Goal: Information Seeking & Learning: Find specific fact

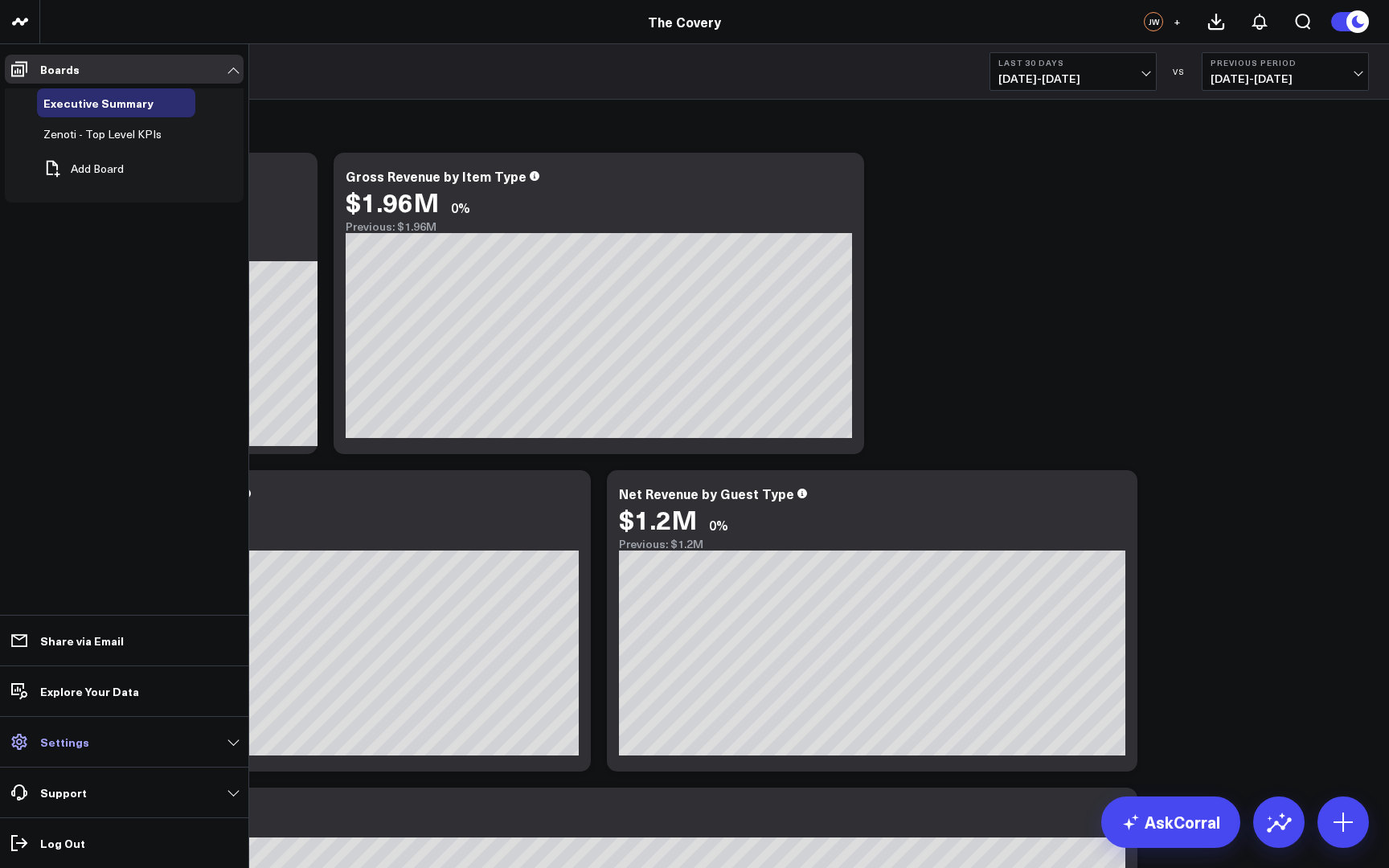
click at [233, 752] on link "Settings" at bounding box center [124, 741] width 238 height 29
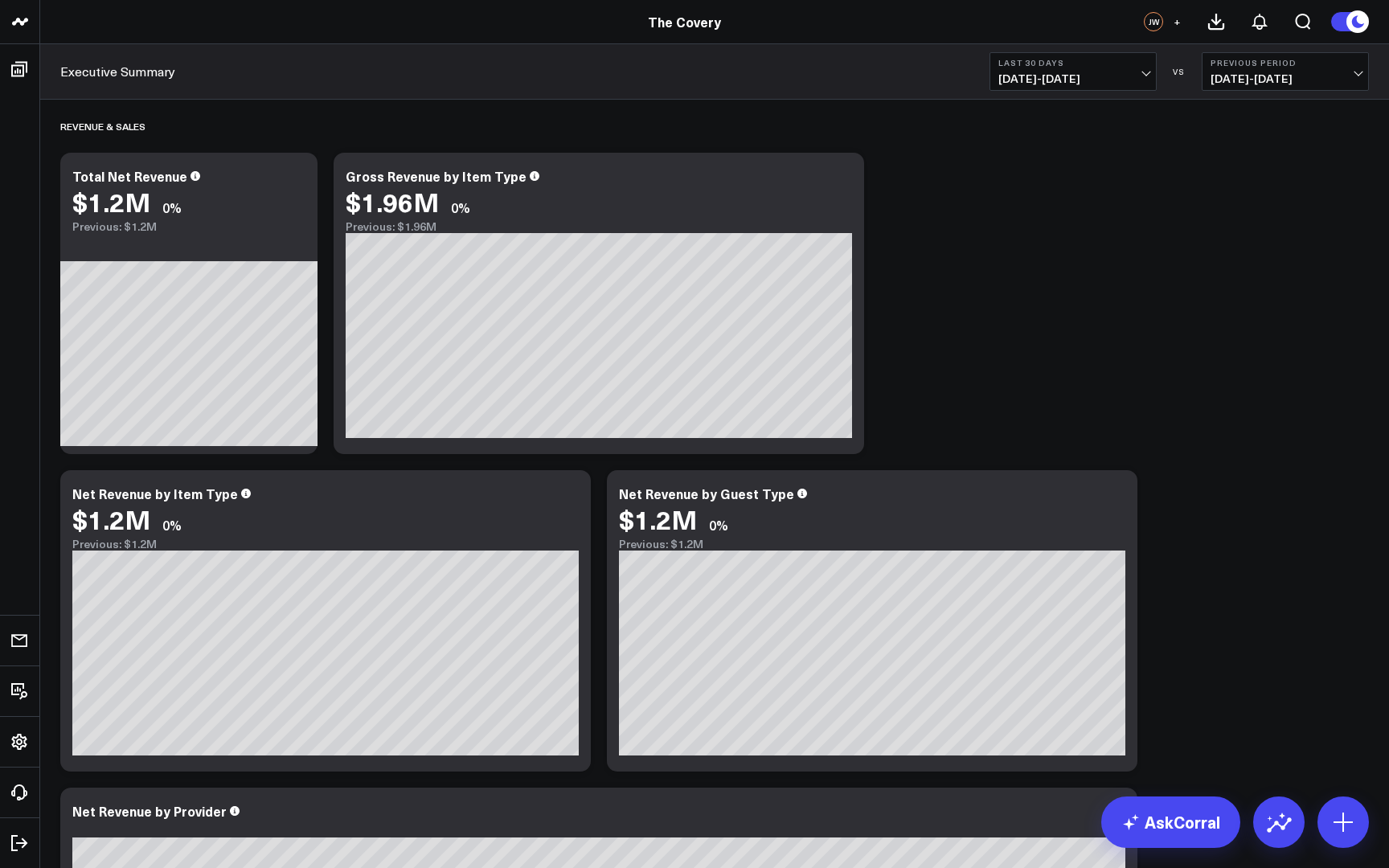
click at [1083, 73] on span "09/01/25 - 09/30/25" at bounding box center [1074, 79] width 150 height 13
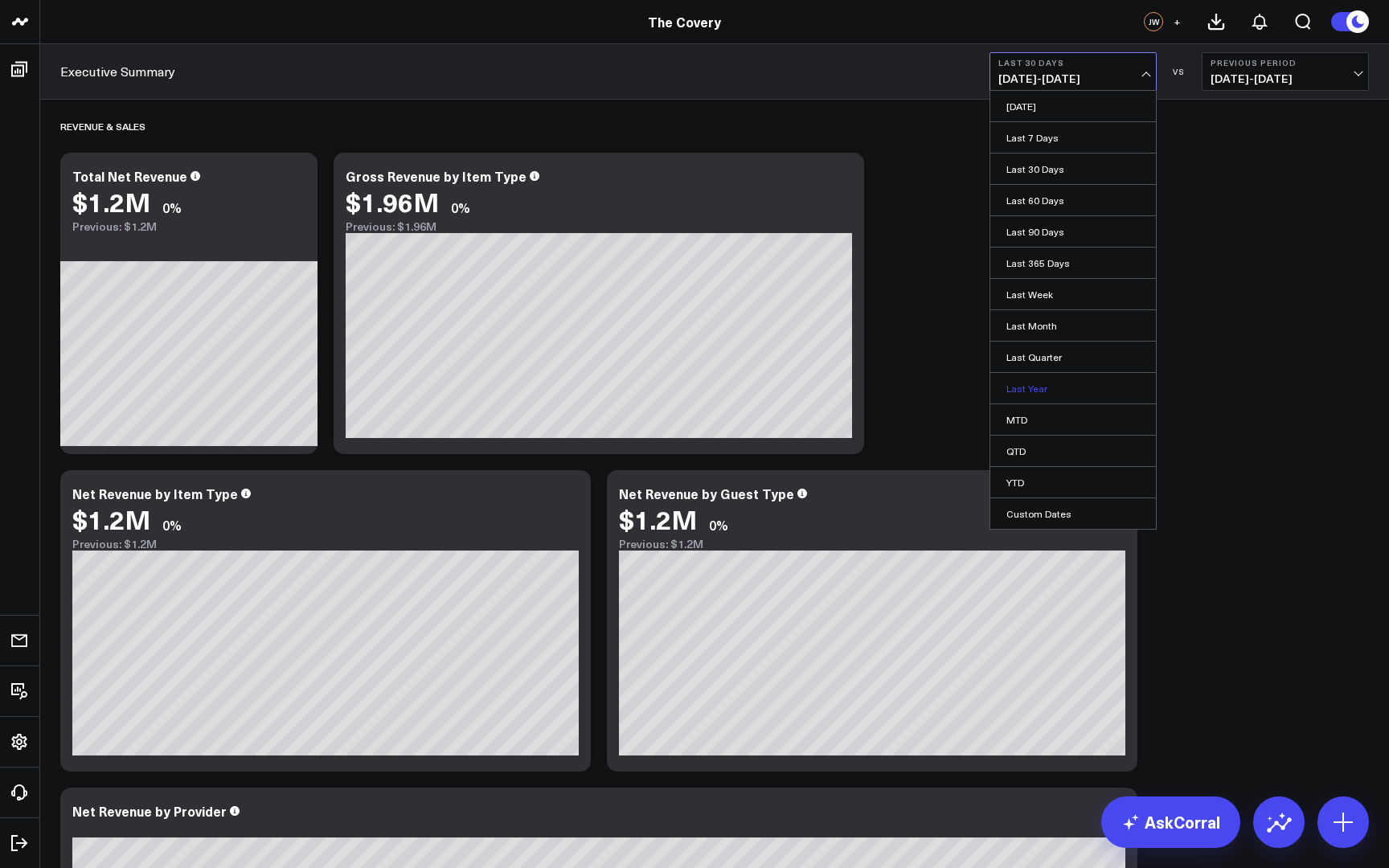
click at [1055, 394] on link "Last Year" at bounding box center [1074, 388] width 166 height 31
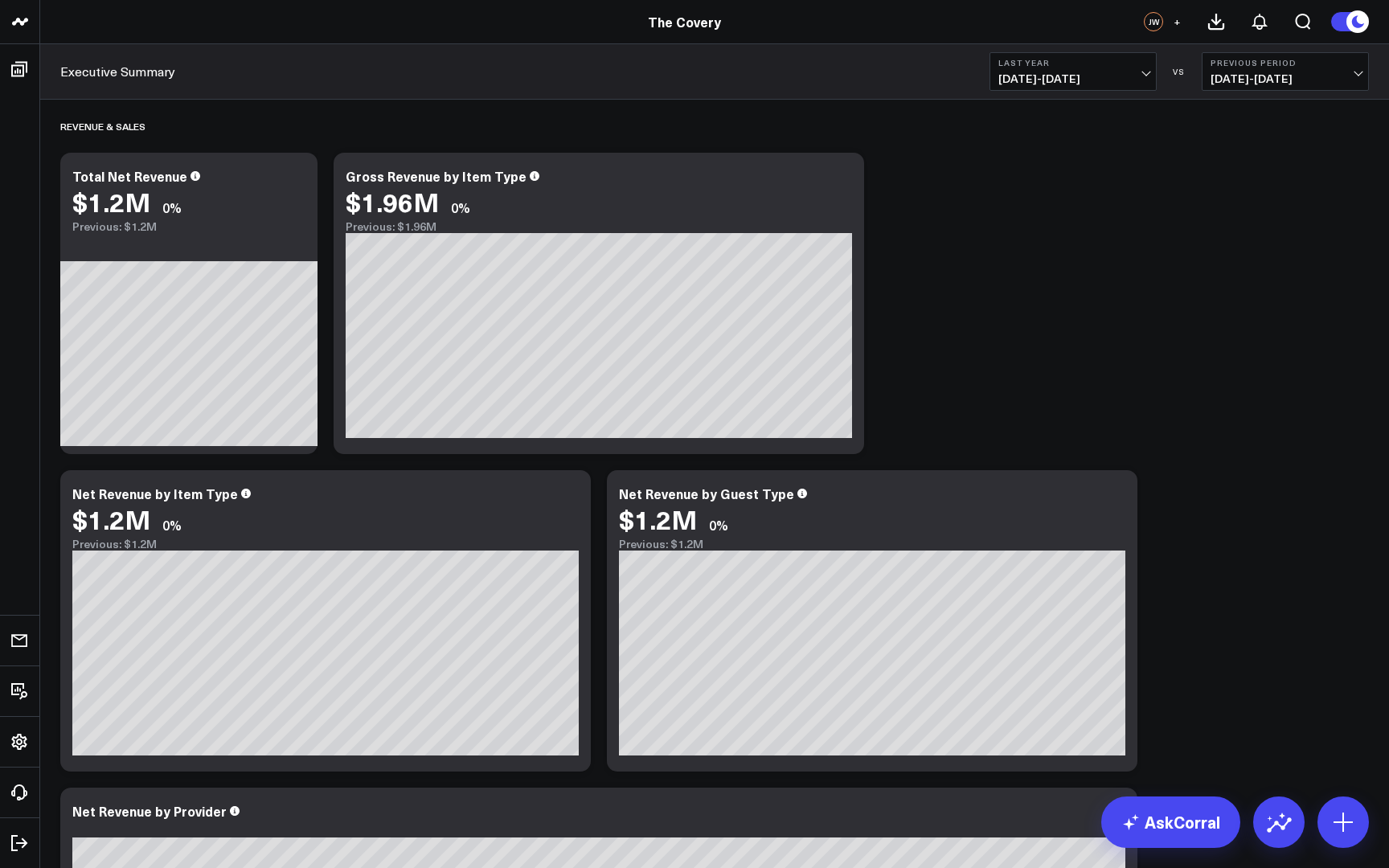
click at [1119, 78] on span "01/01/24 - 12/31/24" at bounding box center [1074, 79] width 150 height 13
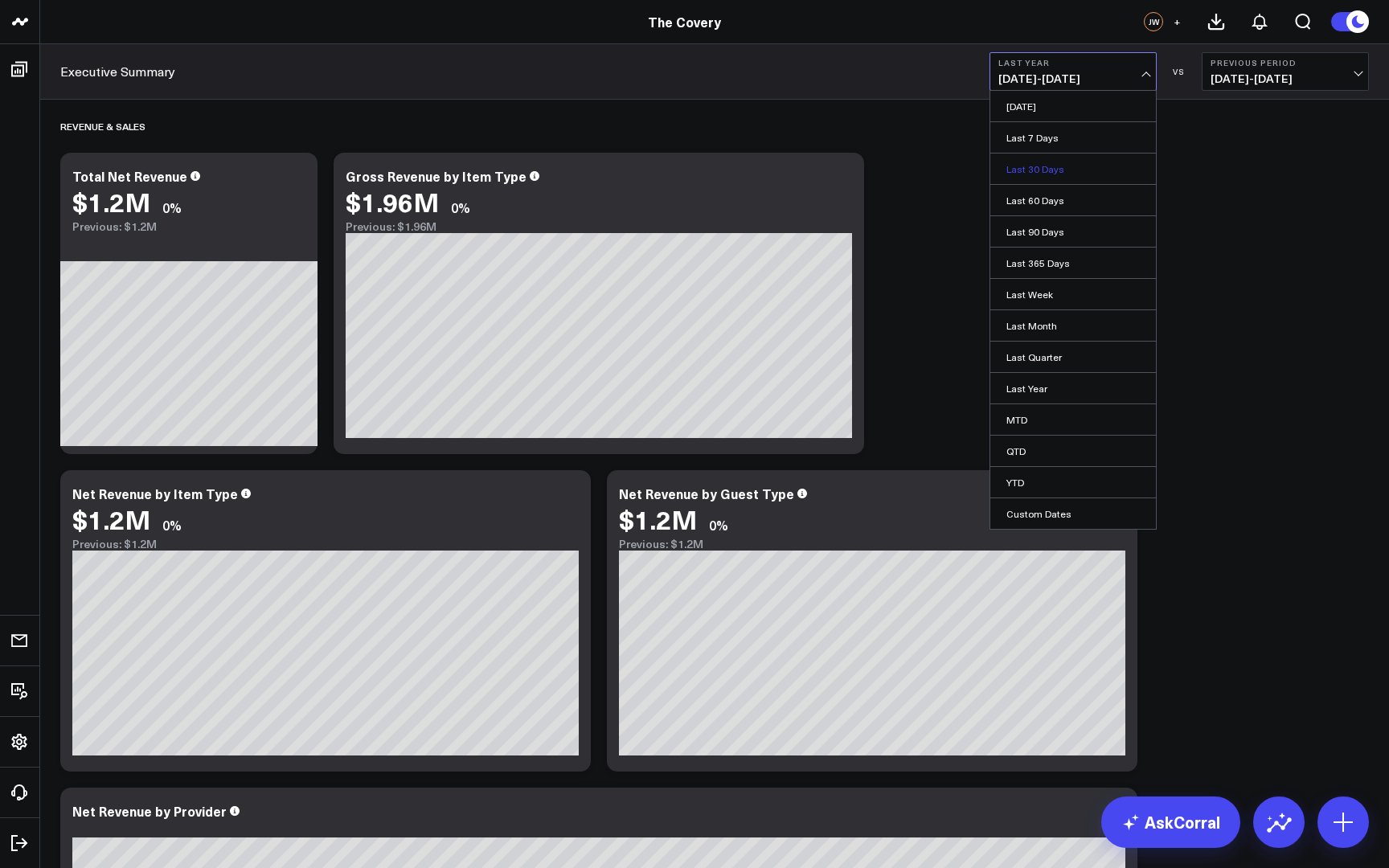
click at [1076, 172] on link "Last 30 Days" at bounding box center [1074, 169] width 166 height 31
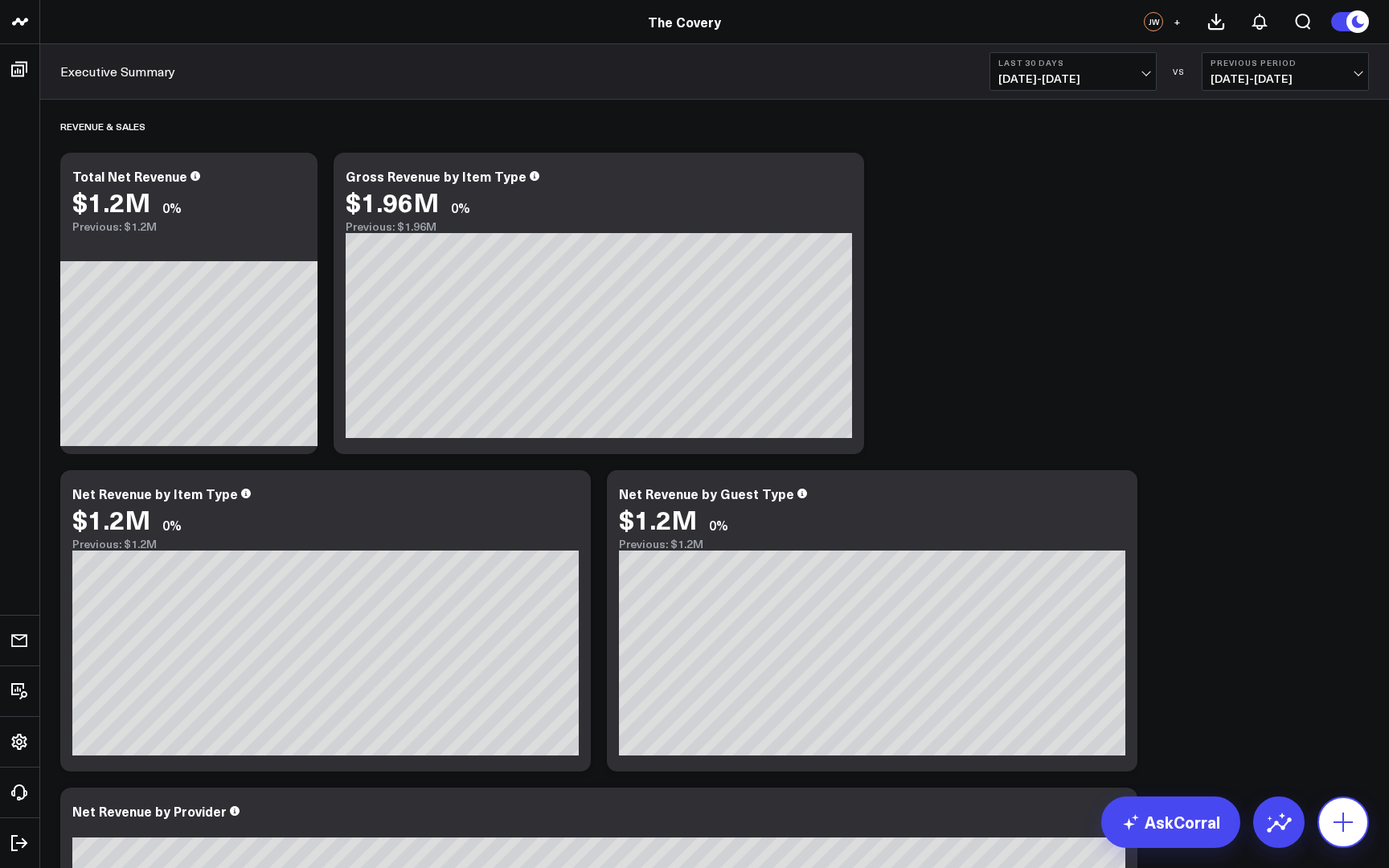
click at [1340, 820] on icon at bounding box center [1344, 822] width 26 height 26
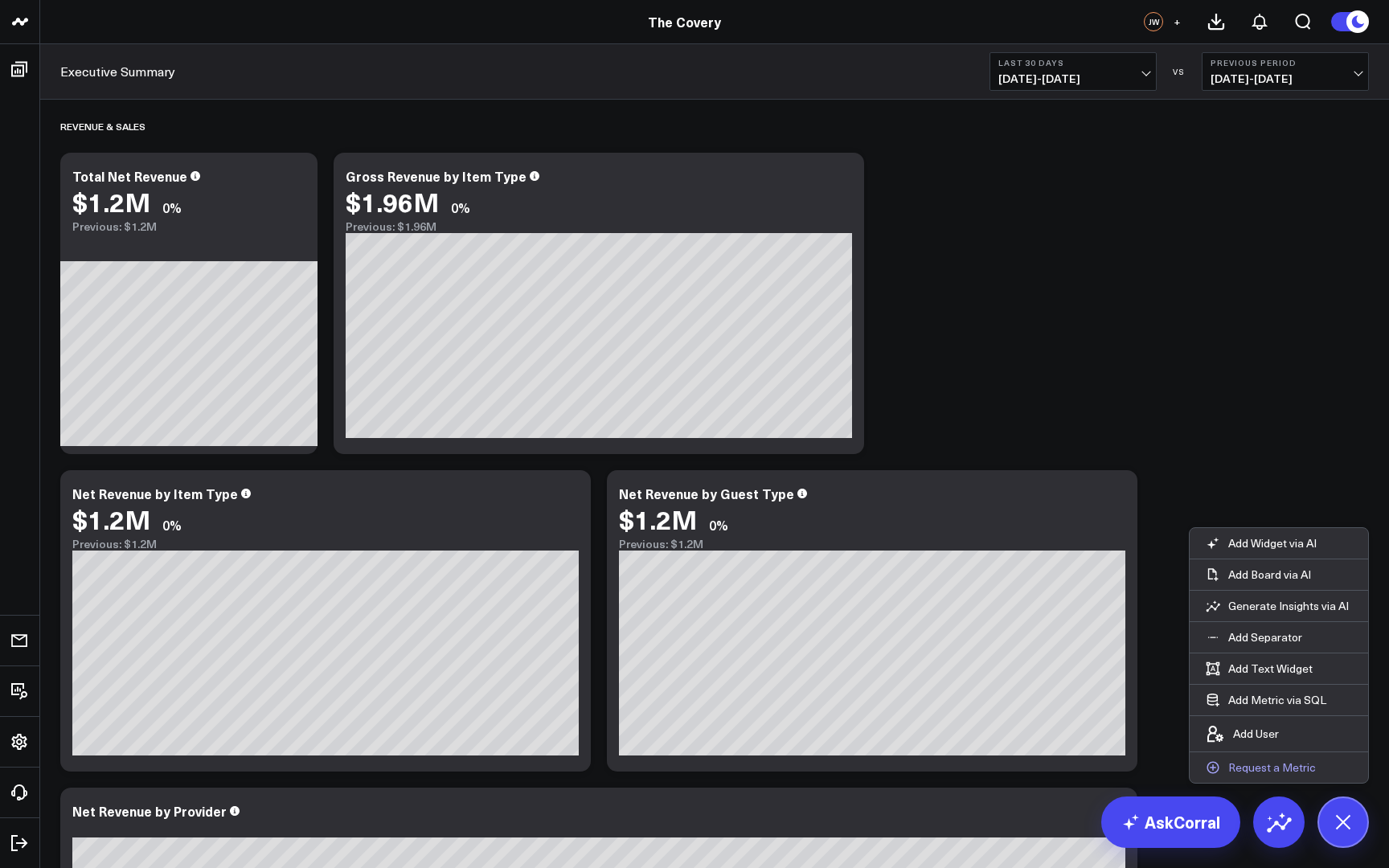
click at [1253, 771] on p "Request a Metric" at bounding box center [1272, 767] width 88 height 15
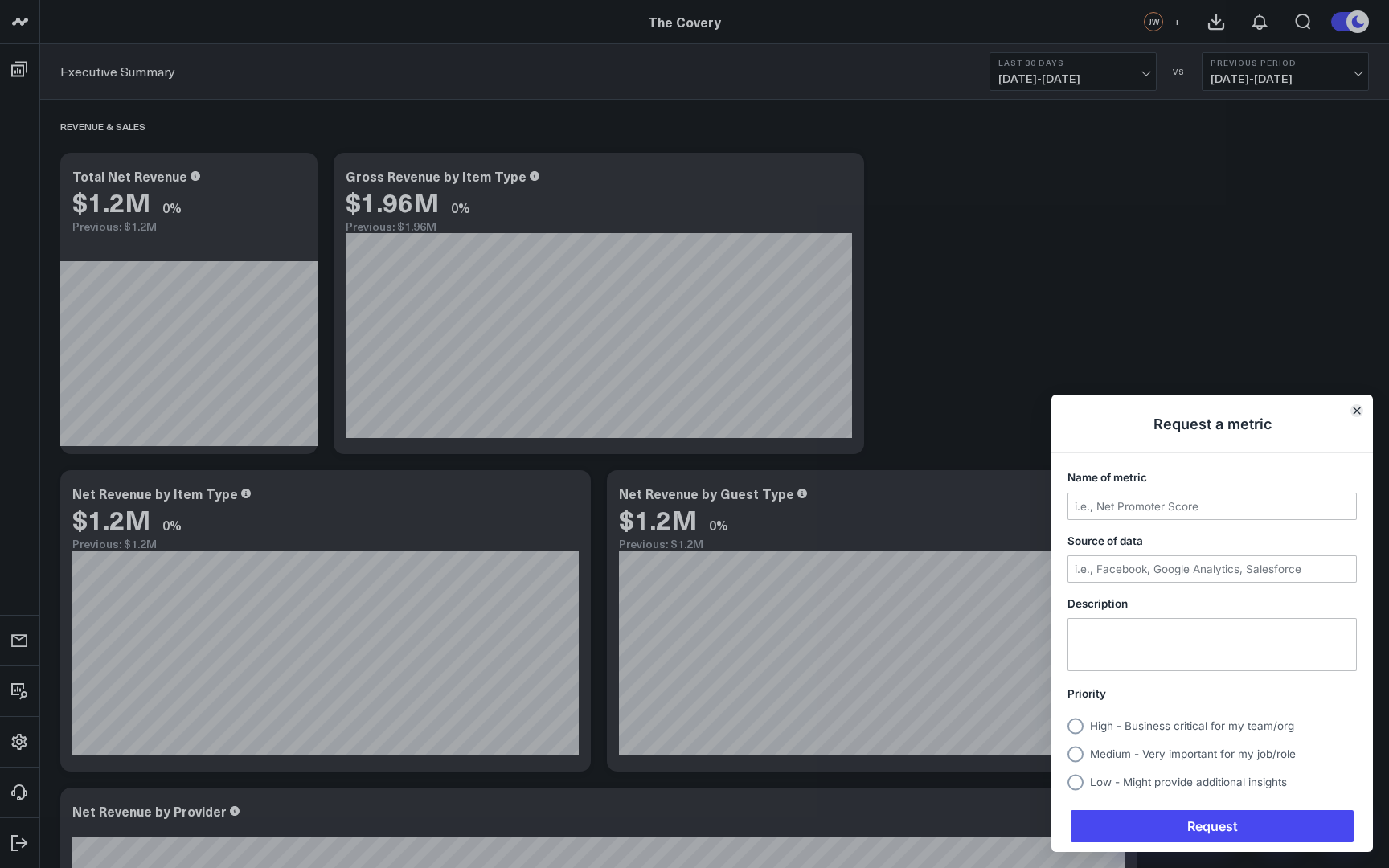
click at [1356, 417] on button "Close" at bounding box center [1357, 410] width 13 height 13
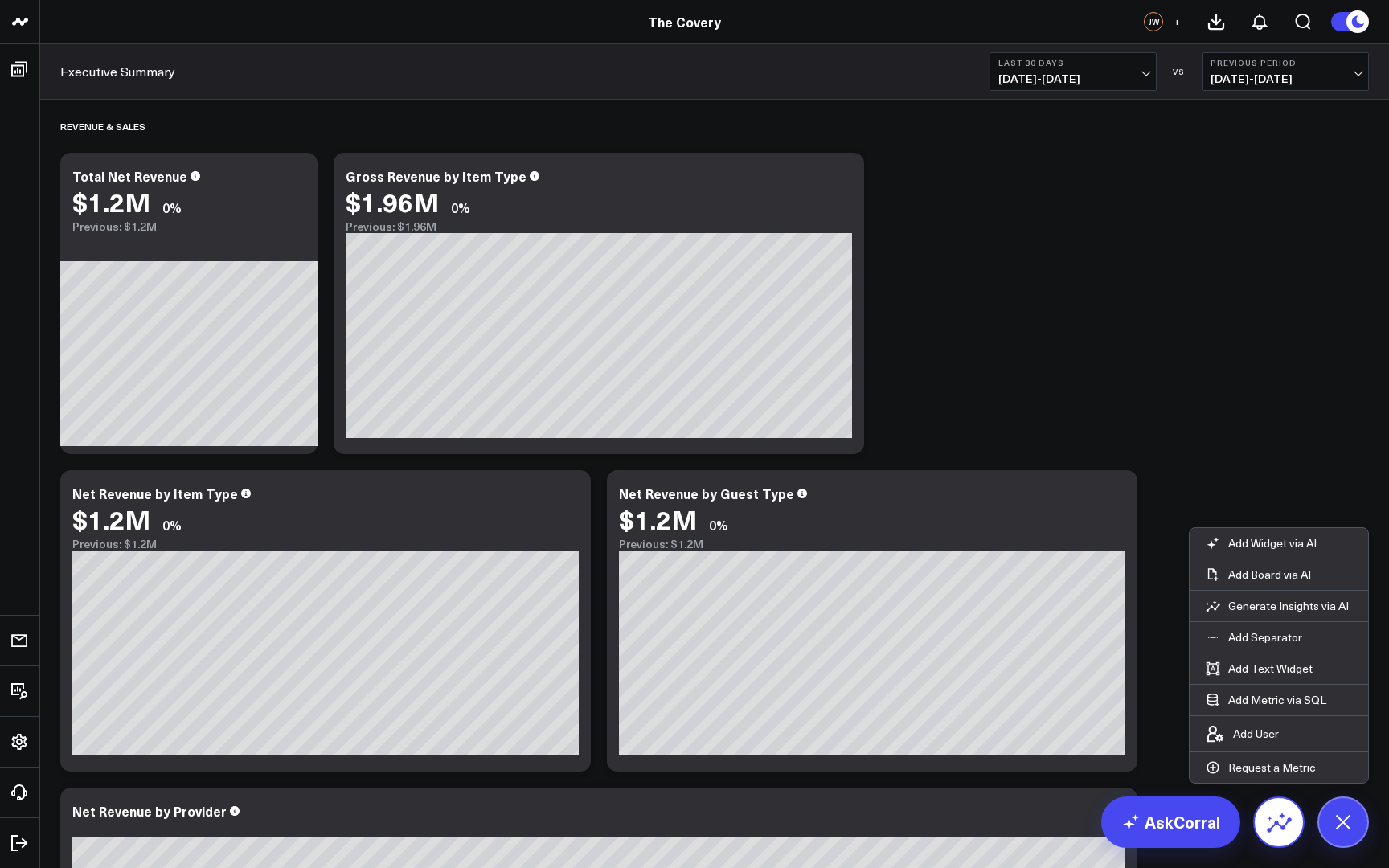
click at [1289, 824] on icon at bounding box center [1279, 822] width 26 height 26
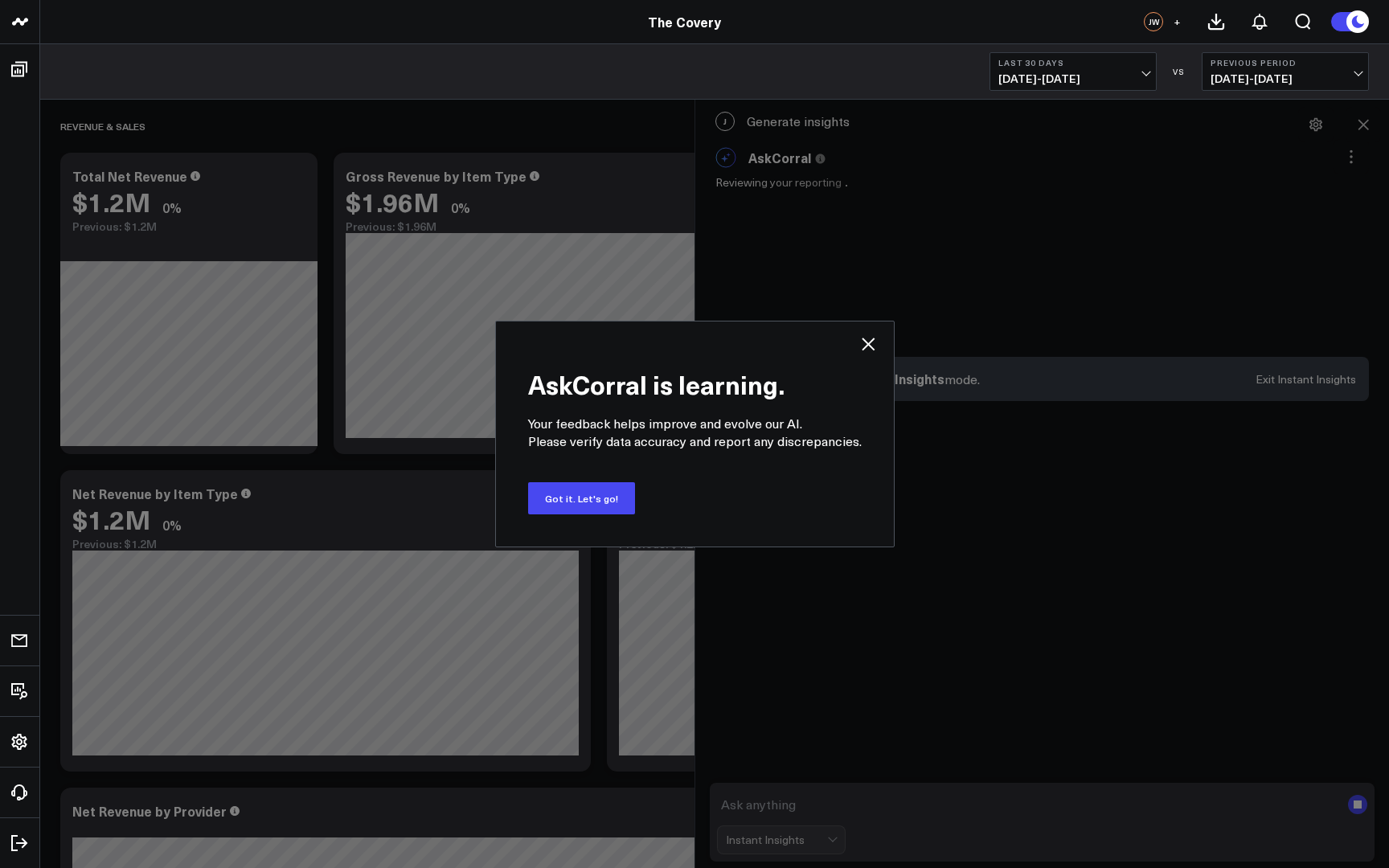
click at [864, 344] on icon at bounding box center [868, 343] width 13 height 13
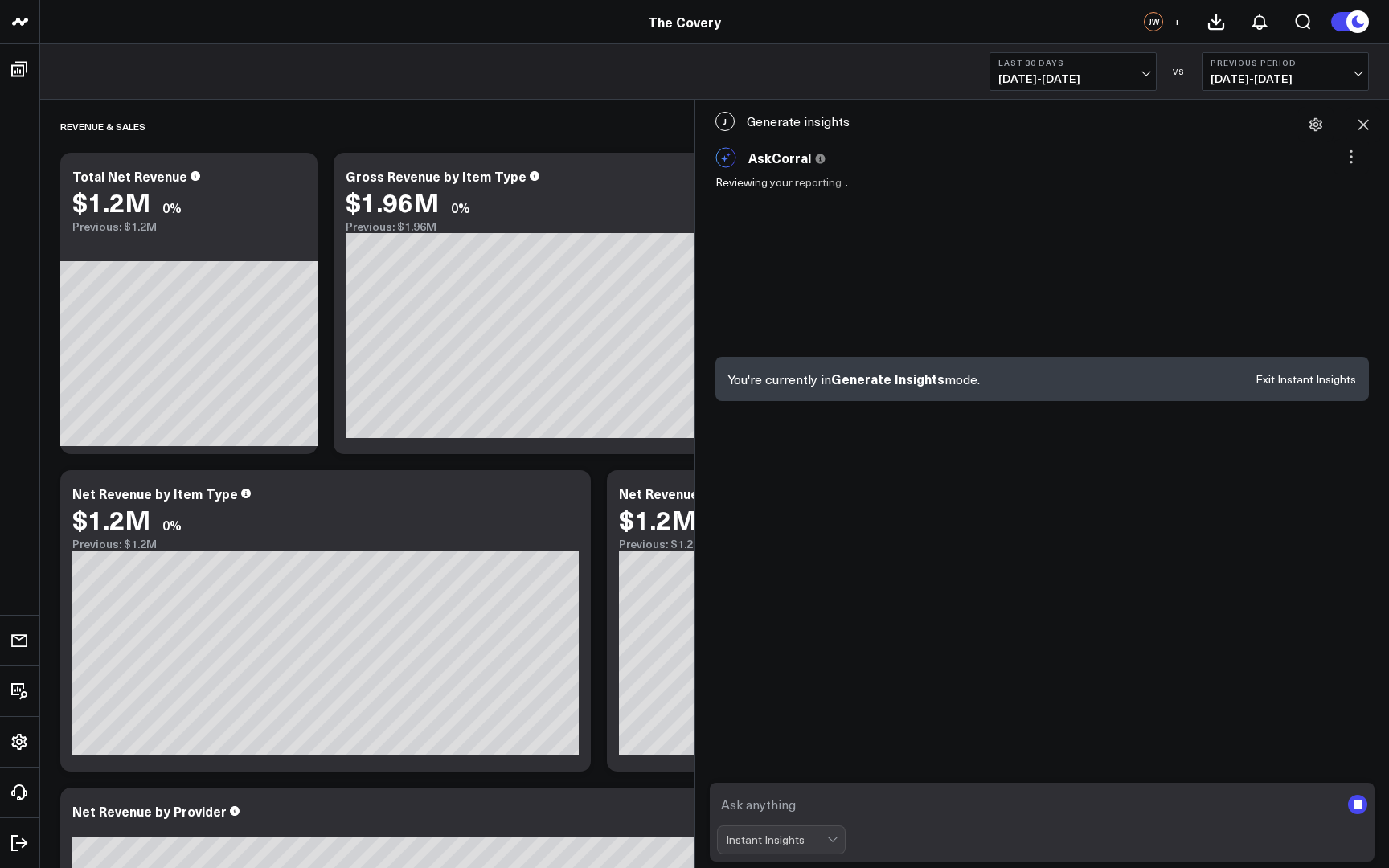
click at [800, 792] on textarea at bounding box center [1029, 804] width 624 height 29
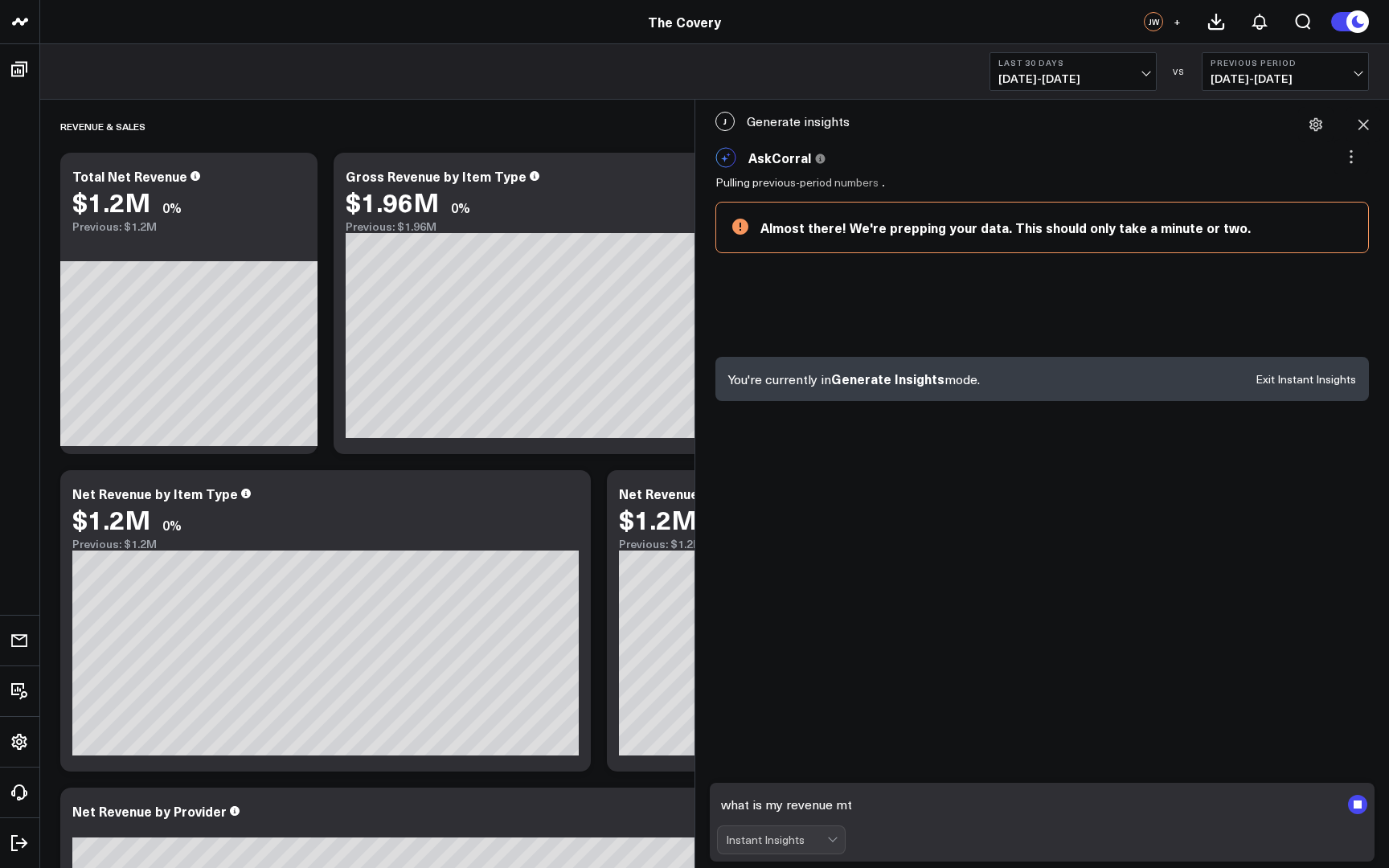
type textarea "what is my revenue mtd"
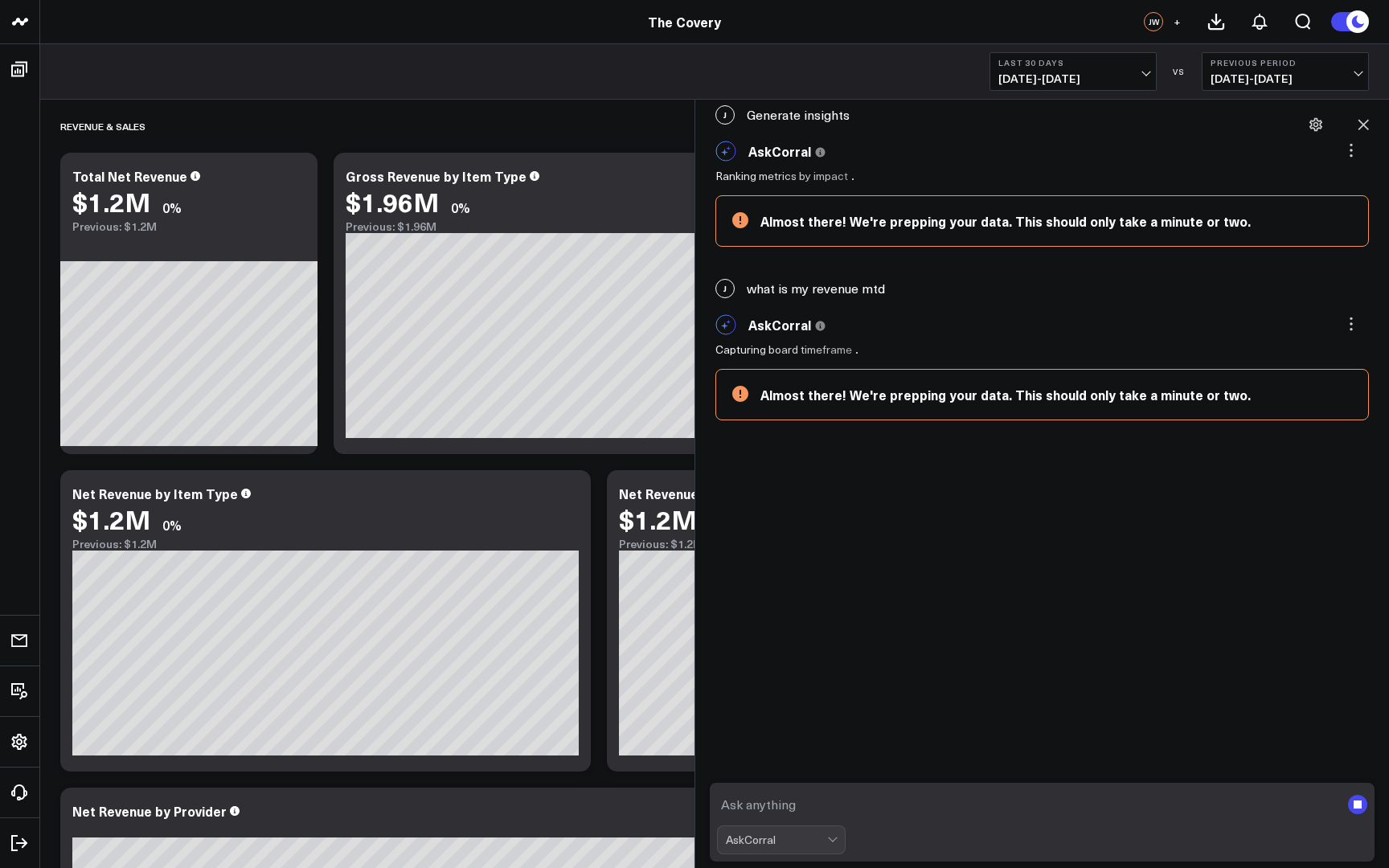
scroll to position [86, 0]
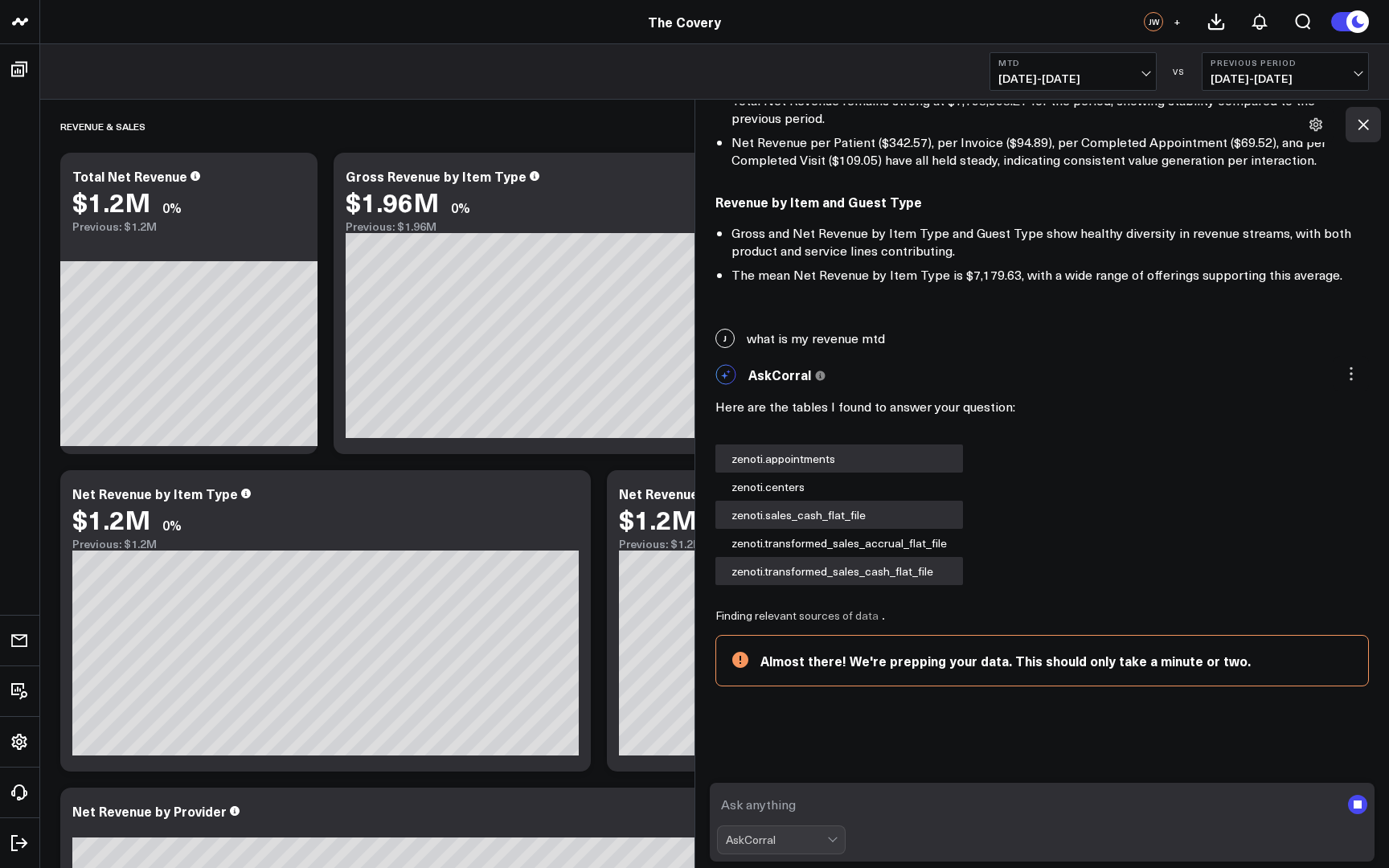
scroll to position [234, 0]
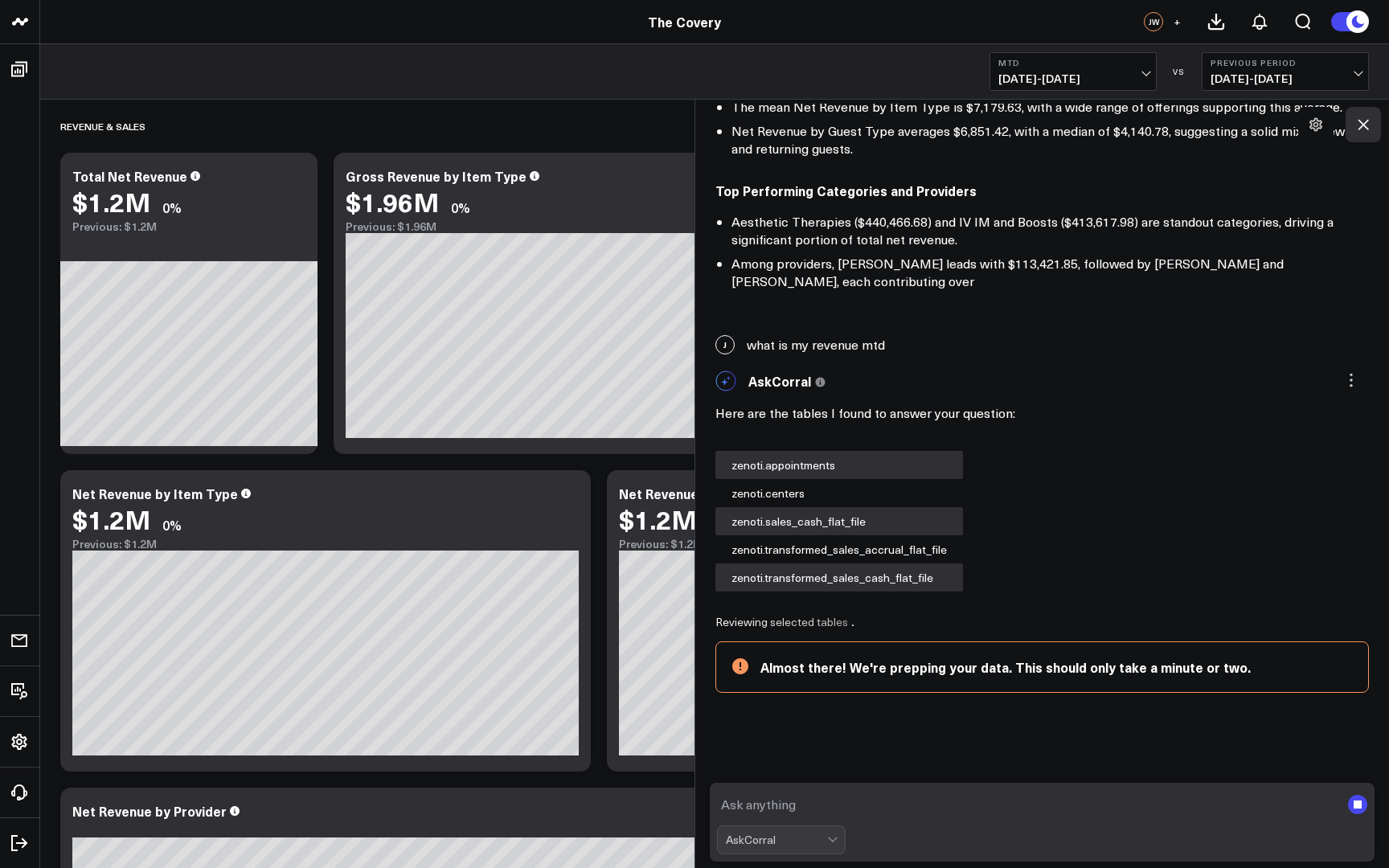
click at [1360, 126] on icon at bounding box center [1364, 125] width 16 height 16
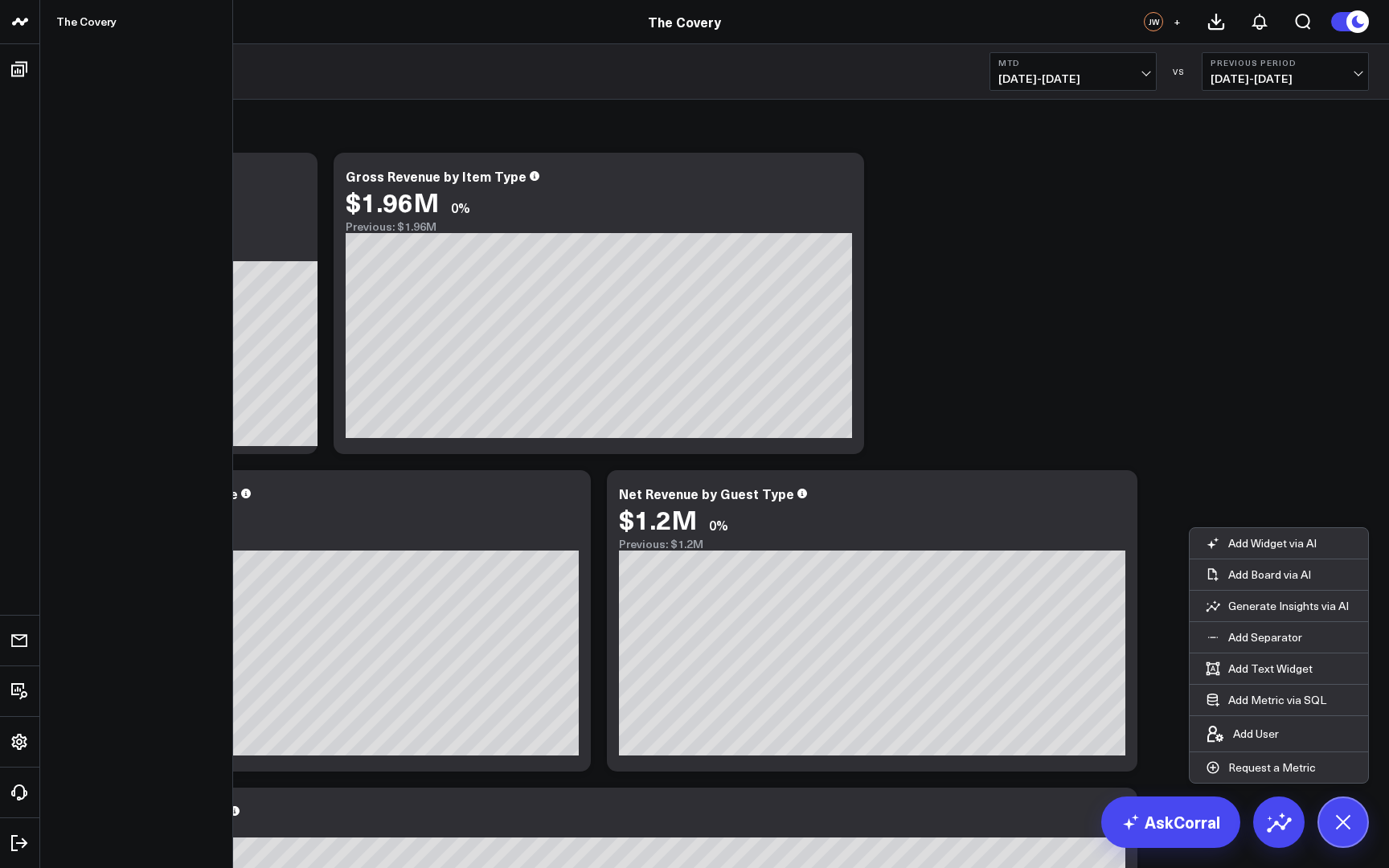
scroll to position [560, 0]
click at [17, 23] on icon at bounding box center [19, 21] width 19 height 19
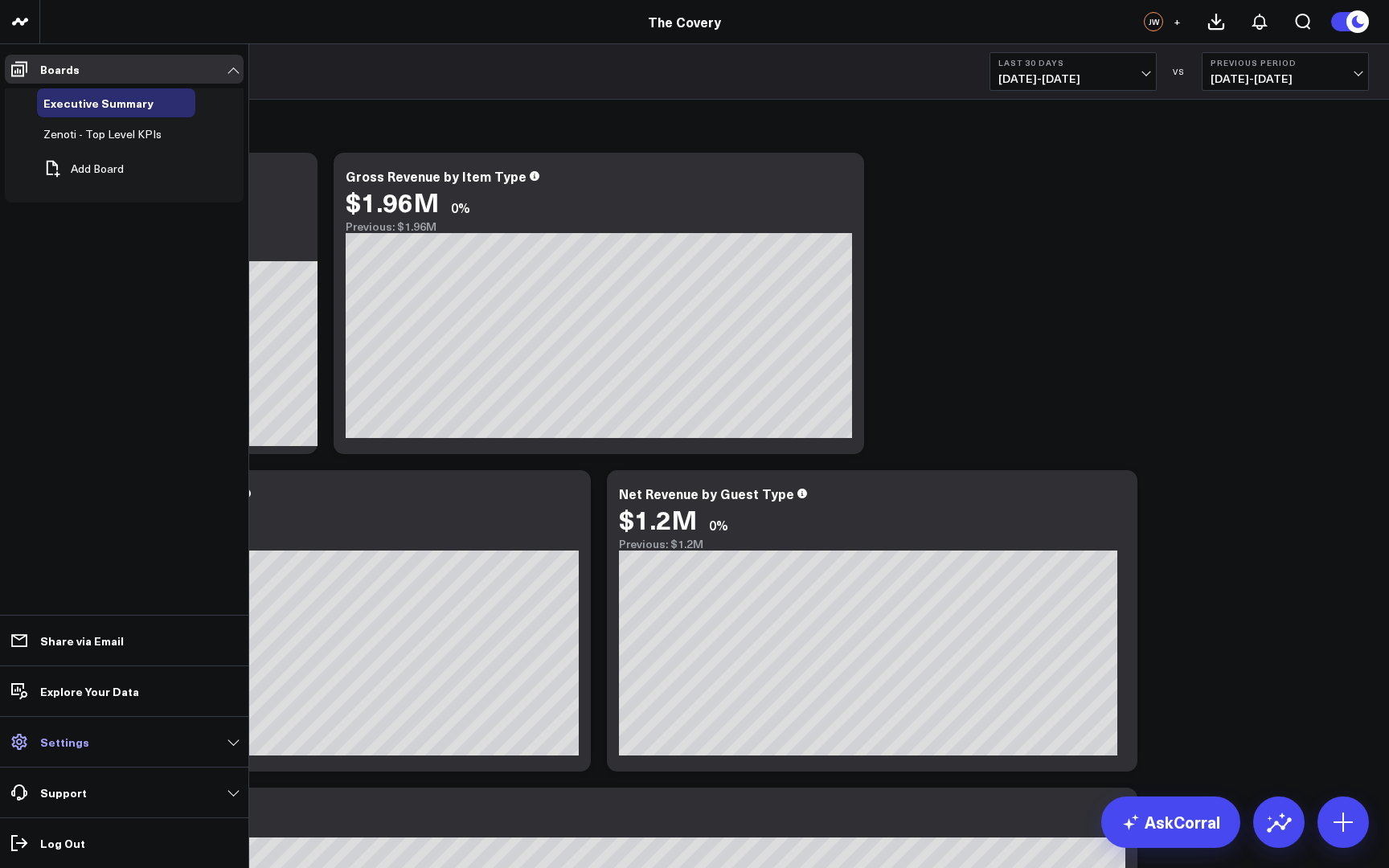
click at [16, 733] on icon at bounding box center [19, 741] width 19 height 19
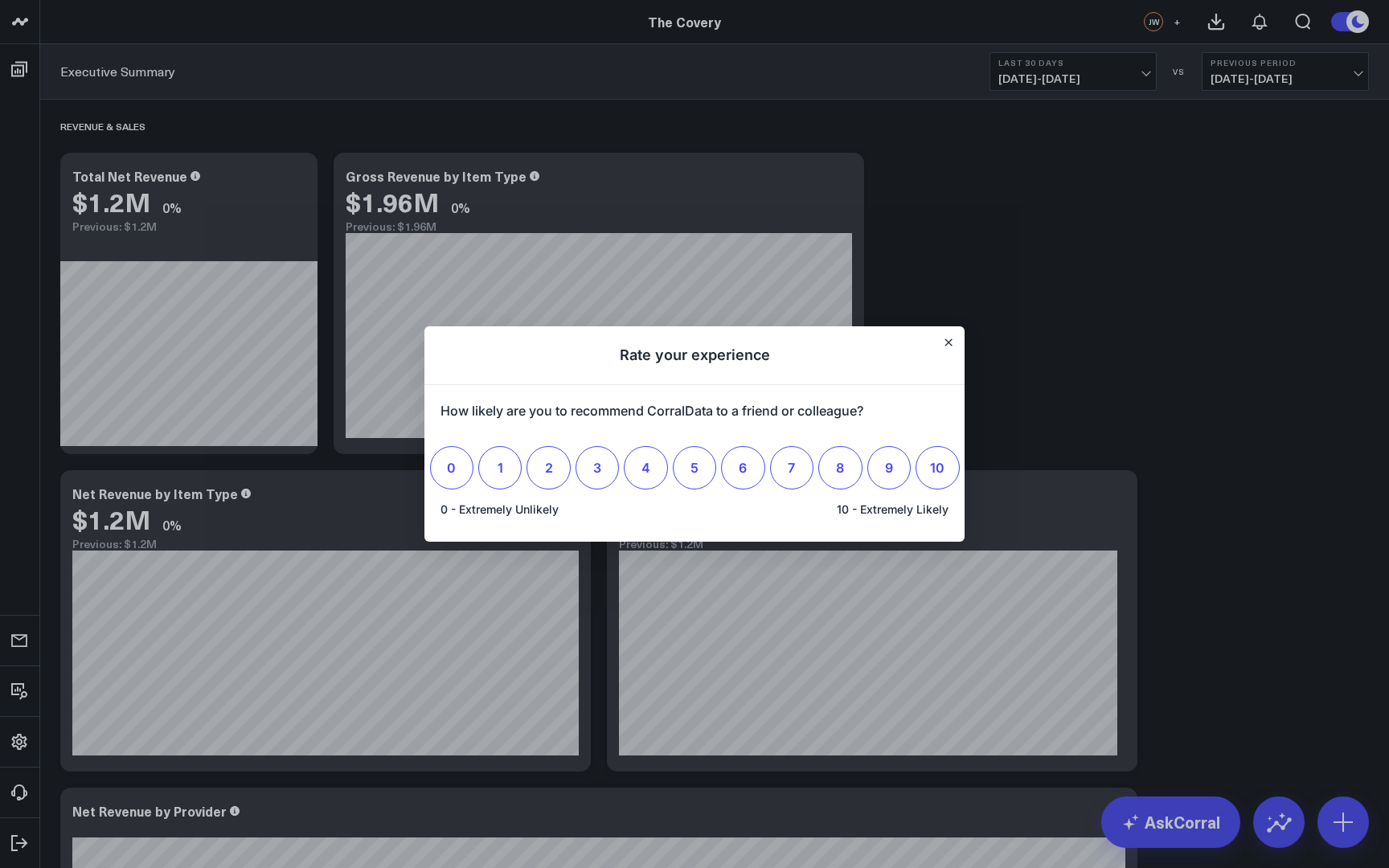
click at [947, 332] on h1 "Rate your experience" at bounding box center [694, 355] width 540 height 59
click at [1164, 126] on div at bounding box center [694, 434] width 1389 height 868
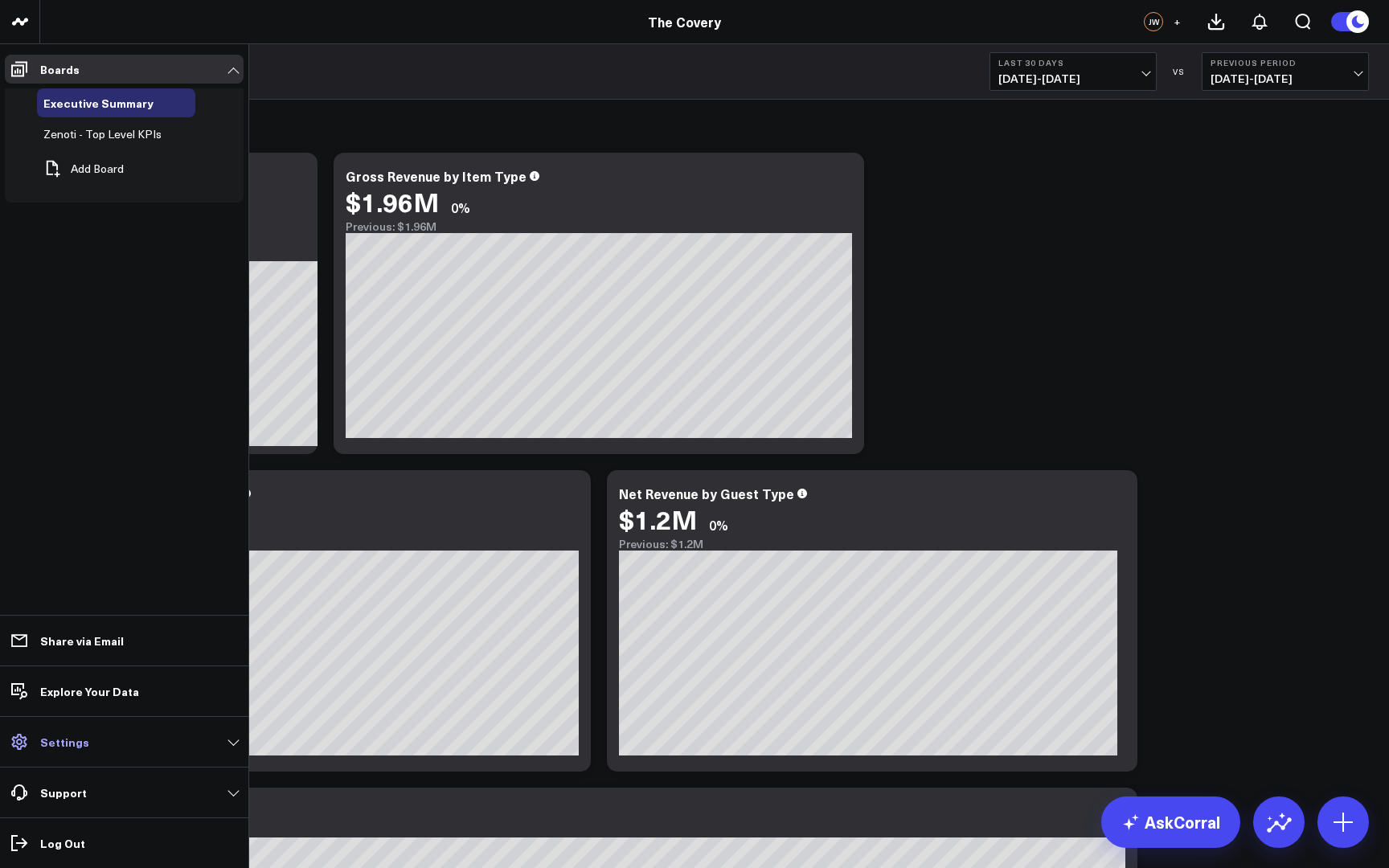
click at [109, 748] on link "Settings" at bounding box center [124, 741] width 238 height 29
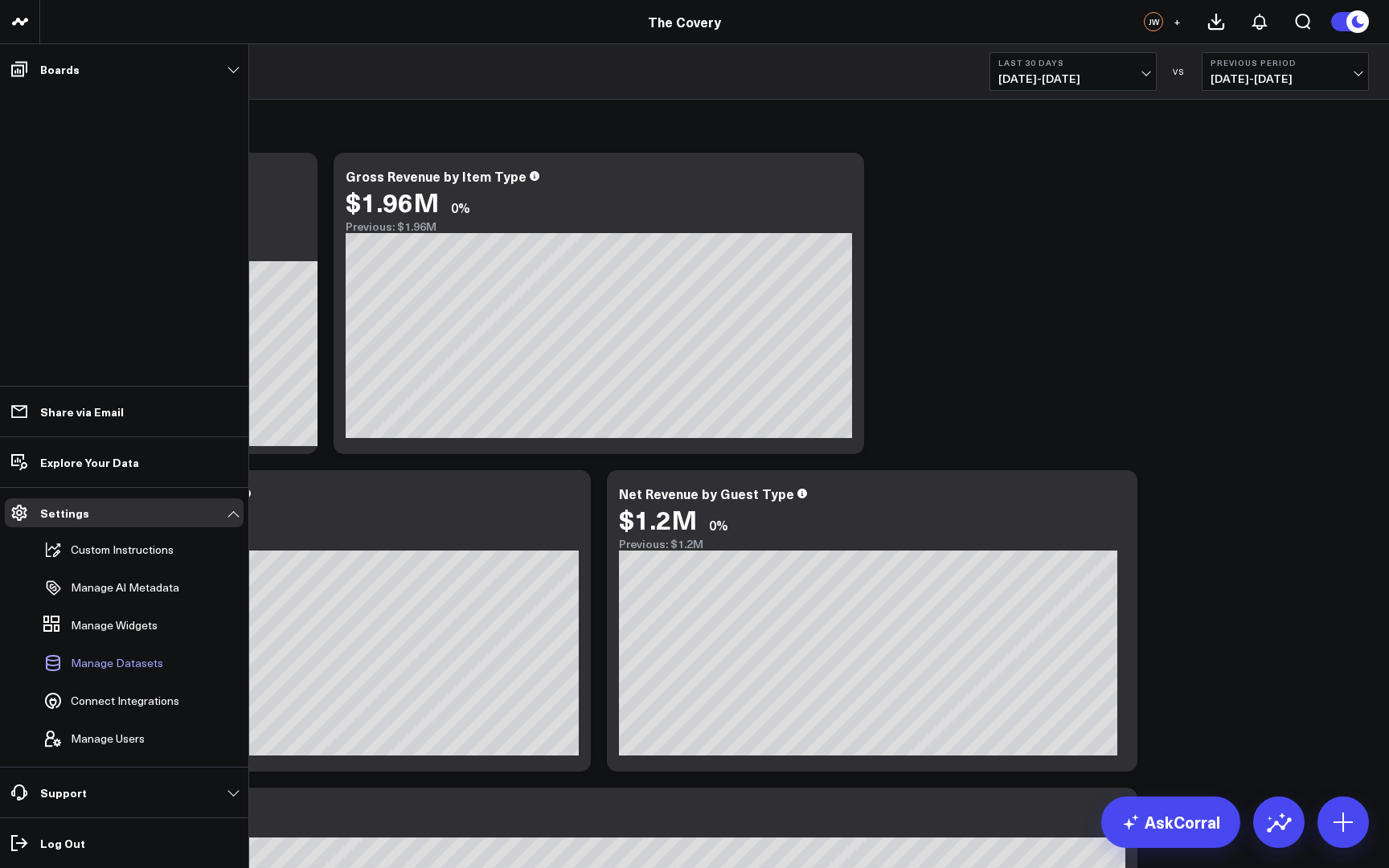
click at [160, 666] on span "Manage Datasets" at bounding box center [117, 662] width 93 height 13
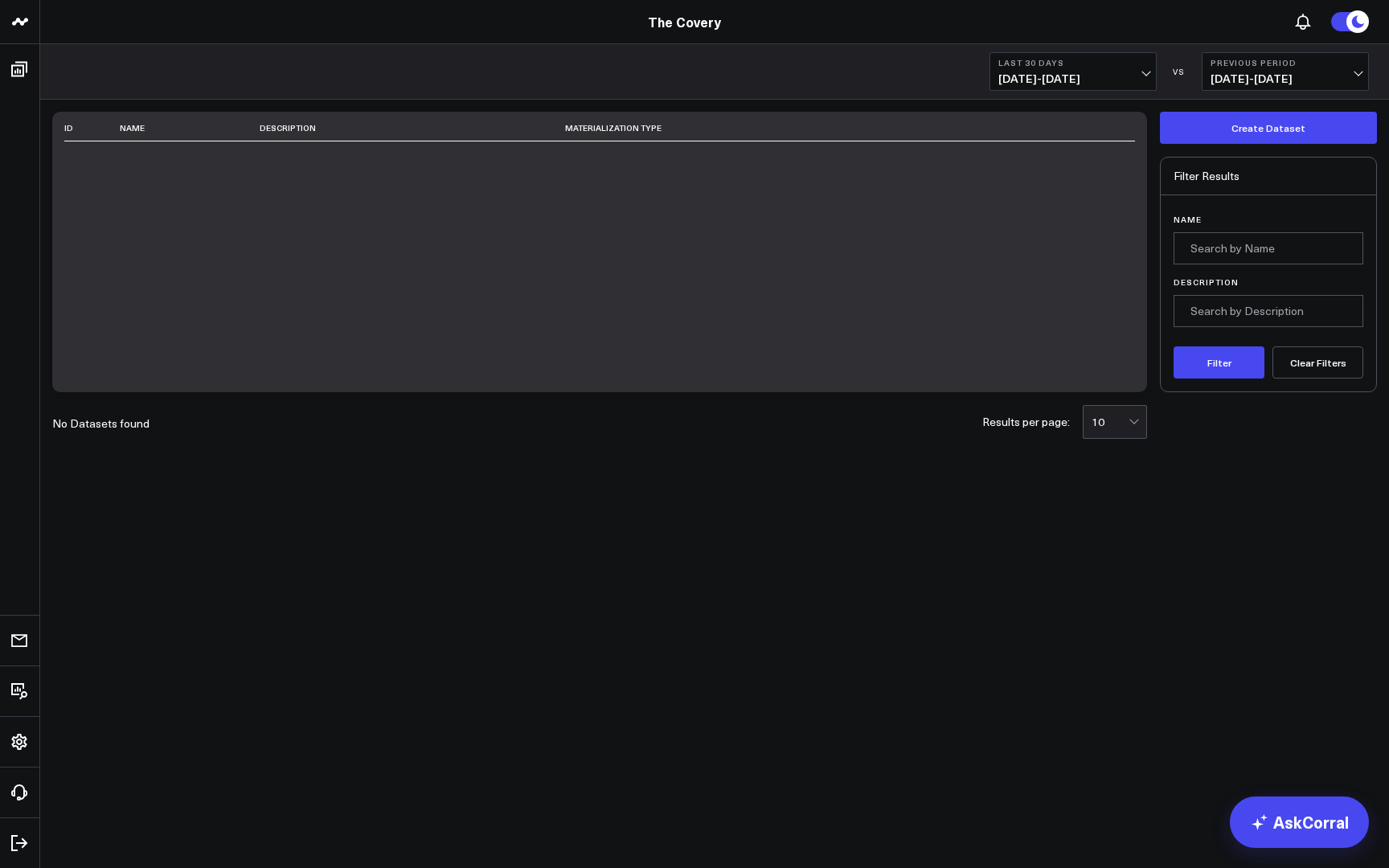
click at [467, 844] on body "The Covery The Covery Last 30 Days 09/01/25 - 09/30/25 VS Previous Period 08/02…" at bounding box center [694, 434] width 1389 height 868
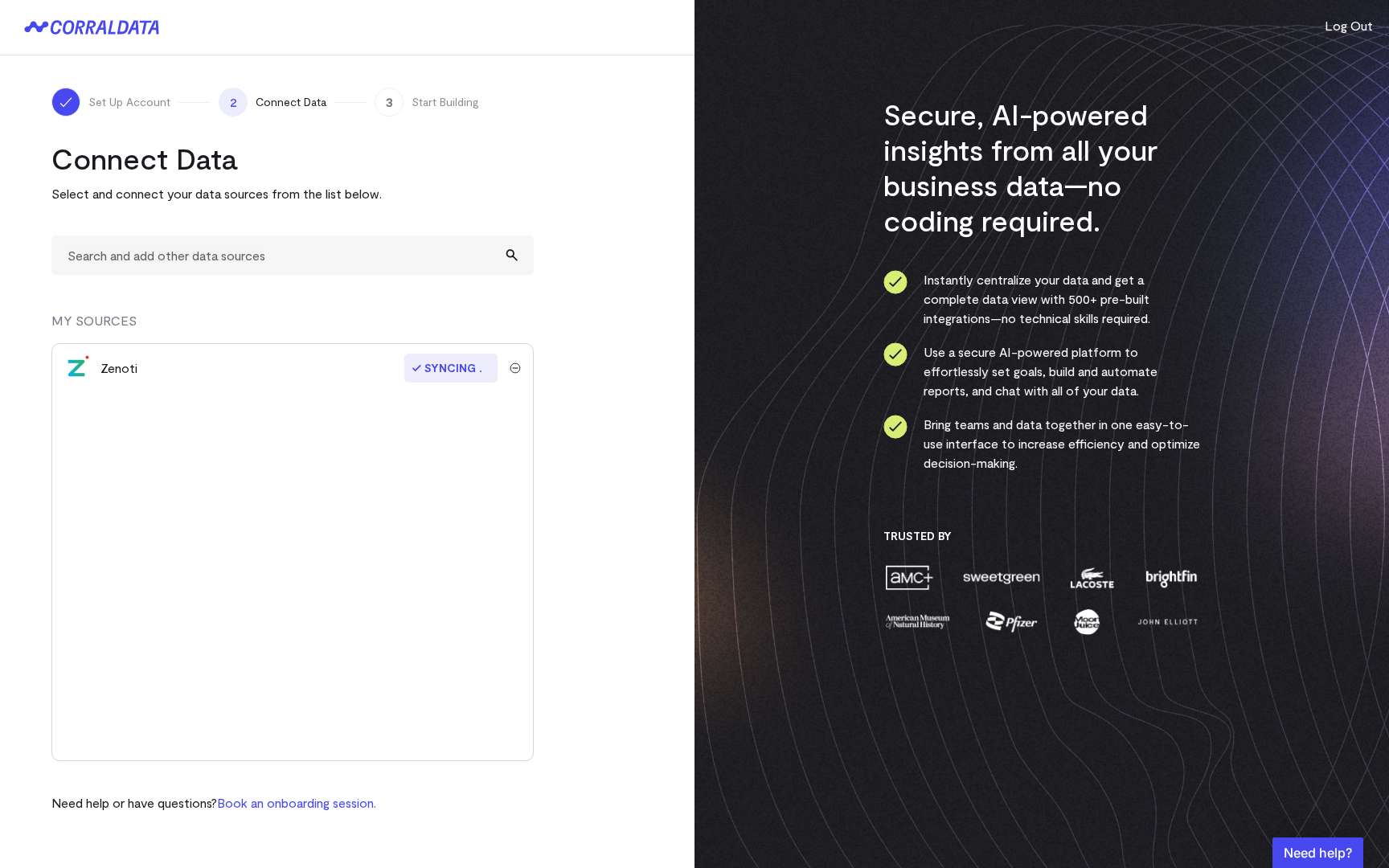
click at [519, 372] on img "submit" at bounding box center [515, 367] width 11 height 11
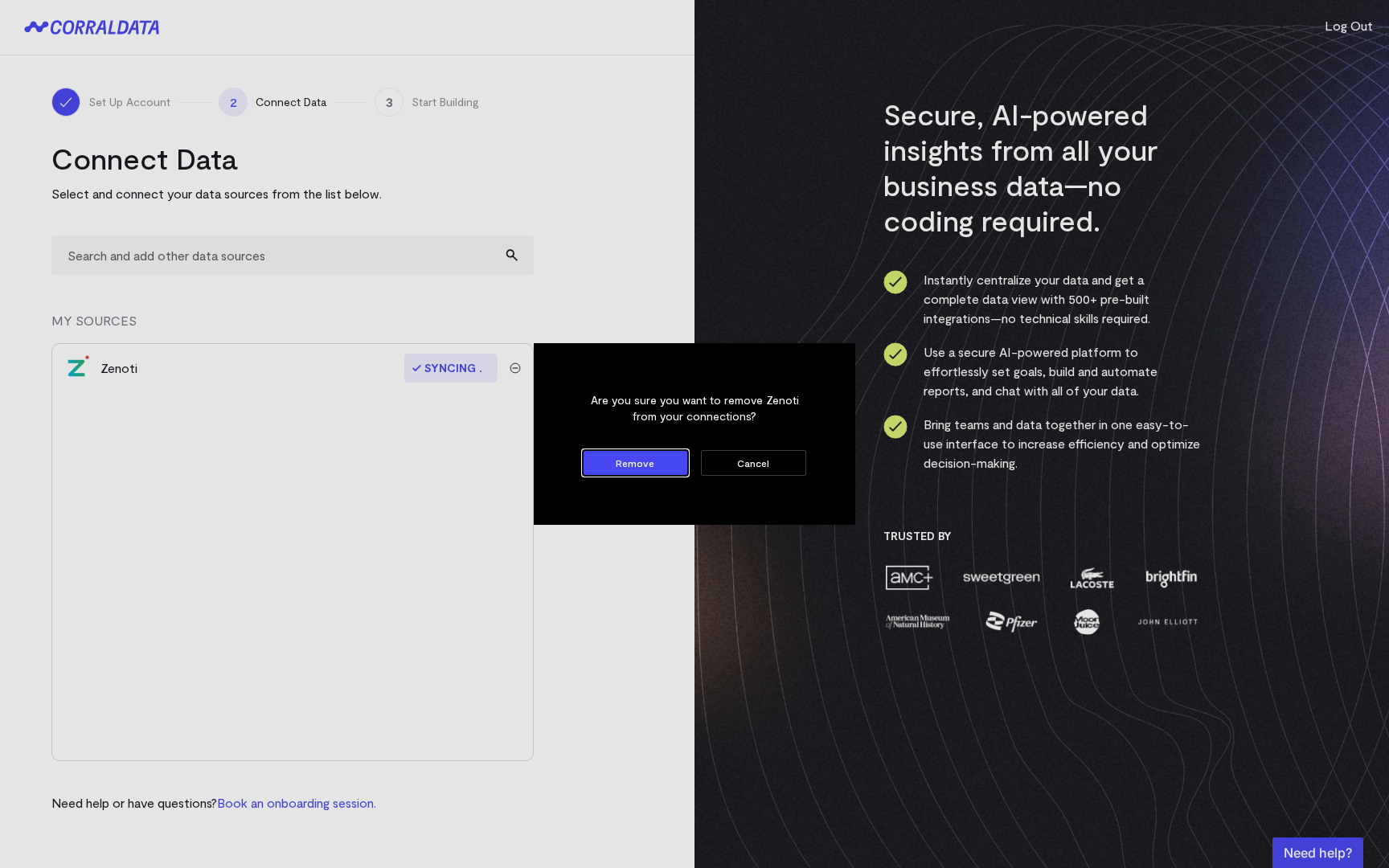
click at [751, 466] on button "Cancel" at bounding box center [754, 463] width 106 height 26
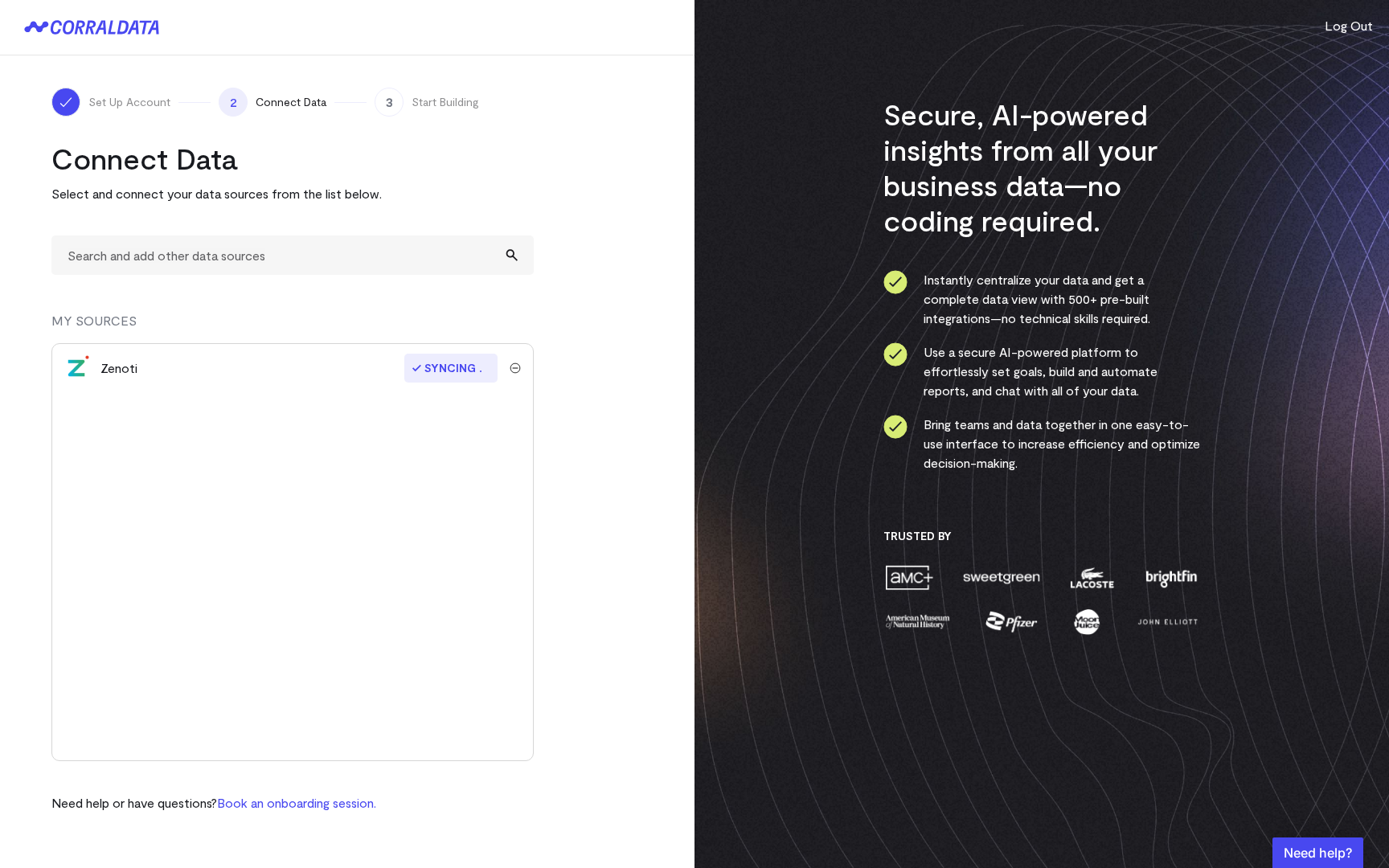
click at [115, 368] on div "Zenoti" at bounding box center [119, 367] width 37 height 19
click at [282, 99] on span "Connect Data" at bounding box center [290, 102] width 71 height 16
click at [838, 68] on div "Secure, AI-powered insights from all your business data—no coding required. Ins…" at bounding box center [1042, 434] width 694 height 868
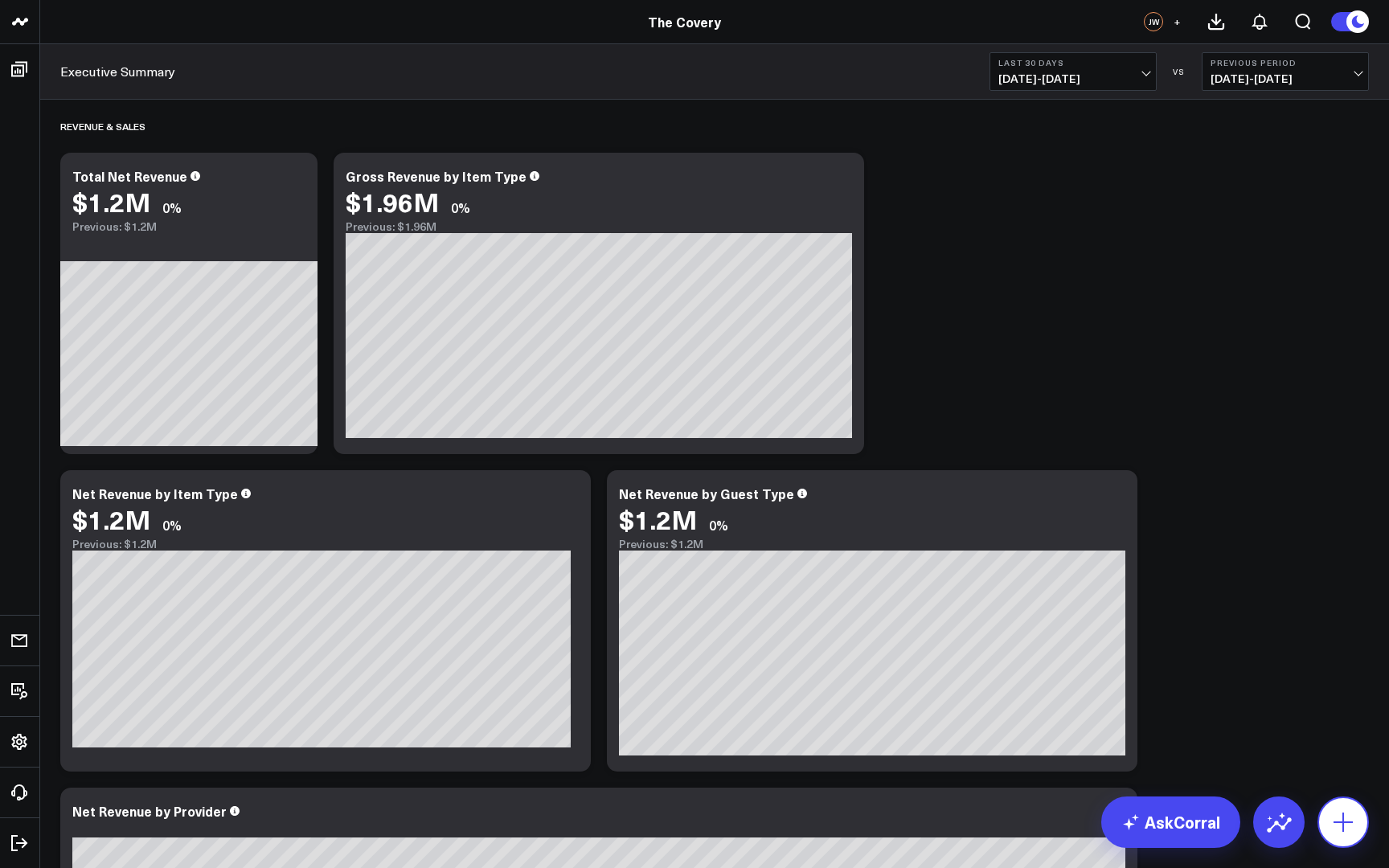
click at [1351, 820] on icon at bounding box center [1344, 822] width 26 height 26
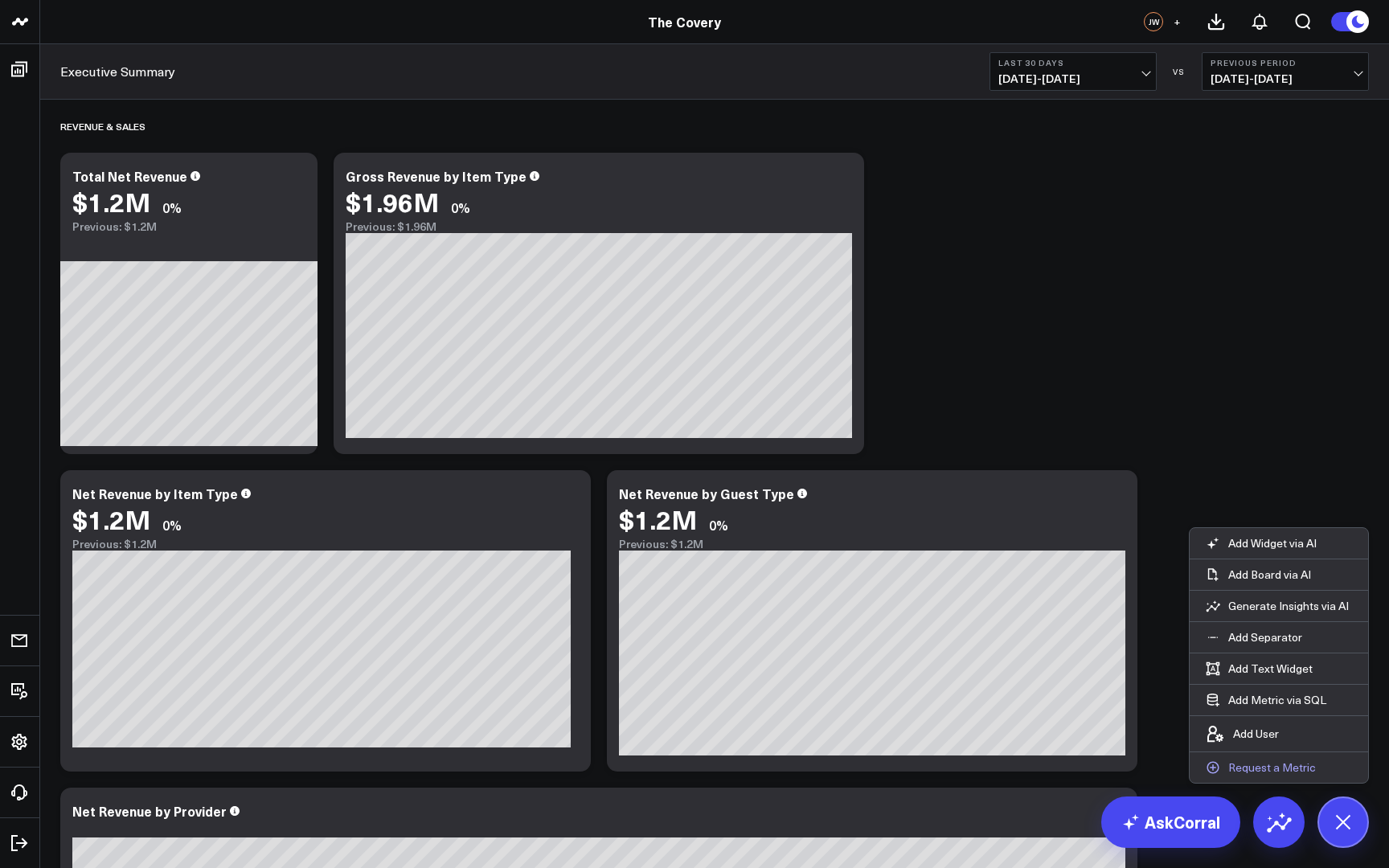
click at [1281, 767] on p "Request a Metric" at bounding box center [1272, 767] width 88 height 15
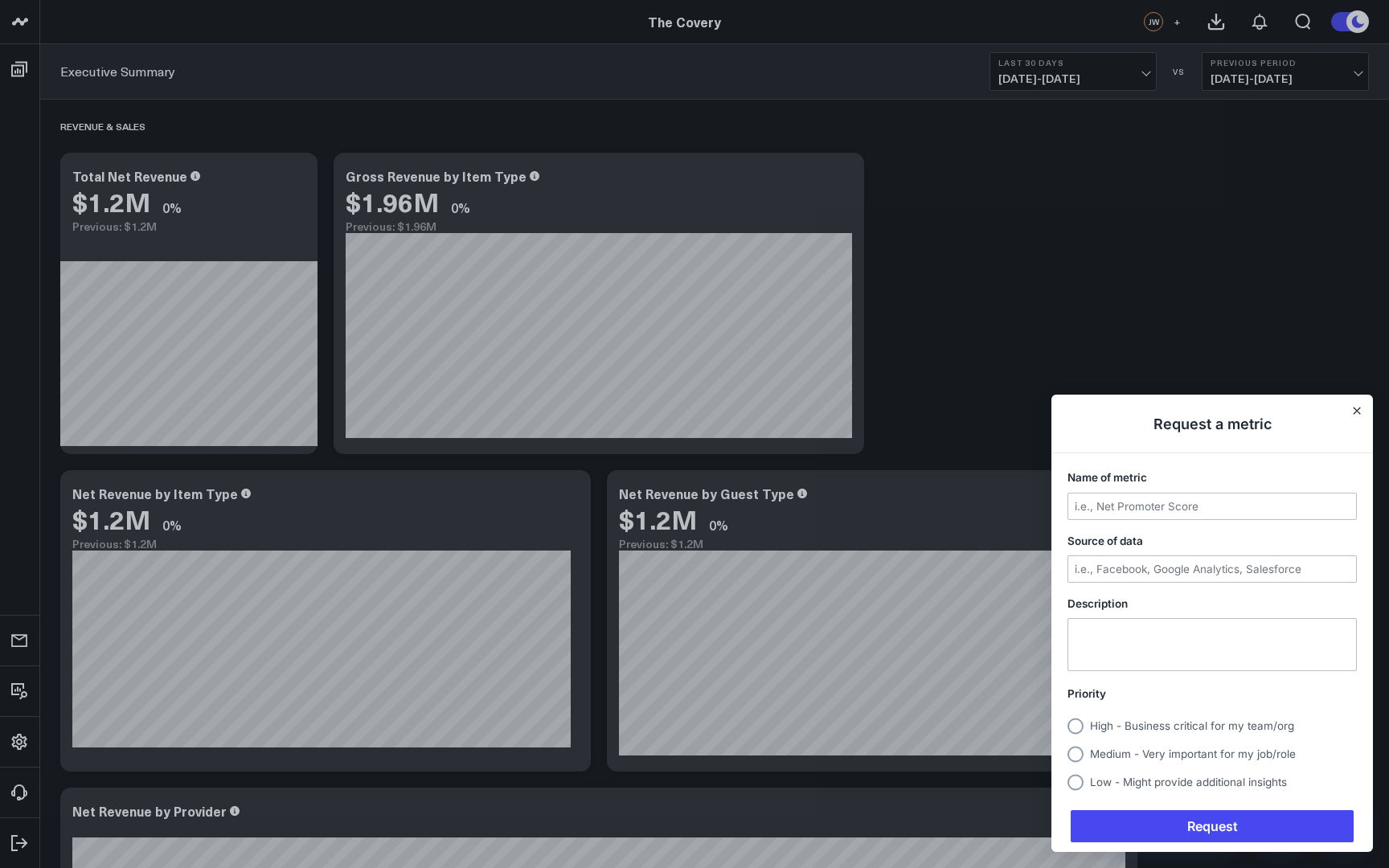
click at [1363, 419] on h1 "Request a metric" at bounding box center [1212, 424] width 321 height 59
click at [1357, 412] on icon "Close" at bounding box center [1357, 411] width 6 height 6
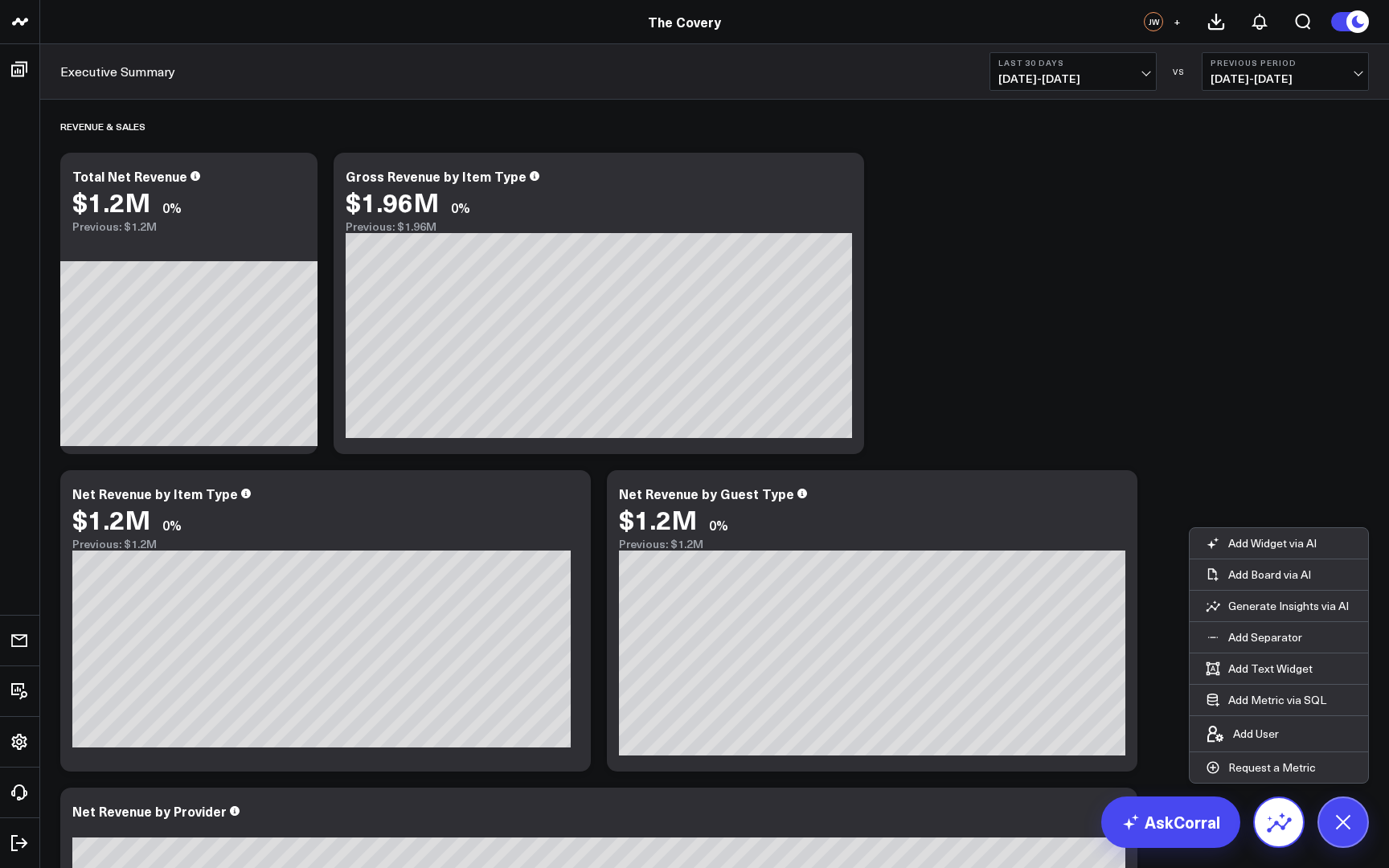
click at [1271, 827] on icon at bounding box center [1279, 822] width 26 height 26
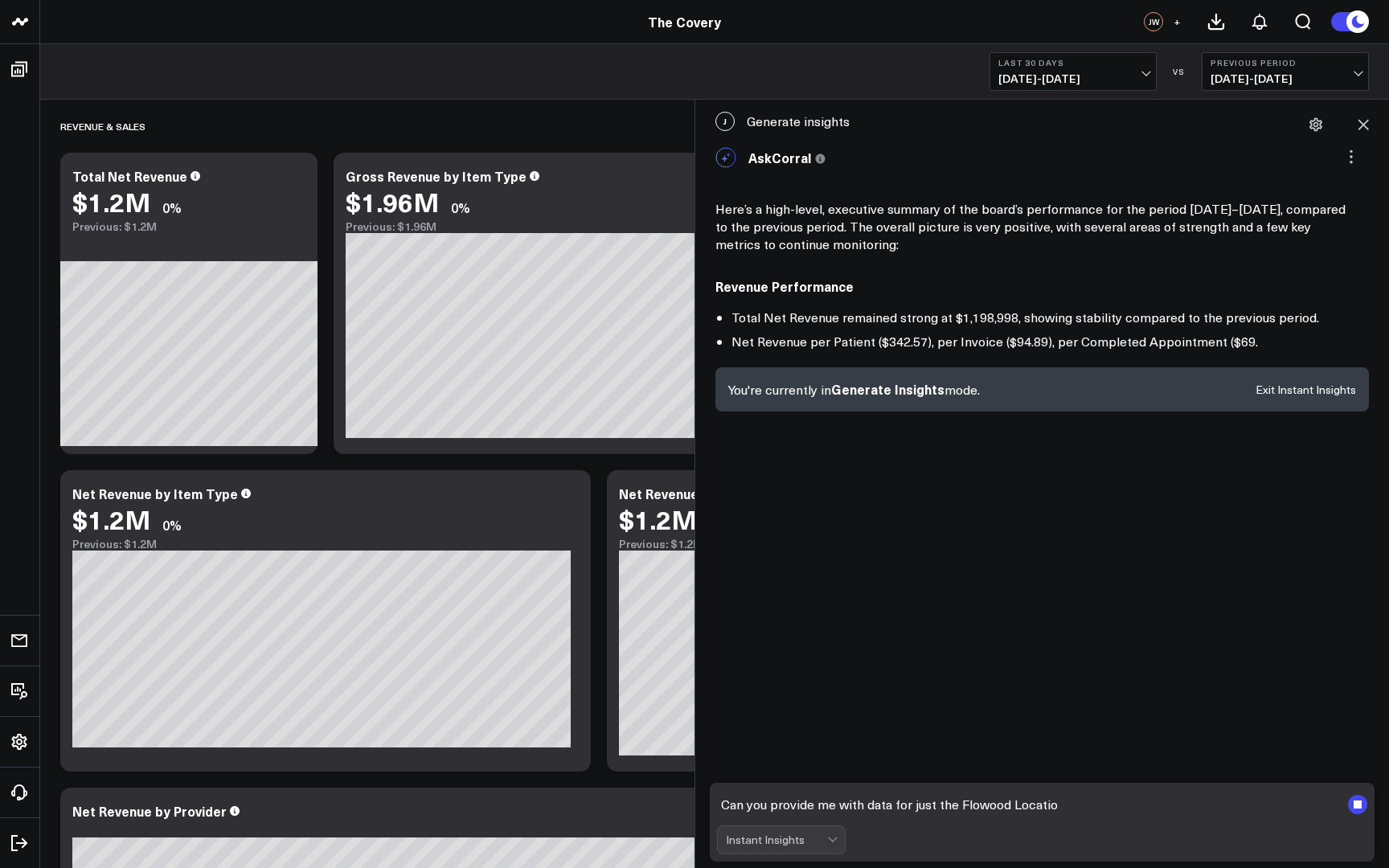
type textarea "Can you provide me with data for just the Flowood Location"
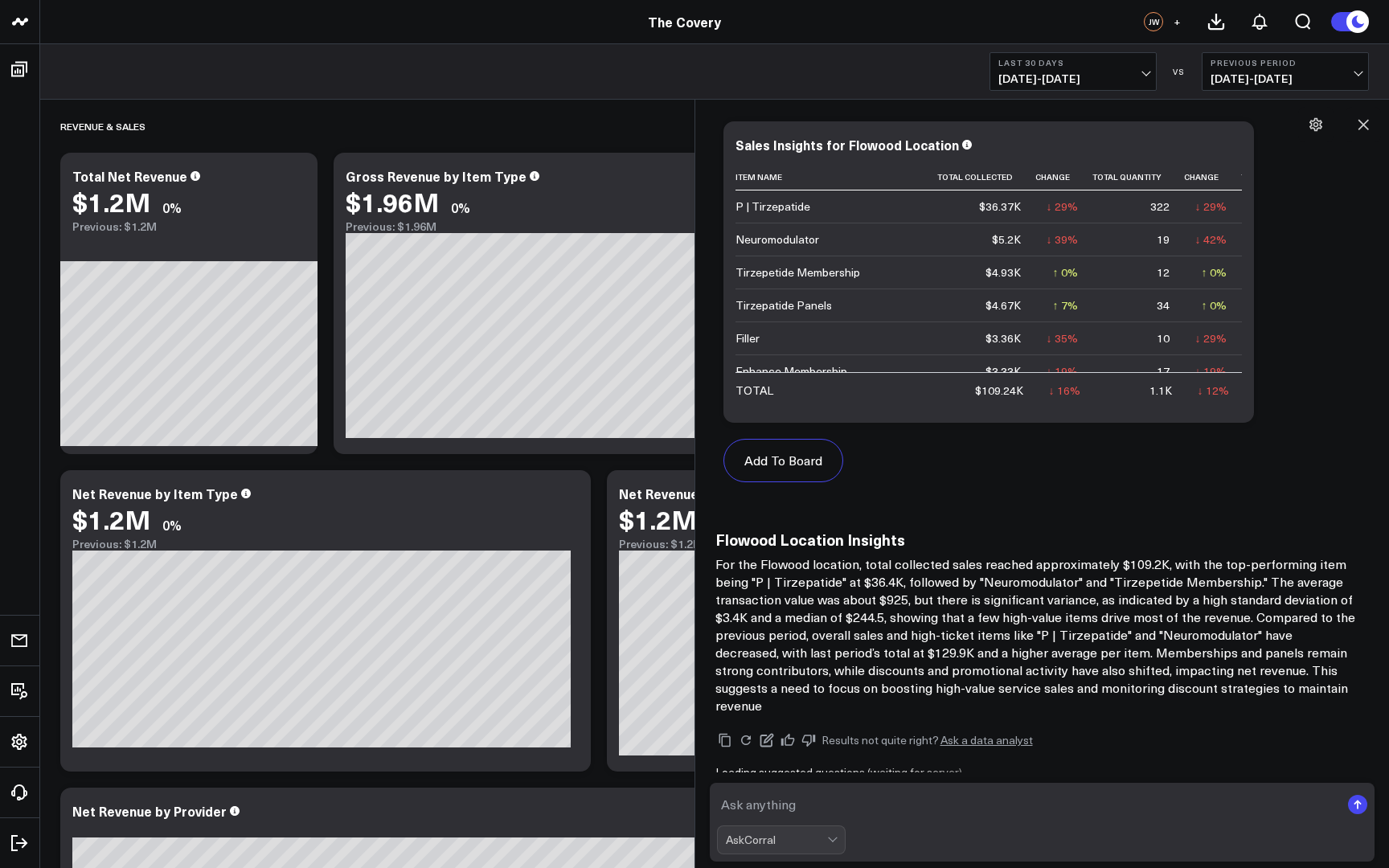
scroll to position [1596, 0]
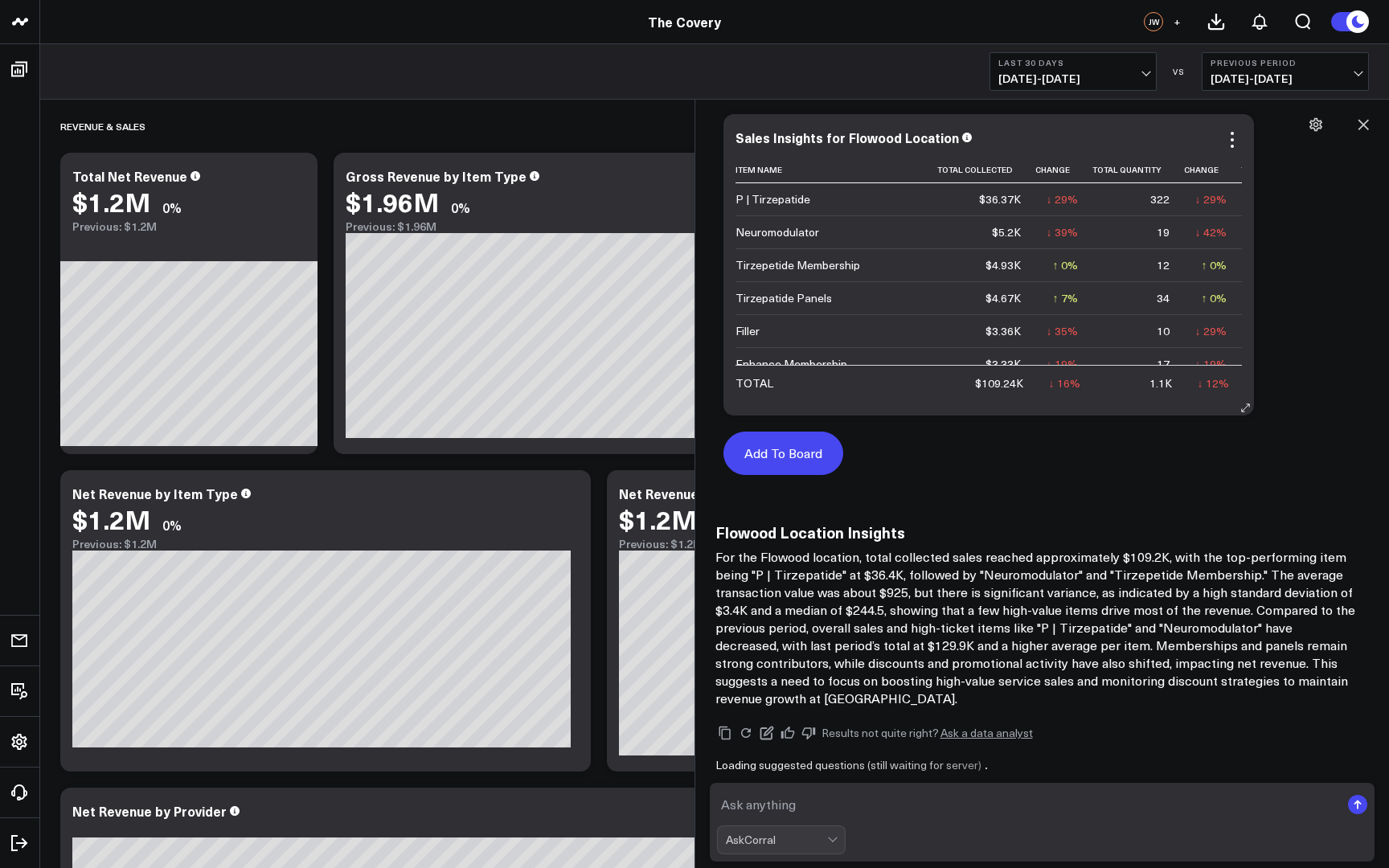
click at [791, 439] on button "Add To Board" at bounding box center [783, 454] width 120 height 44
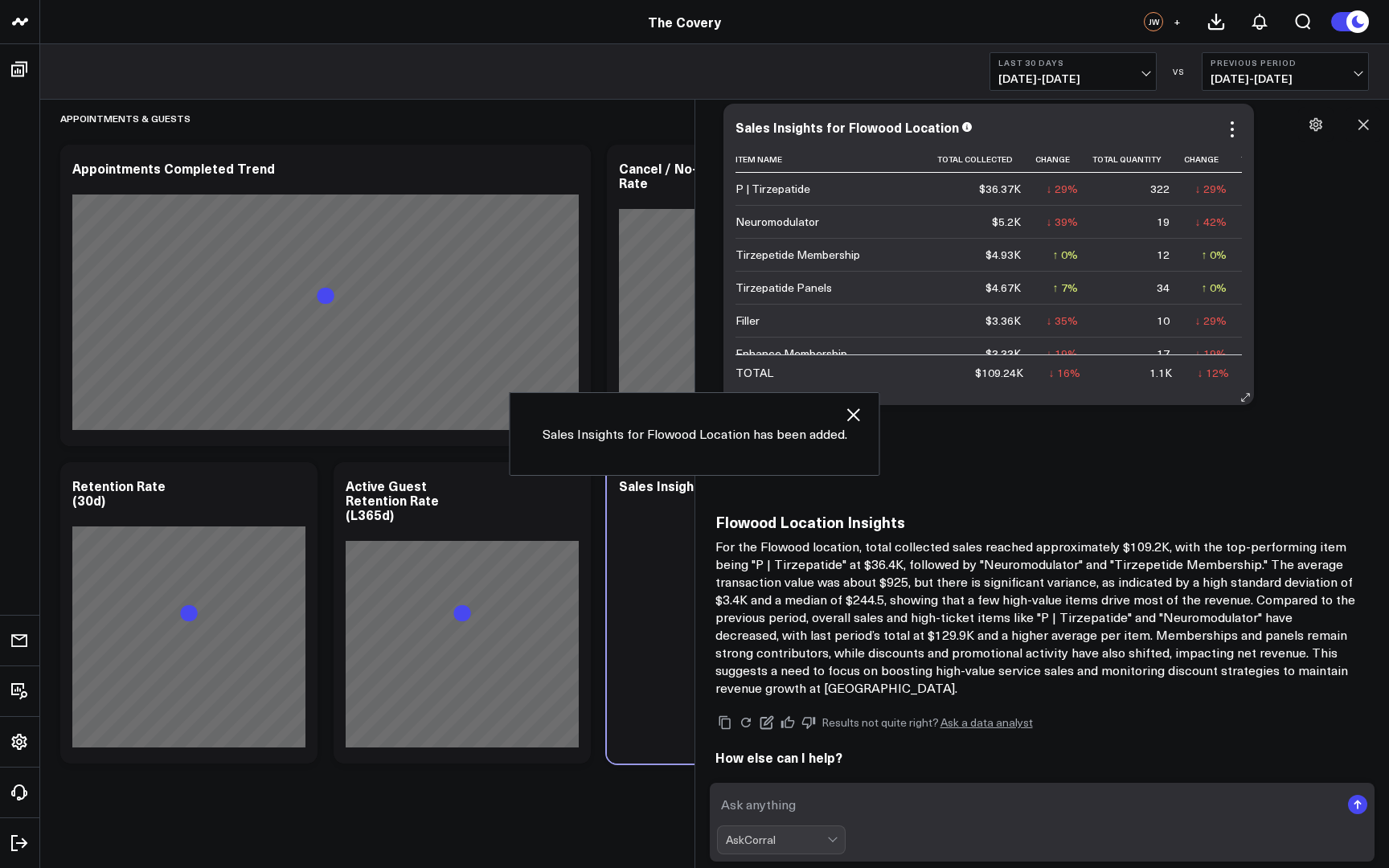
scroll to position [1720, 0]
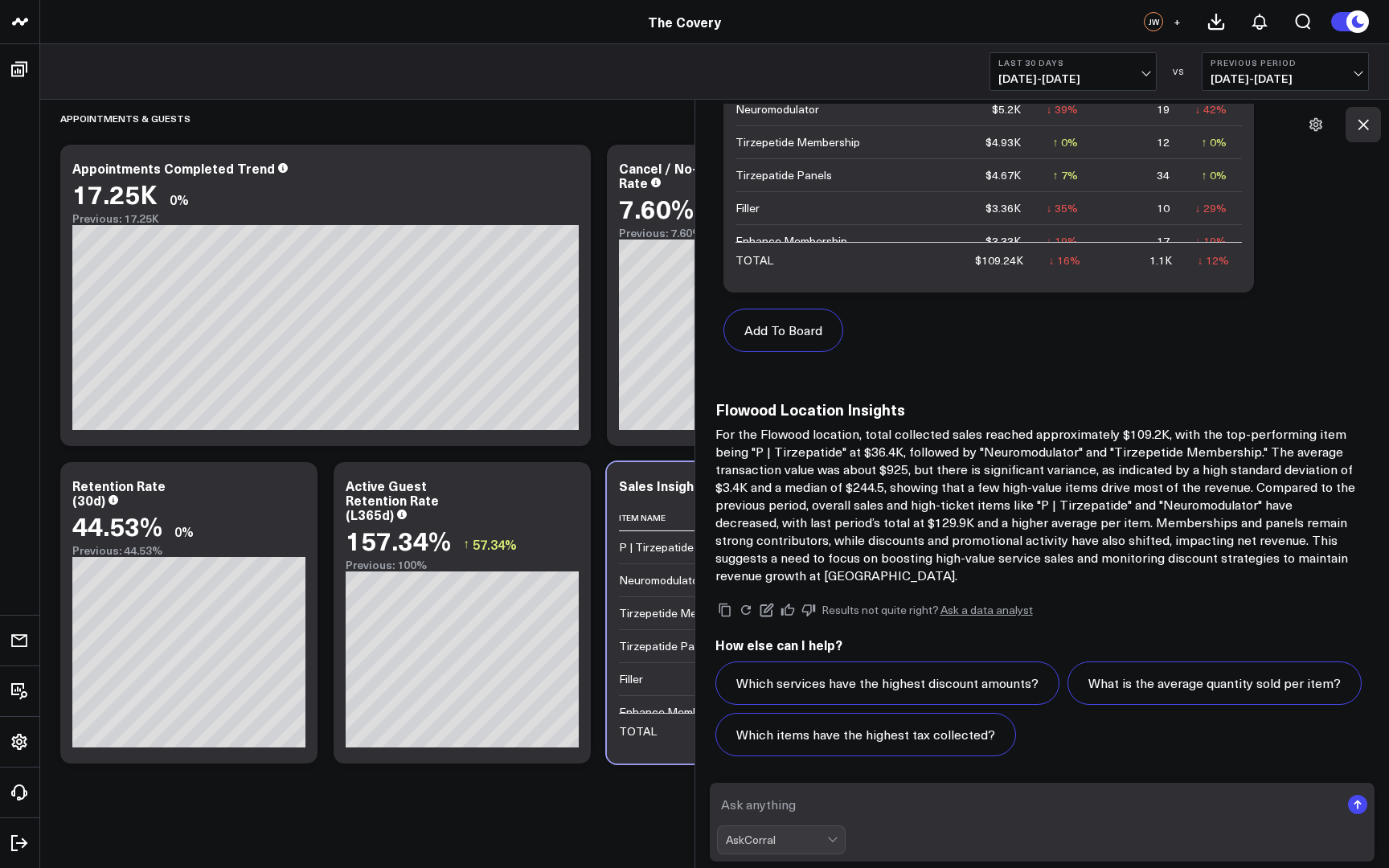
click at [1365, 122] on icon at bounding box center [1364, 125] width 16 height 16
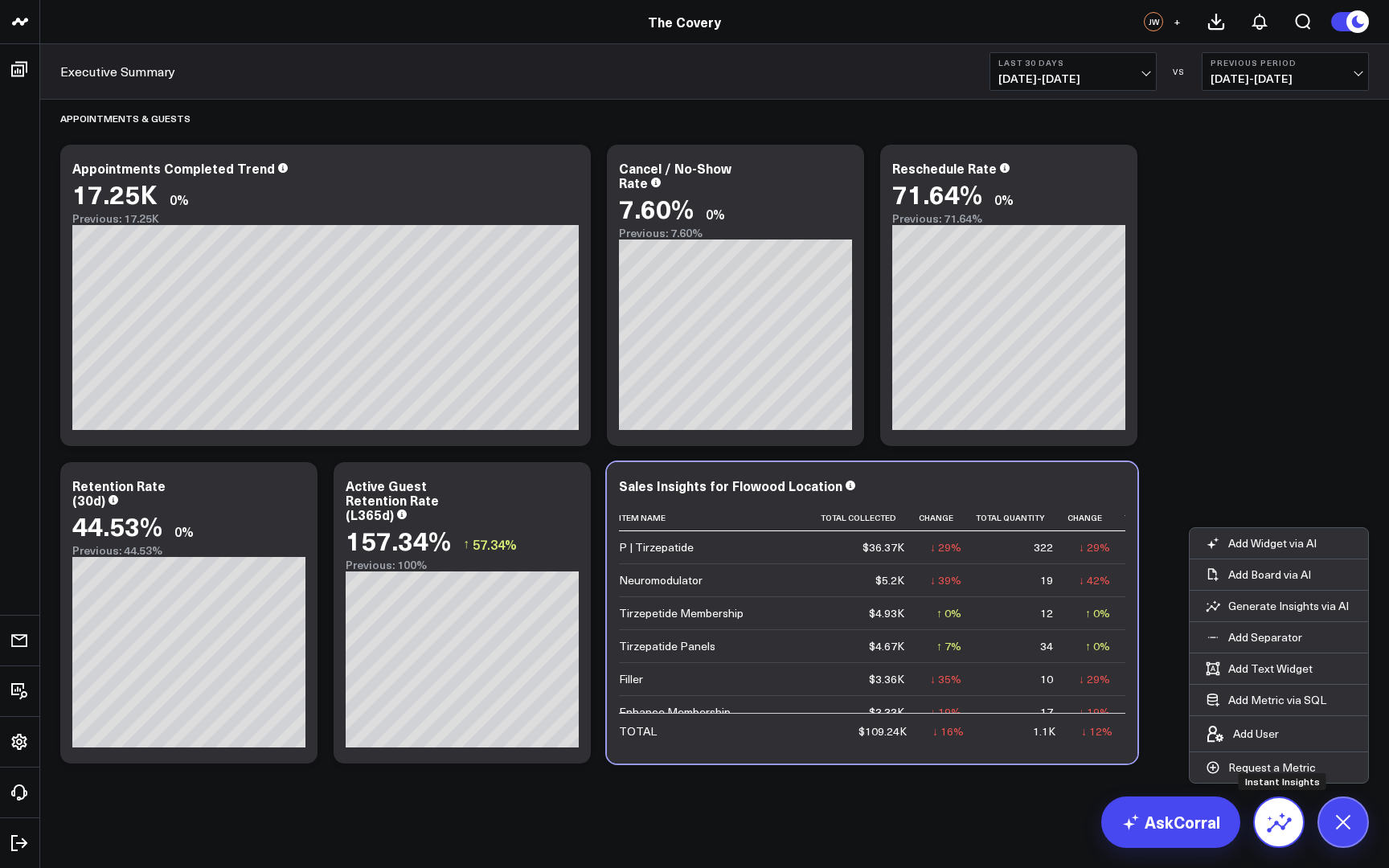
scroll to position [1958, 0]
click at [1278, 829] on icon at bounding box center [1279, 822] width 26 height 26
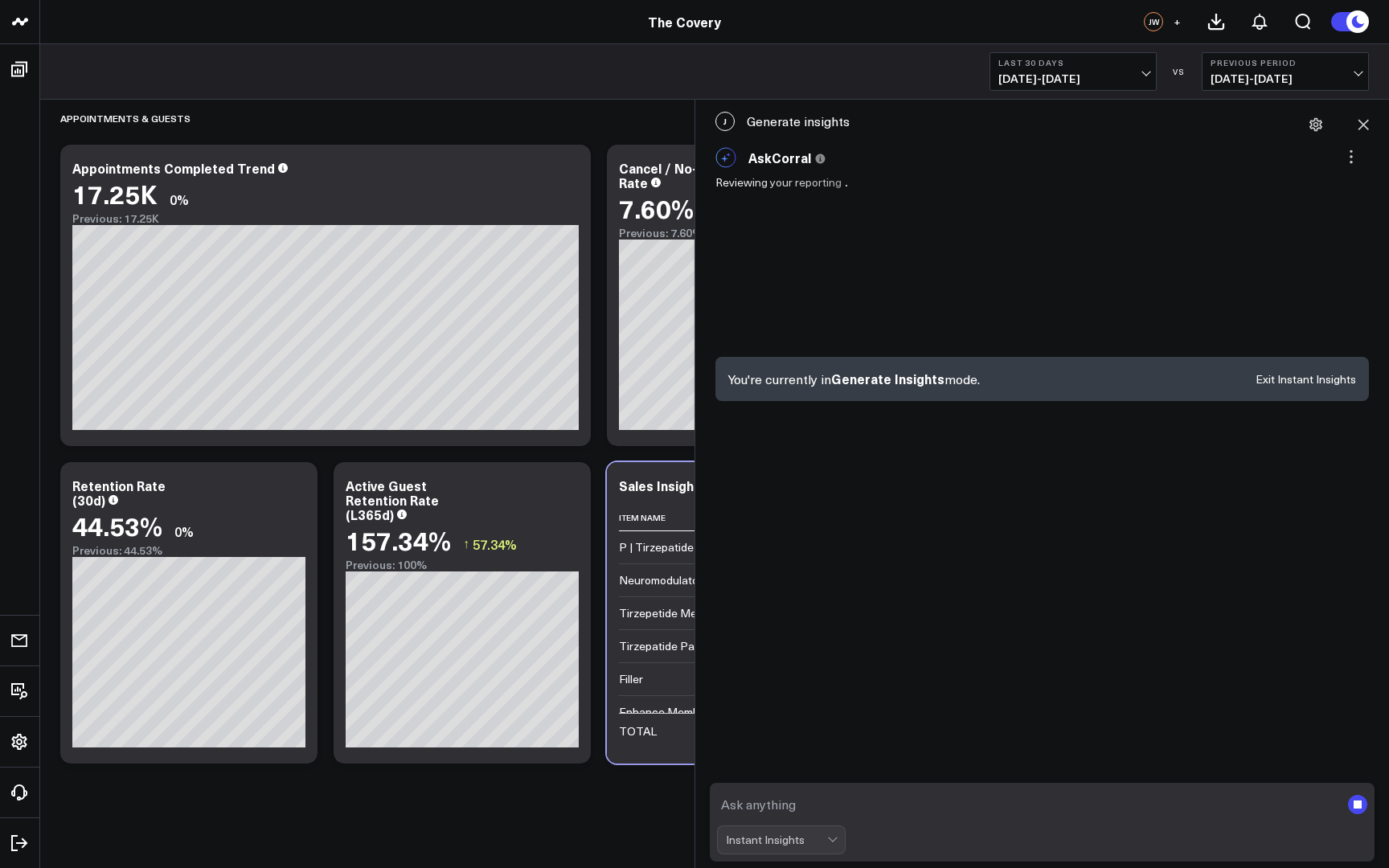
click at [832, 796] on textarea at bounding box center [1029, 804] width 624 height 29
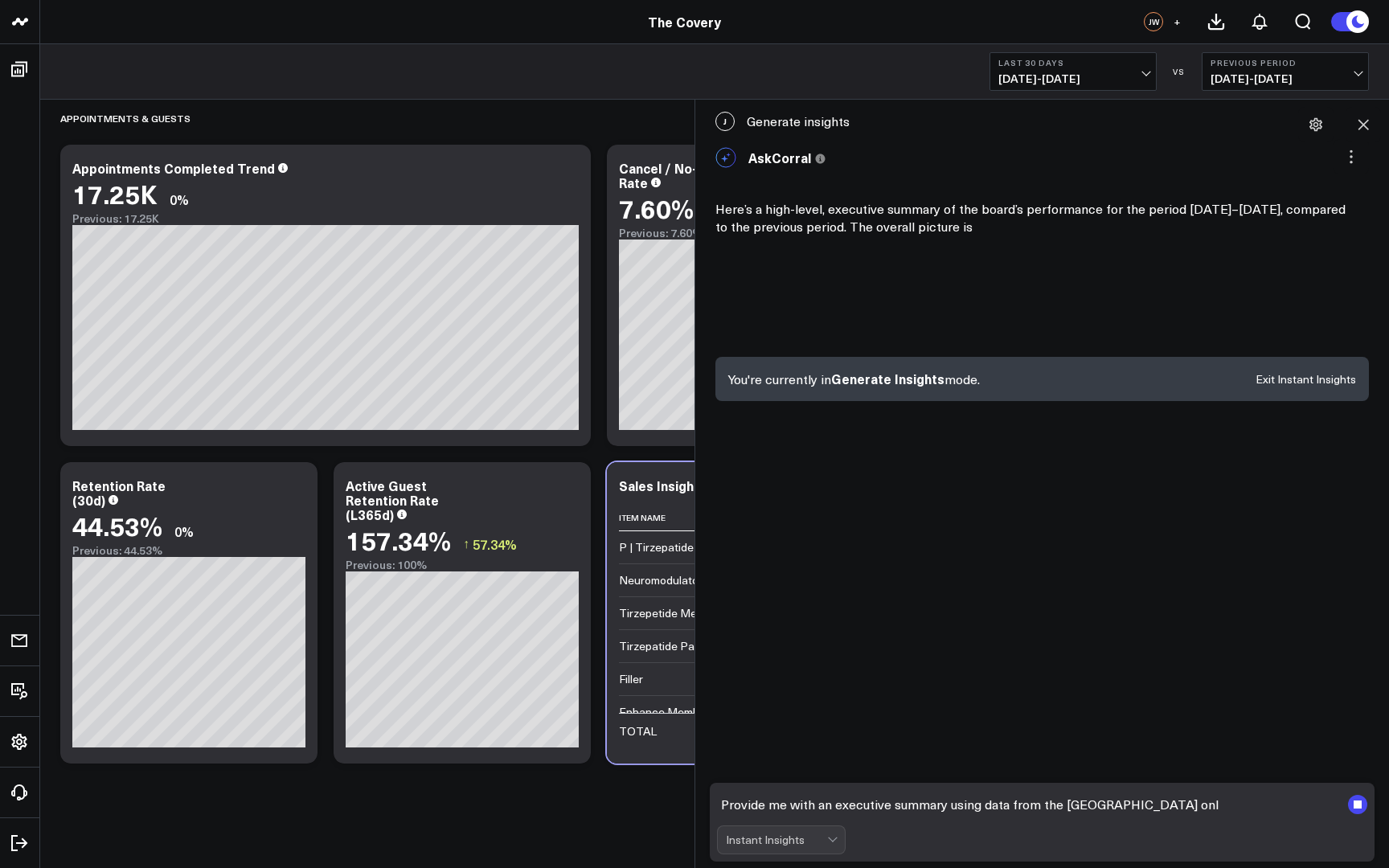
type textarea "Provide me with an executive summary using data from the Flowood center only"
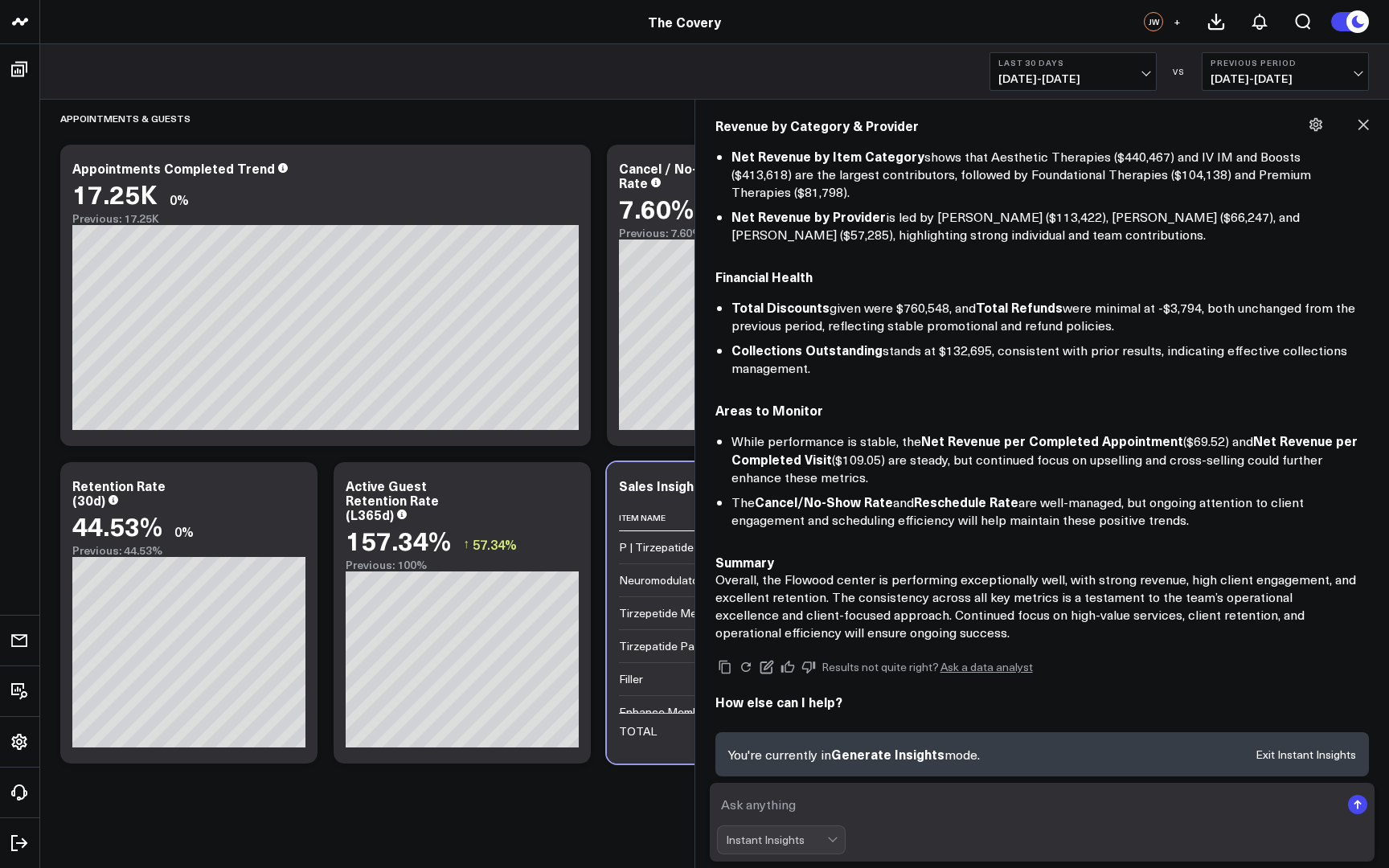
scroll to position [1840, 0]
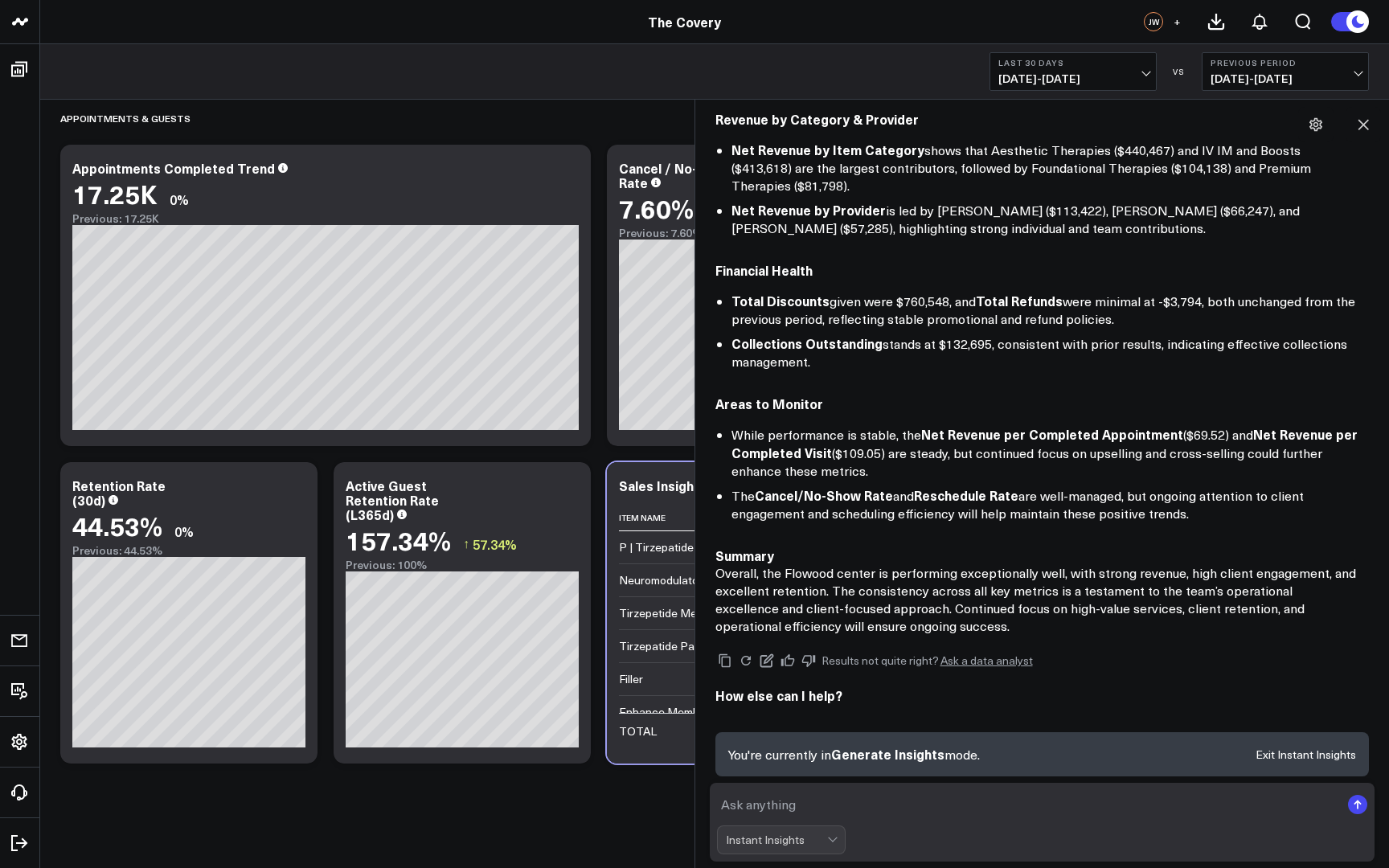
click at [1372, 123] on button at bounding box center [1363, 124] width 35 height 35
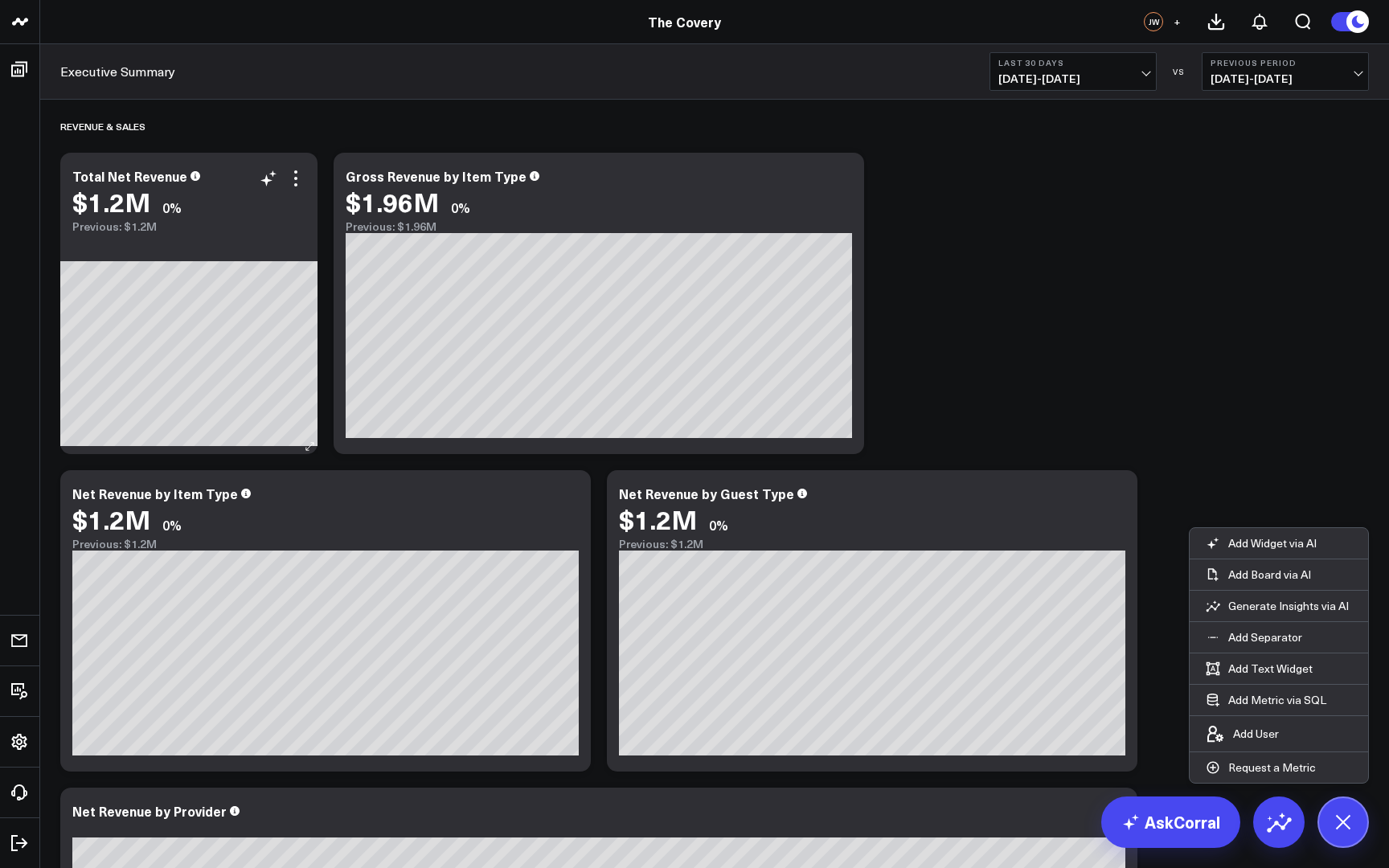
scroll to position [0, 0]
click at [303, 184] on icon at bounding box center [295, 178] width 19 height 19
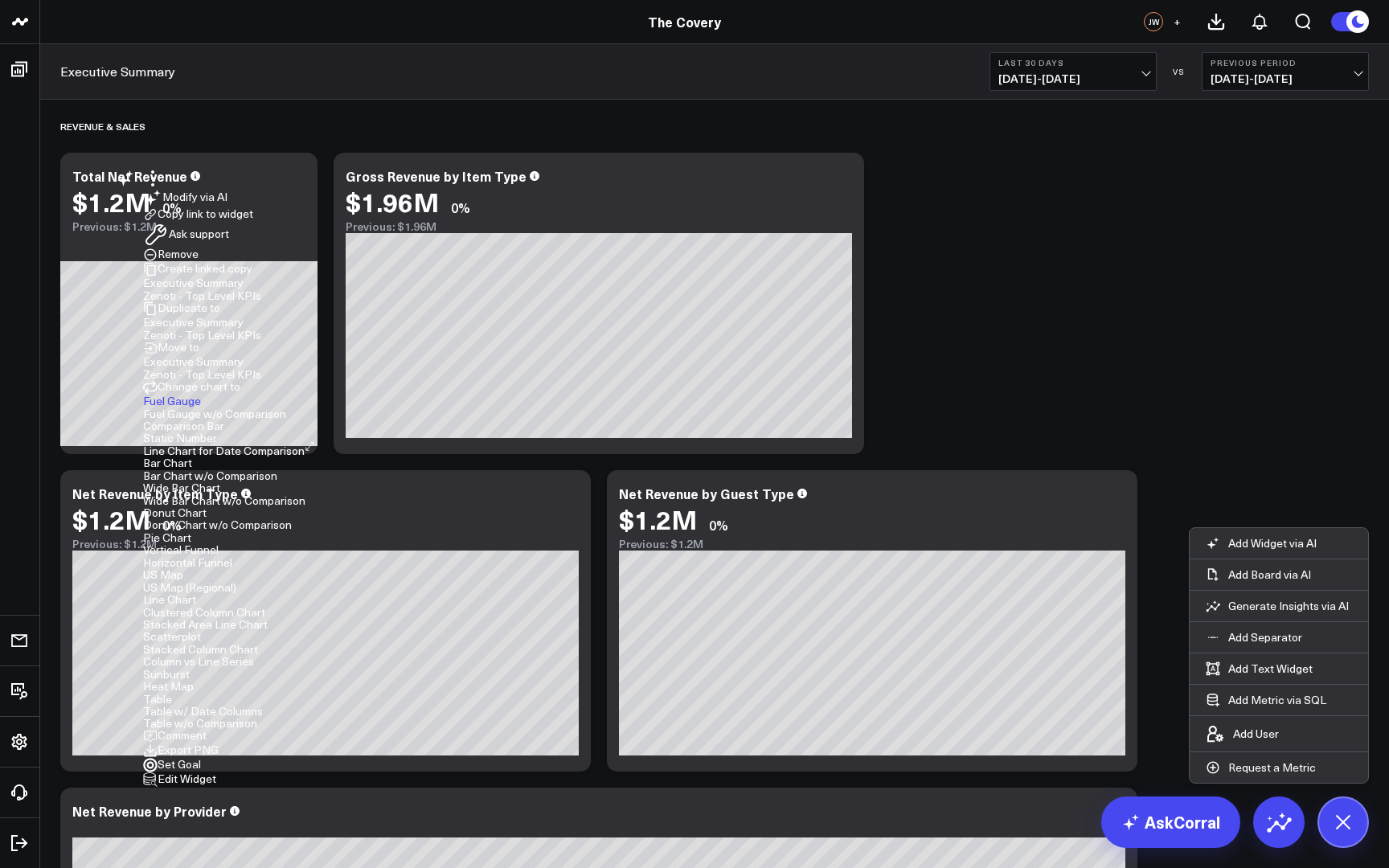
click at [228, 204] on button "Modify via AI" at bounding box center [185, 198] width 85 height 19
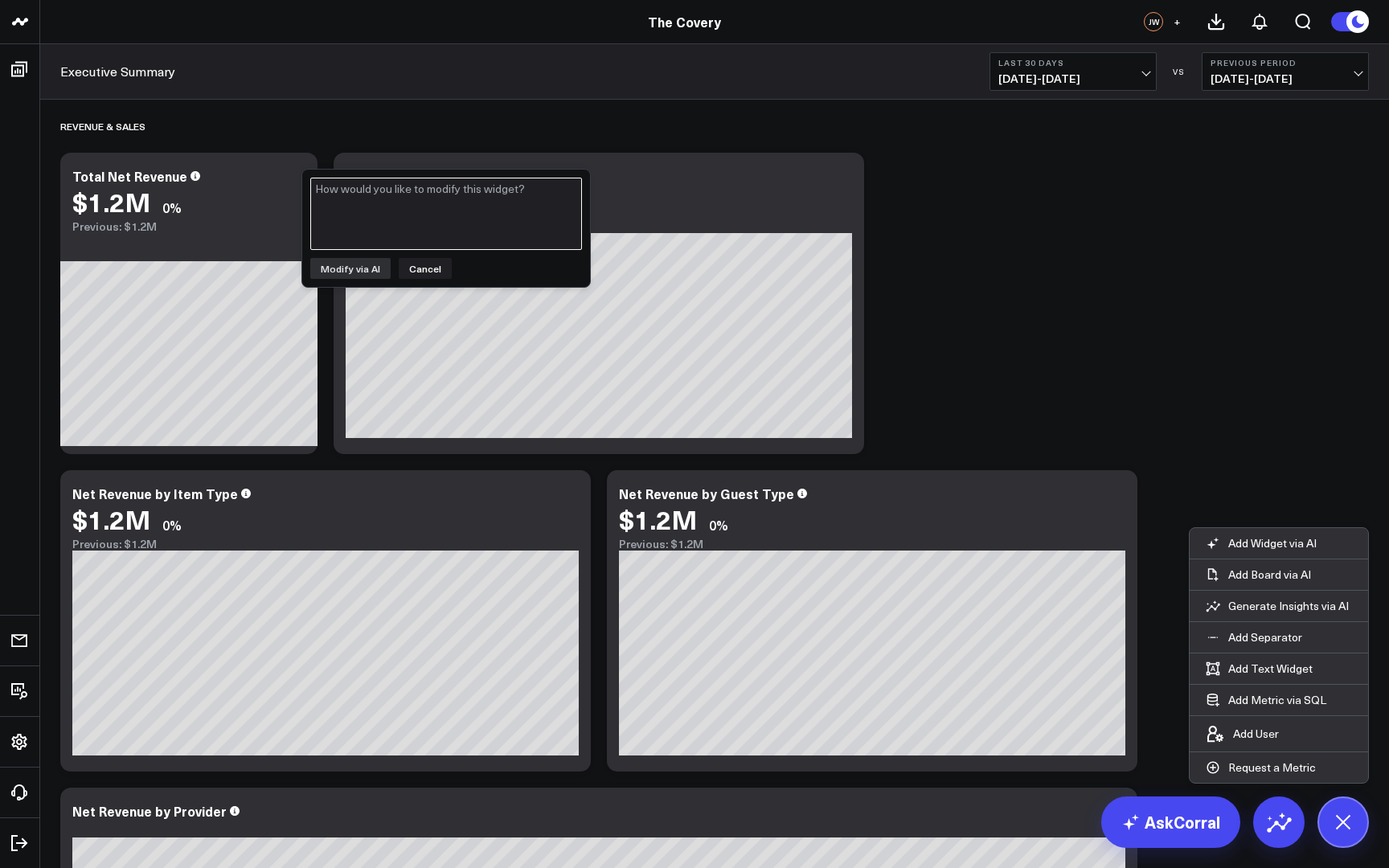
click at [383, 217] on textarea at bounding box center [446, 214] width 271 height 73
type textarea "this looks like organizational data and should only be at the center level"
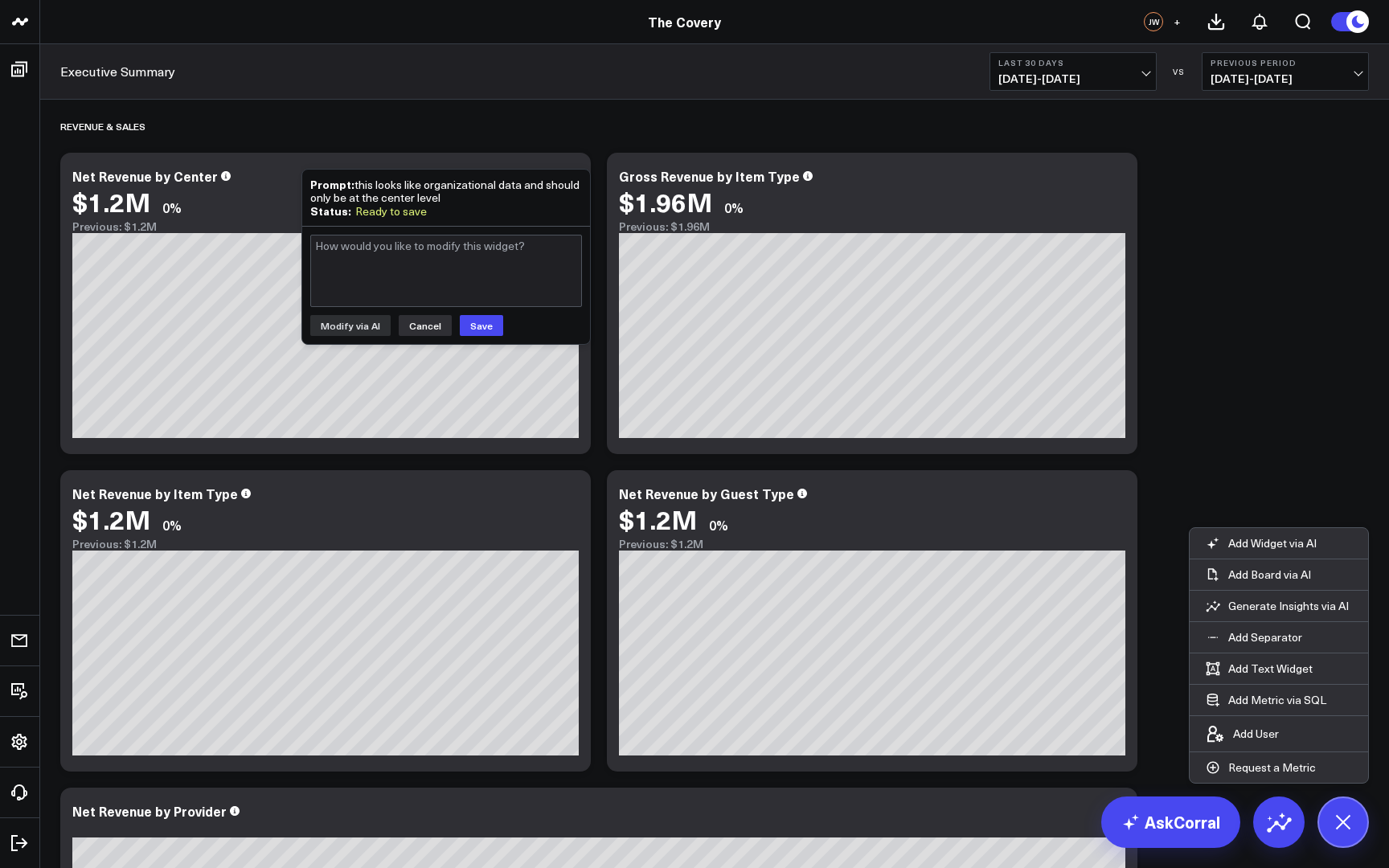
click at [437, 318] on button "Cancel" at bounding box center [425, 325] width 53 height 21
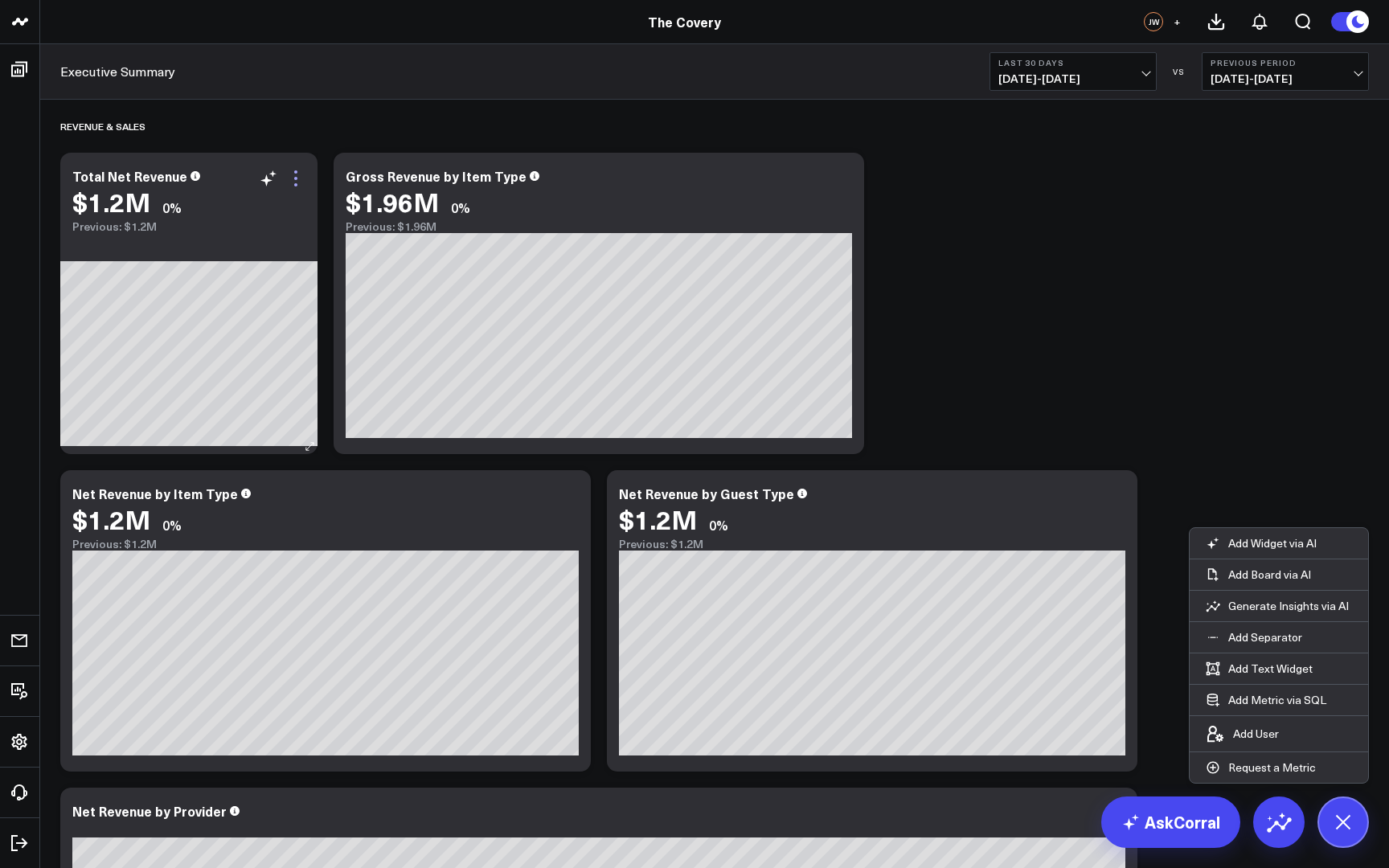
click at [297, 186] on icon at bounding box center [295, 178] width 19 height 19
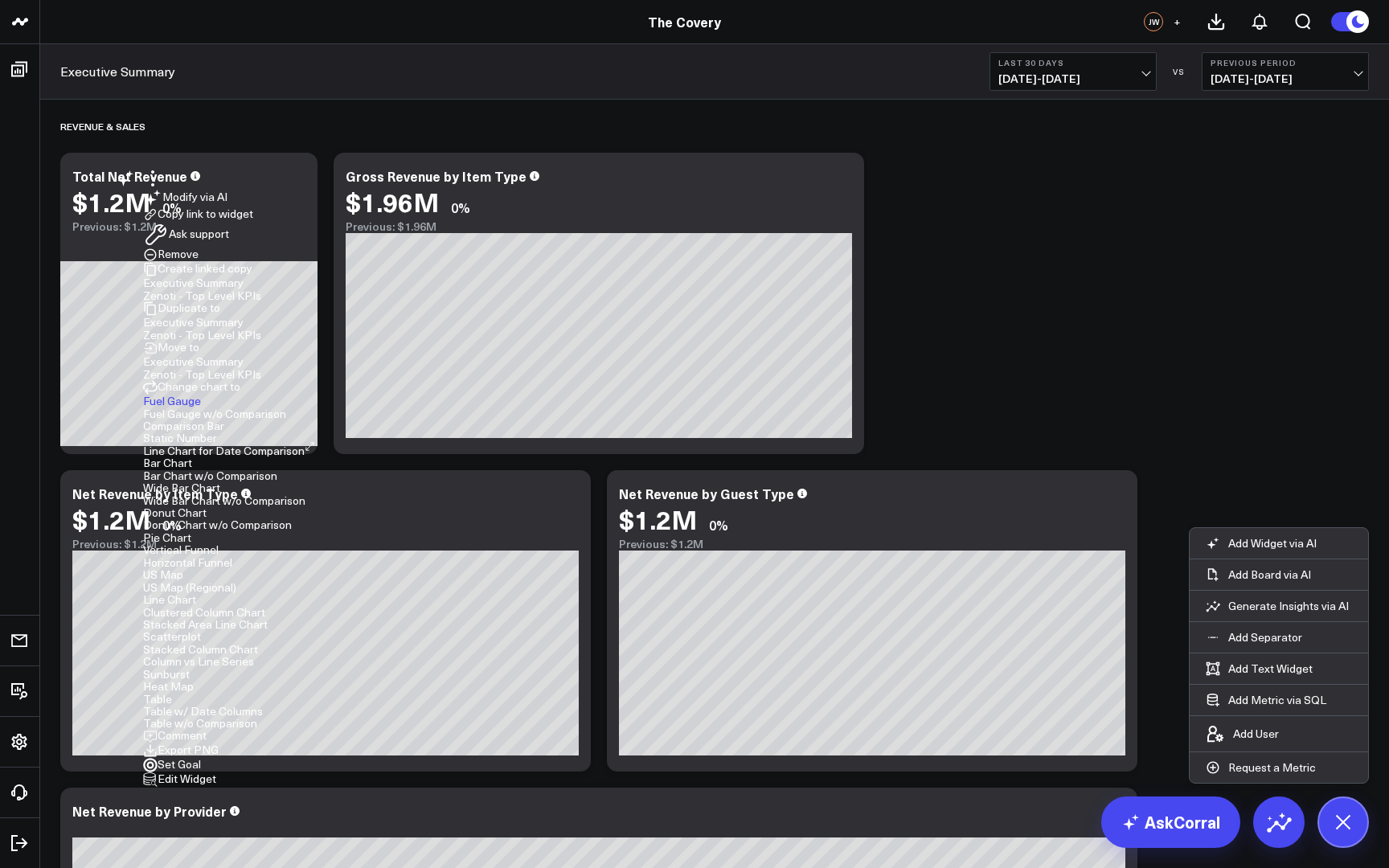
click at [271, 380] on ul "Executive Summary Zenoti - Top Level KPIs" at bounding box center [224, 367] width 163 height 25
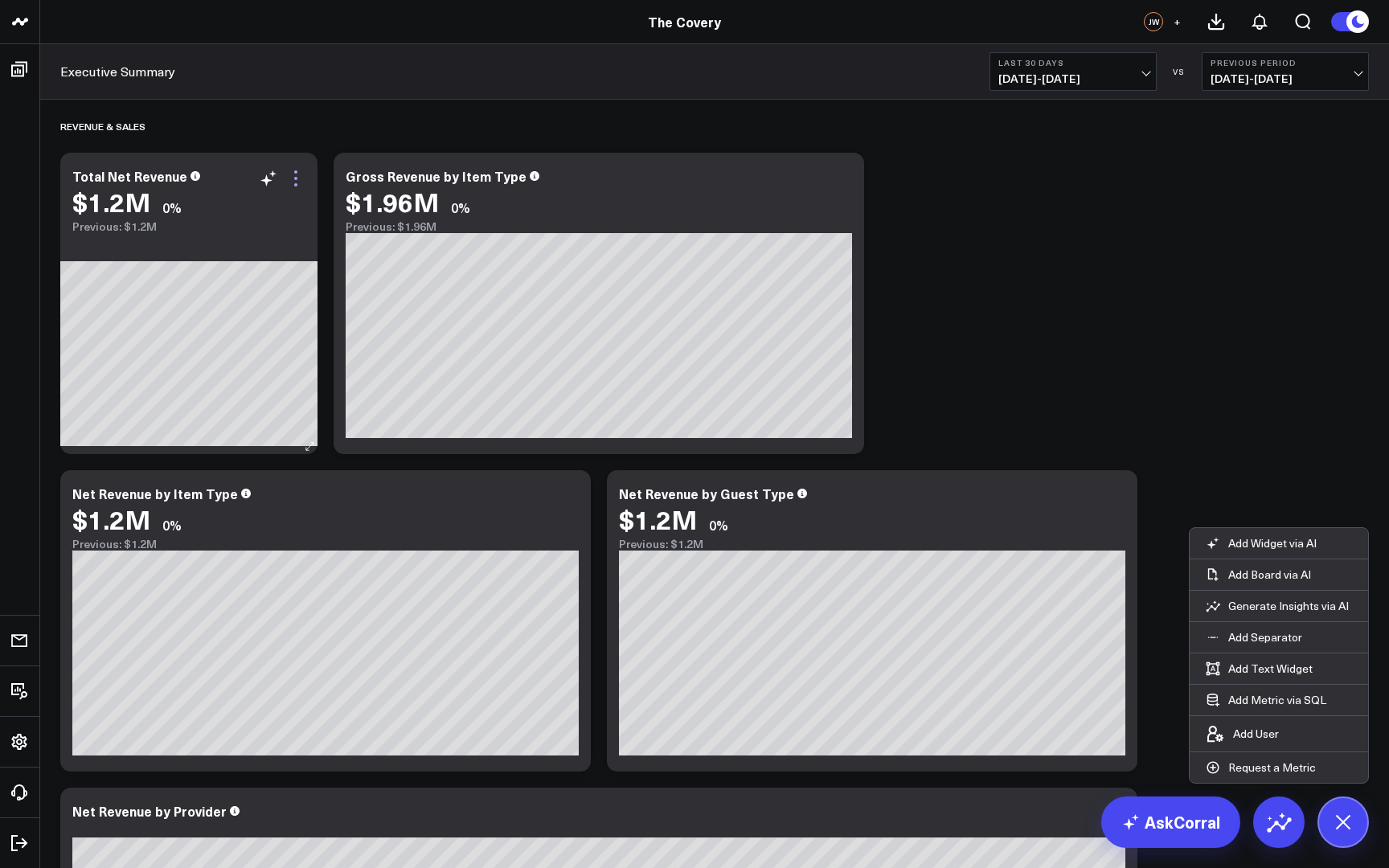
click at [302, 177] on icon at bounding box center [295, 178] width 19 height 19
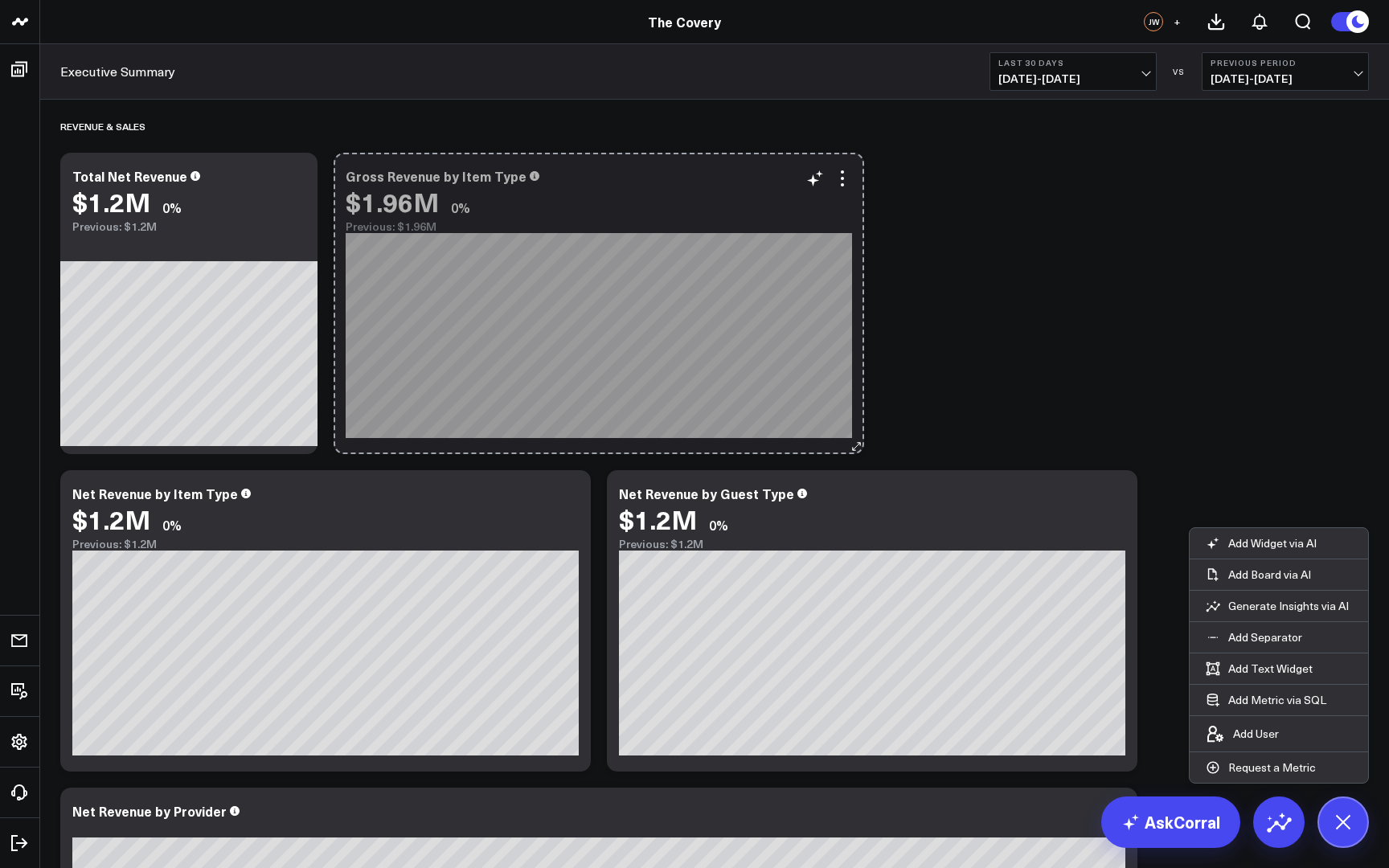
click at [857, 452] on icon at bounding box center [857, 447] width 12 height 12
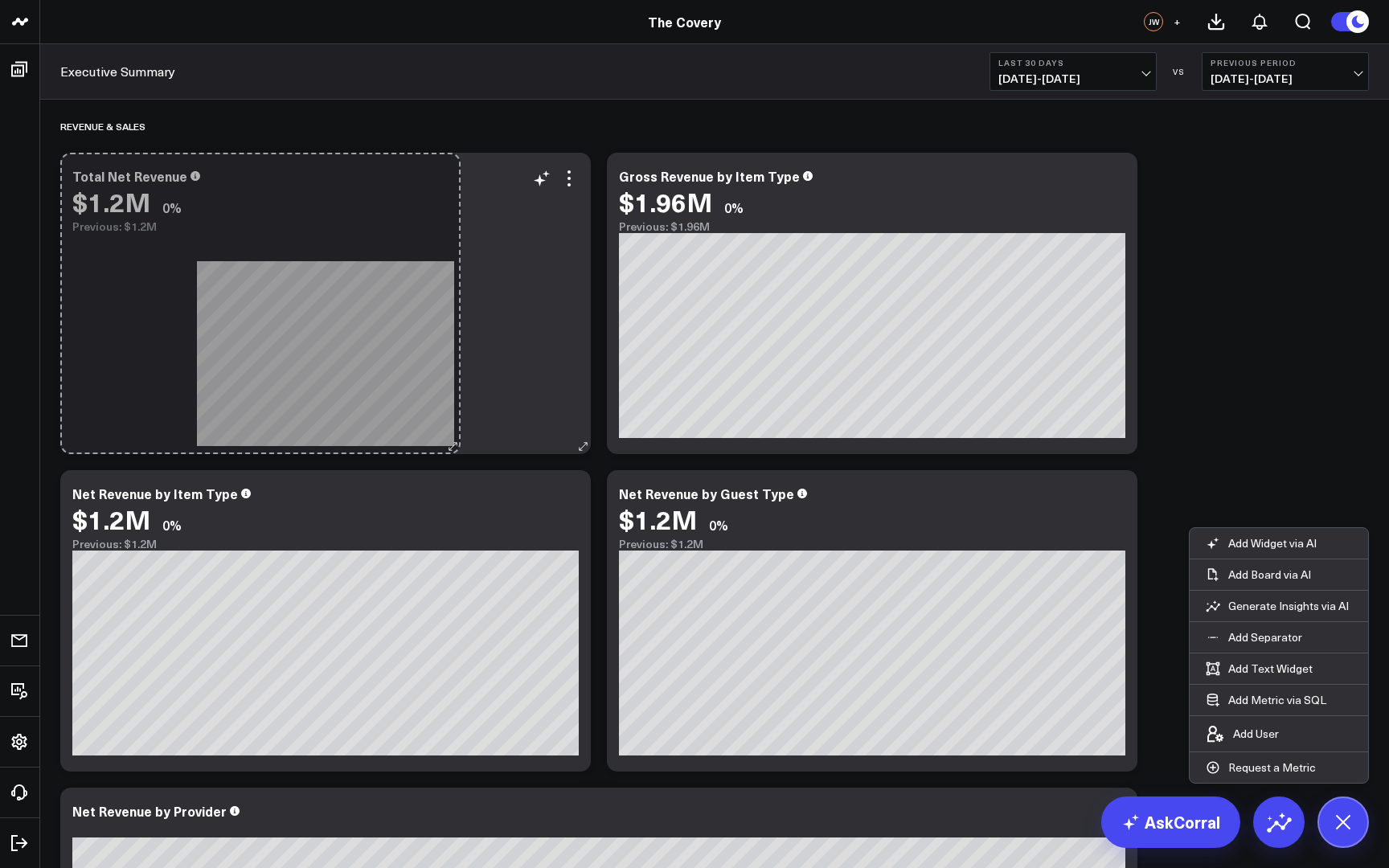
click at [453, 420] on div "Total Net Revenue $1.2M 0% Previous: $1.2M Goals + Add goal Done Add Goal goal …" at bounding box center [325, 303] width 531 height 301
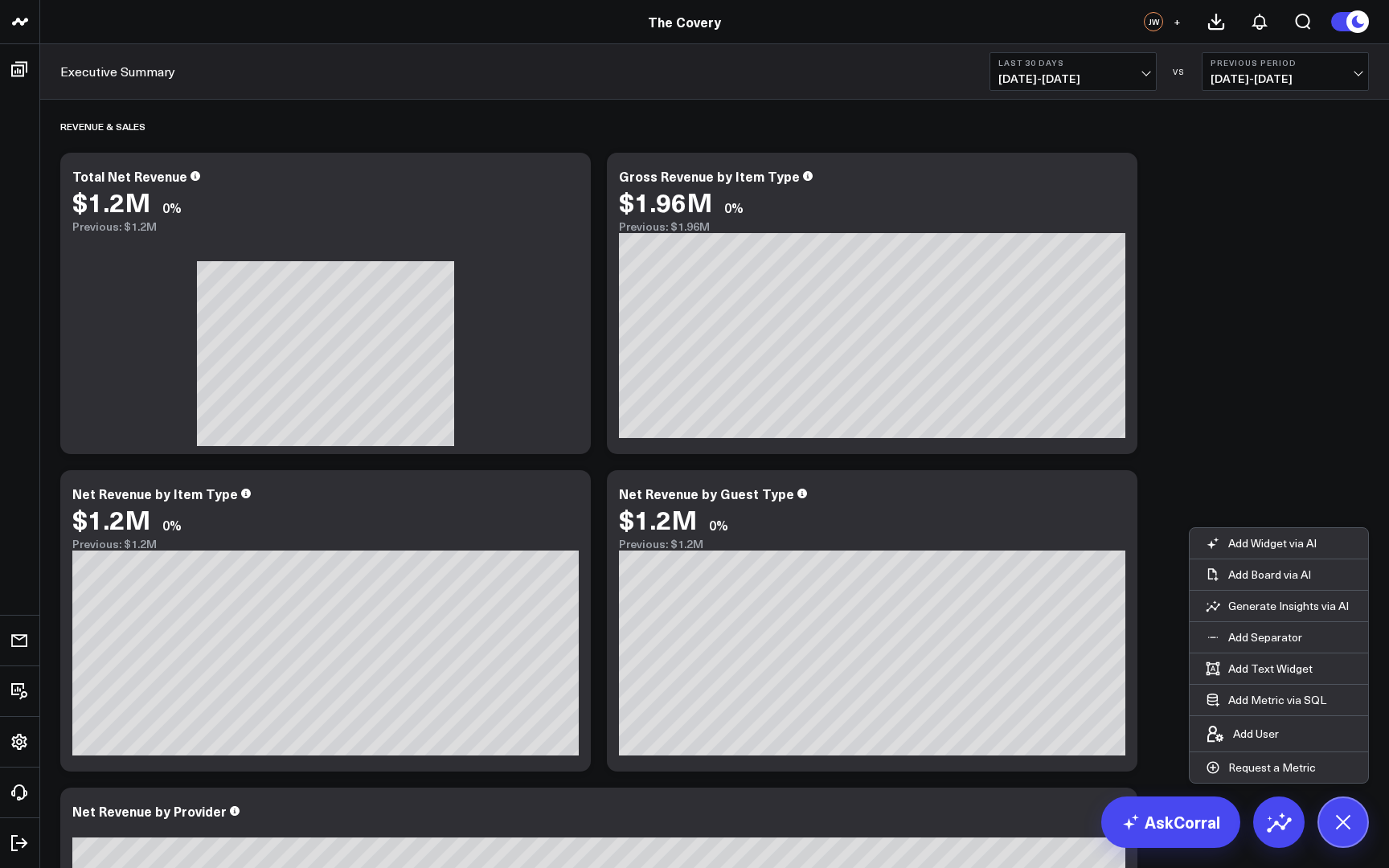
click at [1145, 77] on span "09/01/25 - 09/30/25" at bounding box center [1074, 79] width 150 height 13
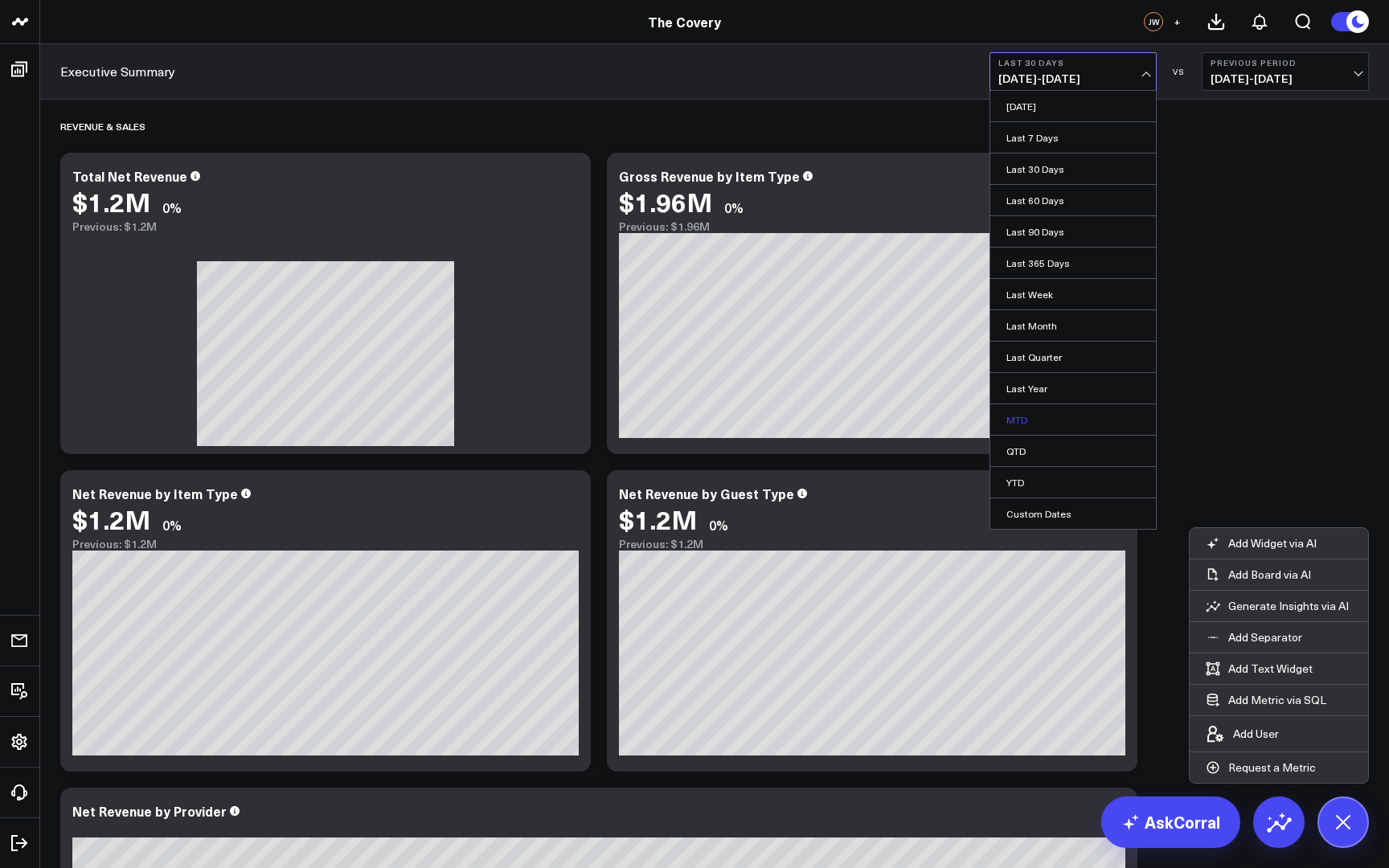
click at [1073, 420] on link "MTD" at bounding box center [1074, 419] width 166 height 31
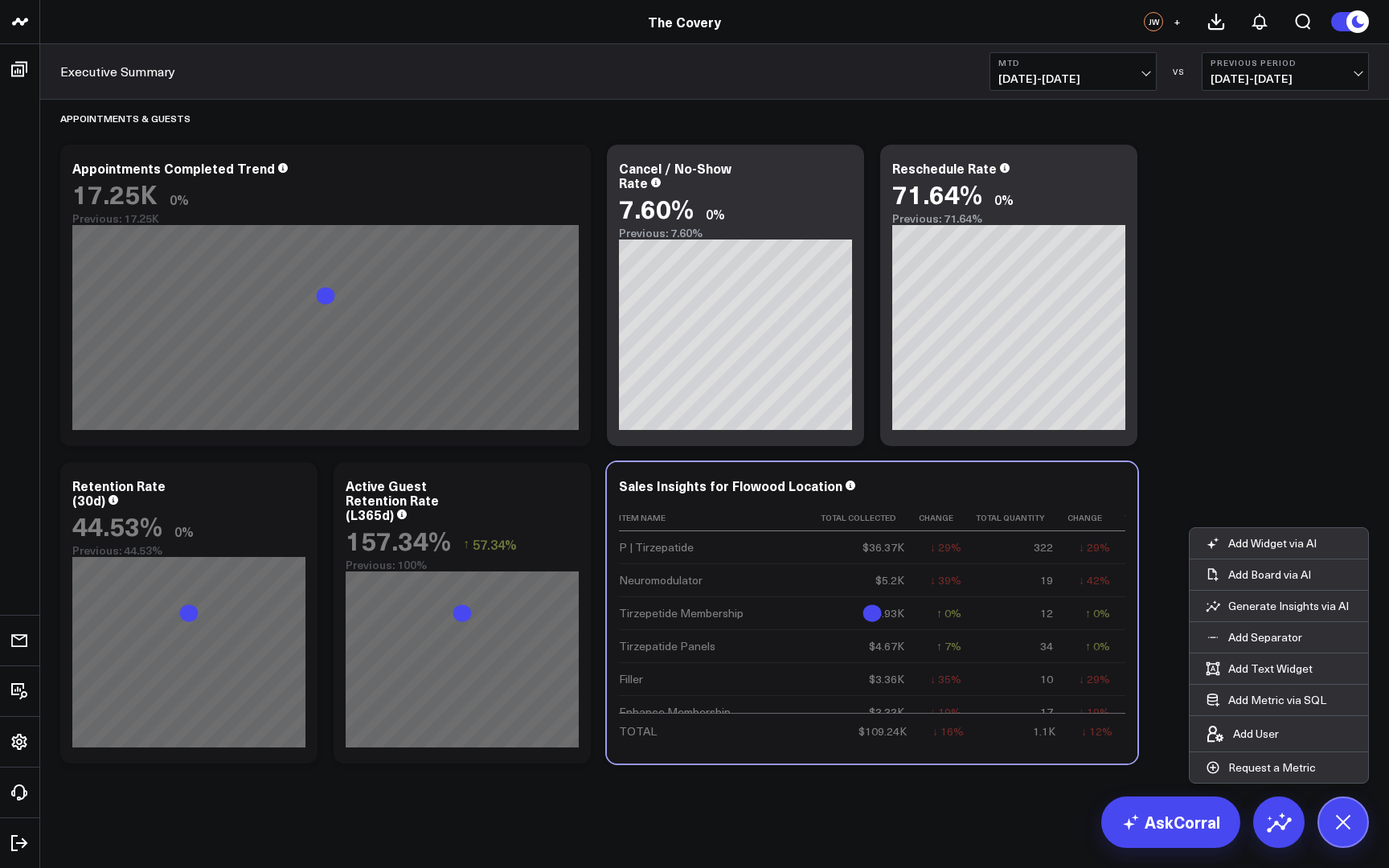
scroll to position [1958, 0]
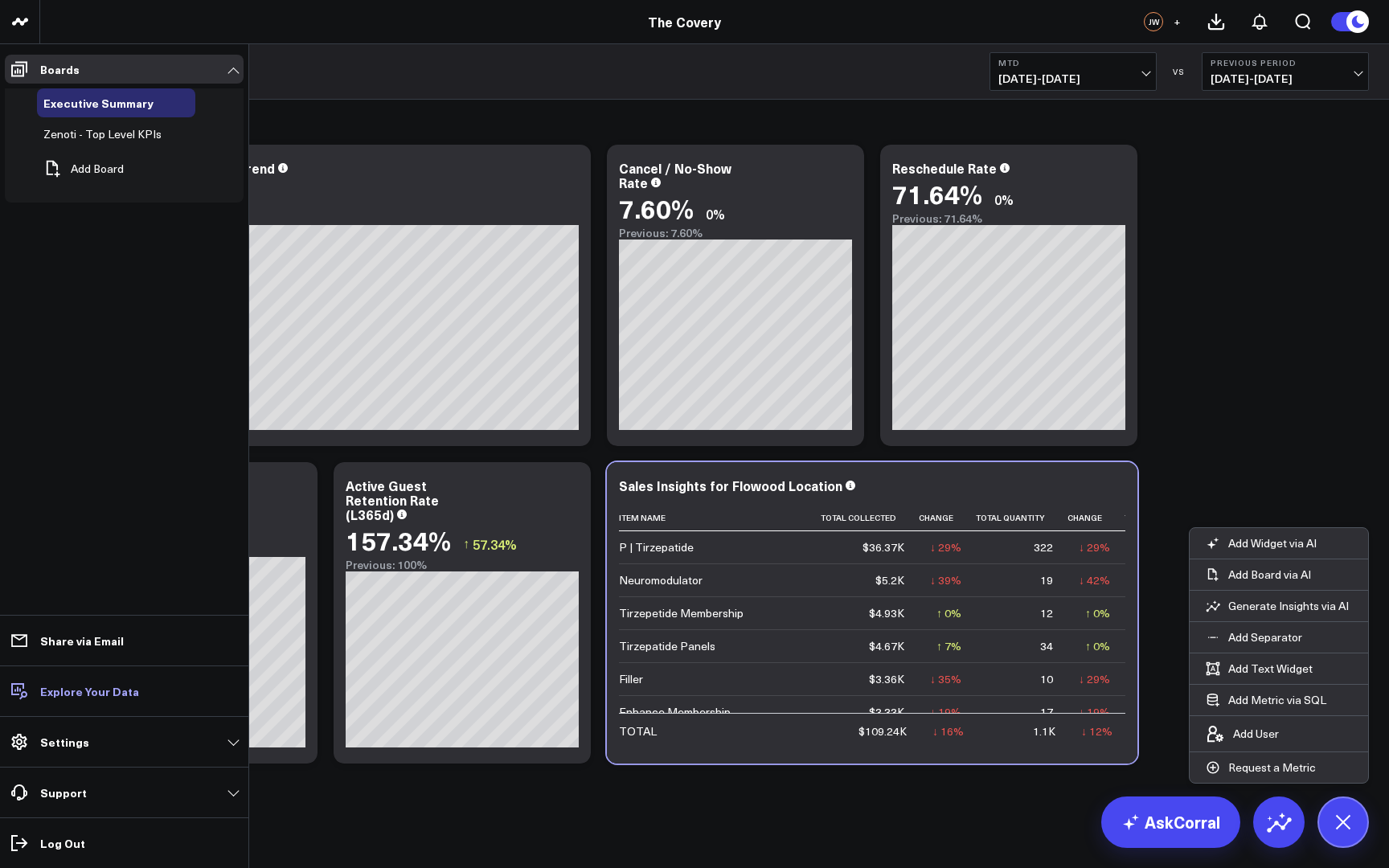
click at [56, 690] on p "Explore Your Data" at bounding box center [89, 691] width 99 height 13
click at [96, 696] on p "Explore Your Data" at bounding box center [89, 691] width 99 height 13
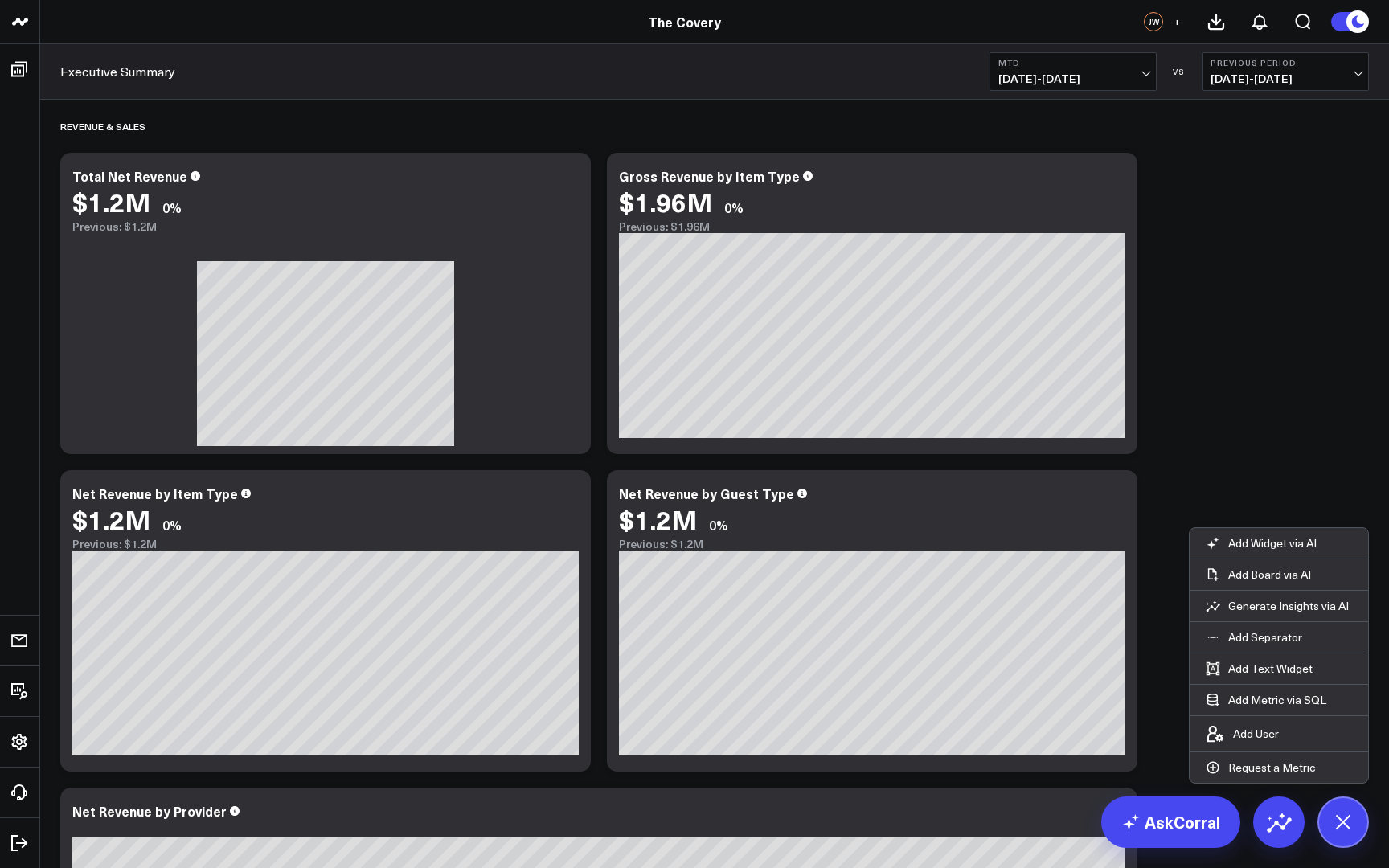
scroll to position [0, 0]
click at [1267, 829] on icon at bounding box center [1279, 822] width 26 height 26
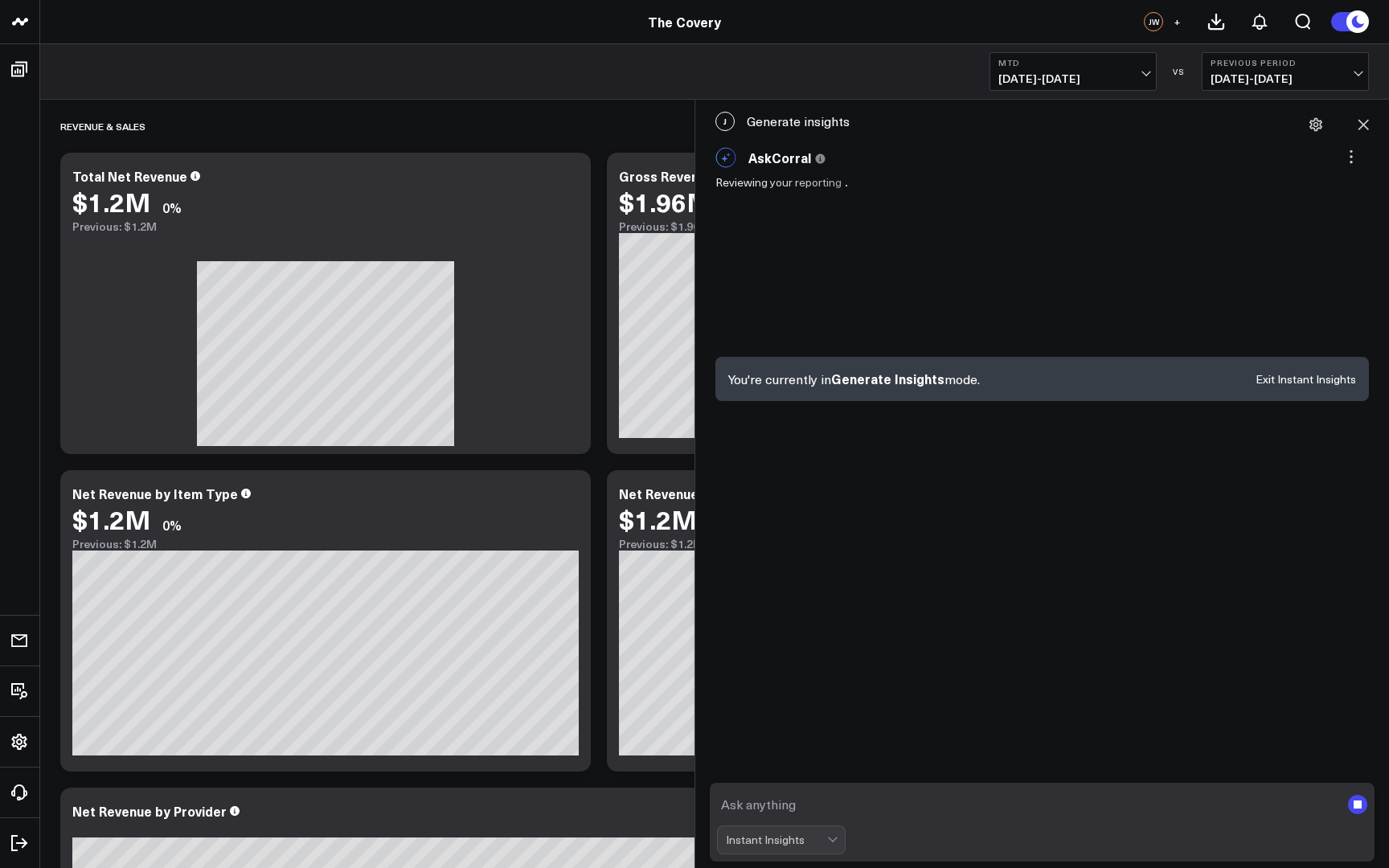
click at [800, 805] on textarea at bounding box center [1029, 804] width 624 height 29
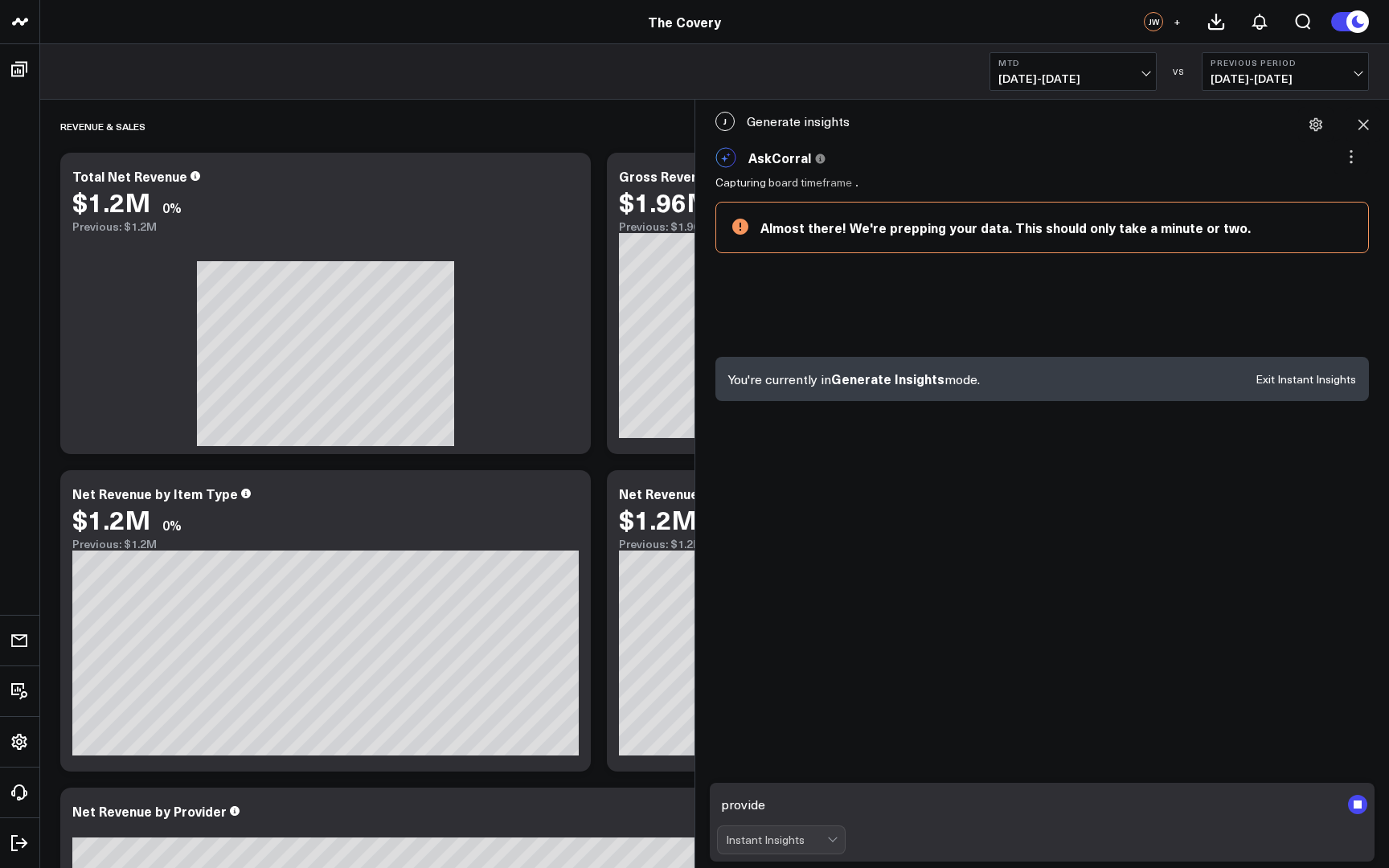
click at [828, 848] on form "provide Instant Insights" at bounding box center [1043, 822] width 666 height 79
click at [827, 834] on div "Instant Insights" at bounding box center [781, 840] width 129 height 29
click at [835, 833] on div "Instant Insights" at bounding box center [781, 840] width 129 height 29
click at [784, 840] on div "Instant Insights" at bounding box center [781, 840] width 129 height 29
click at [775, 799] on textarea "provide" at bounding box center [1029, 804] width 624 height 29
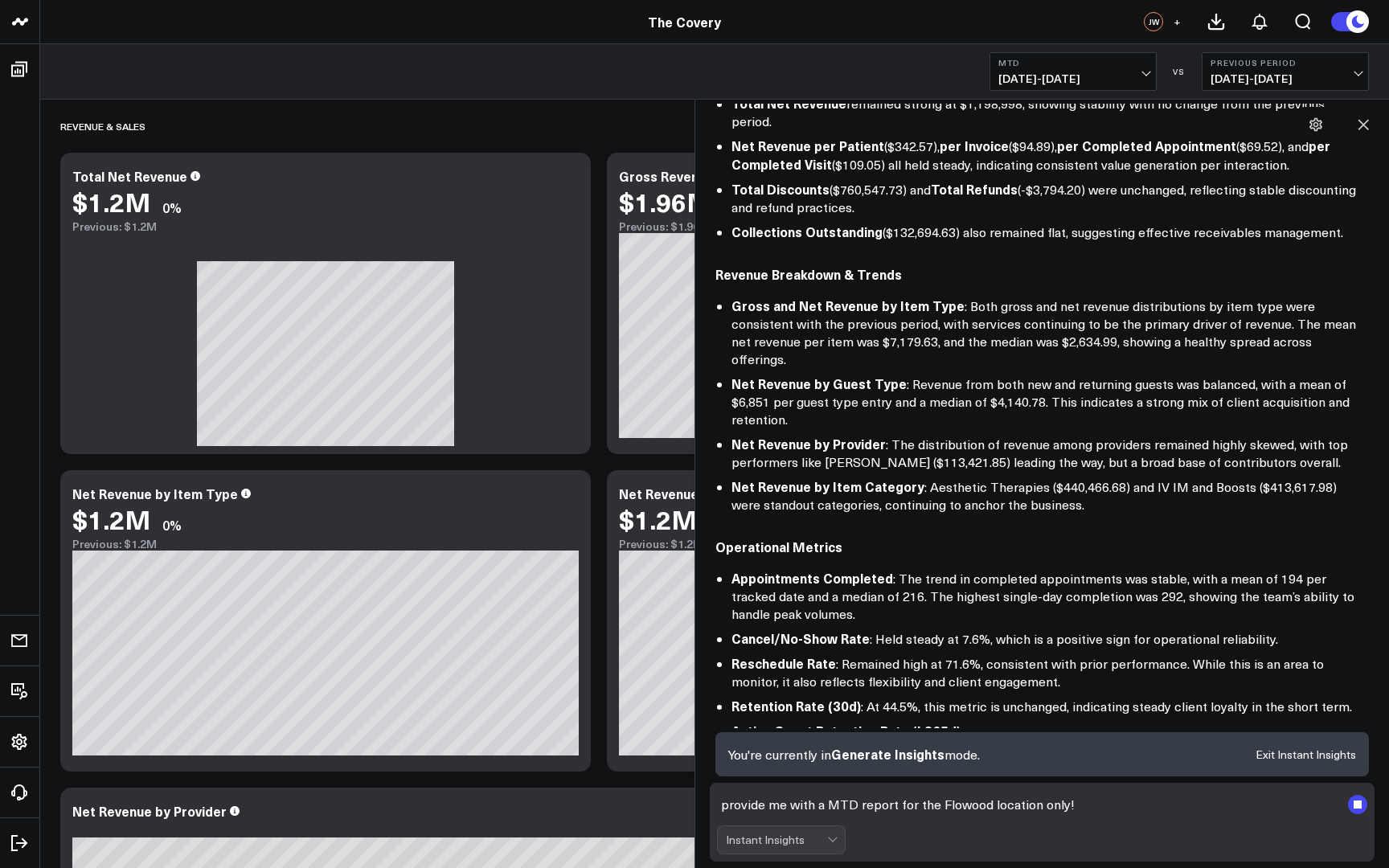
scroll to position [221, 0]
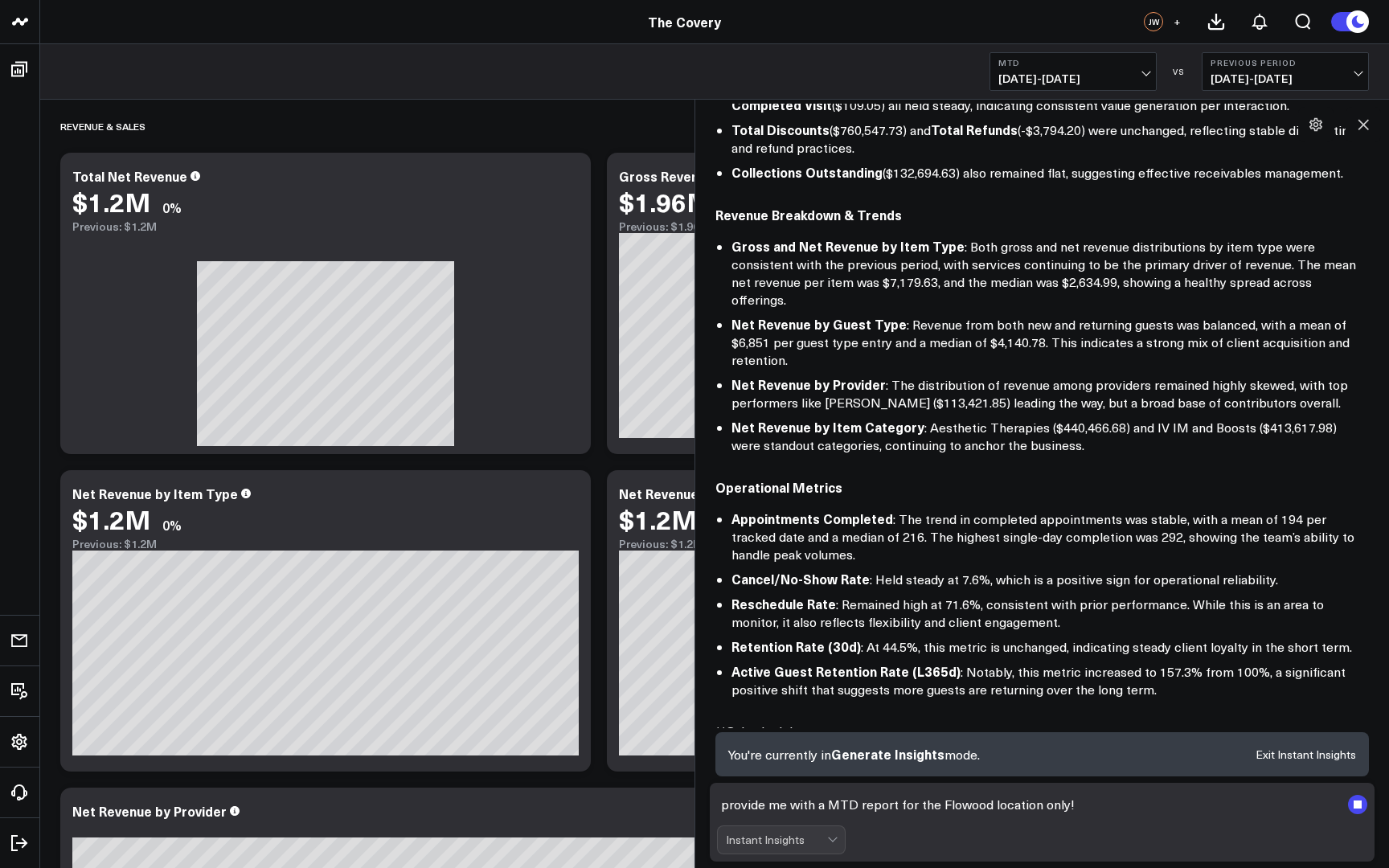
type textarea "provide me with a MTD report for the Flowood location only"
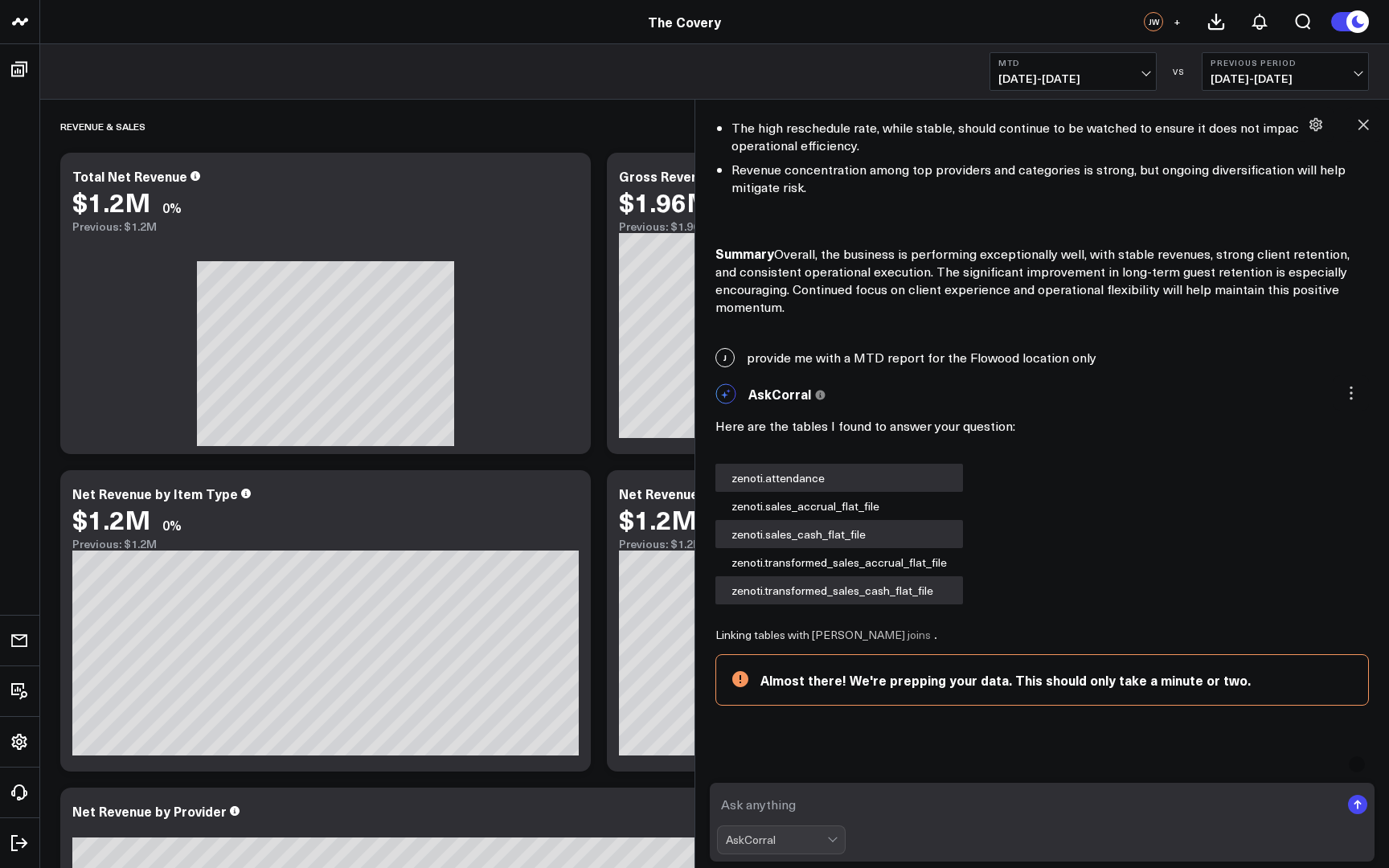
scroll to position [803, 0]
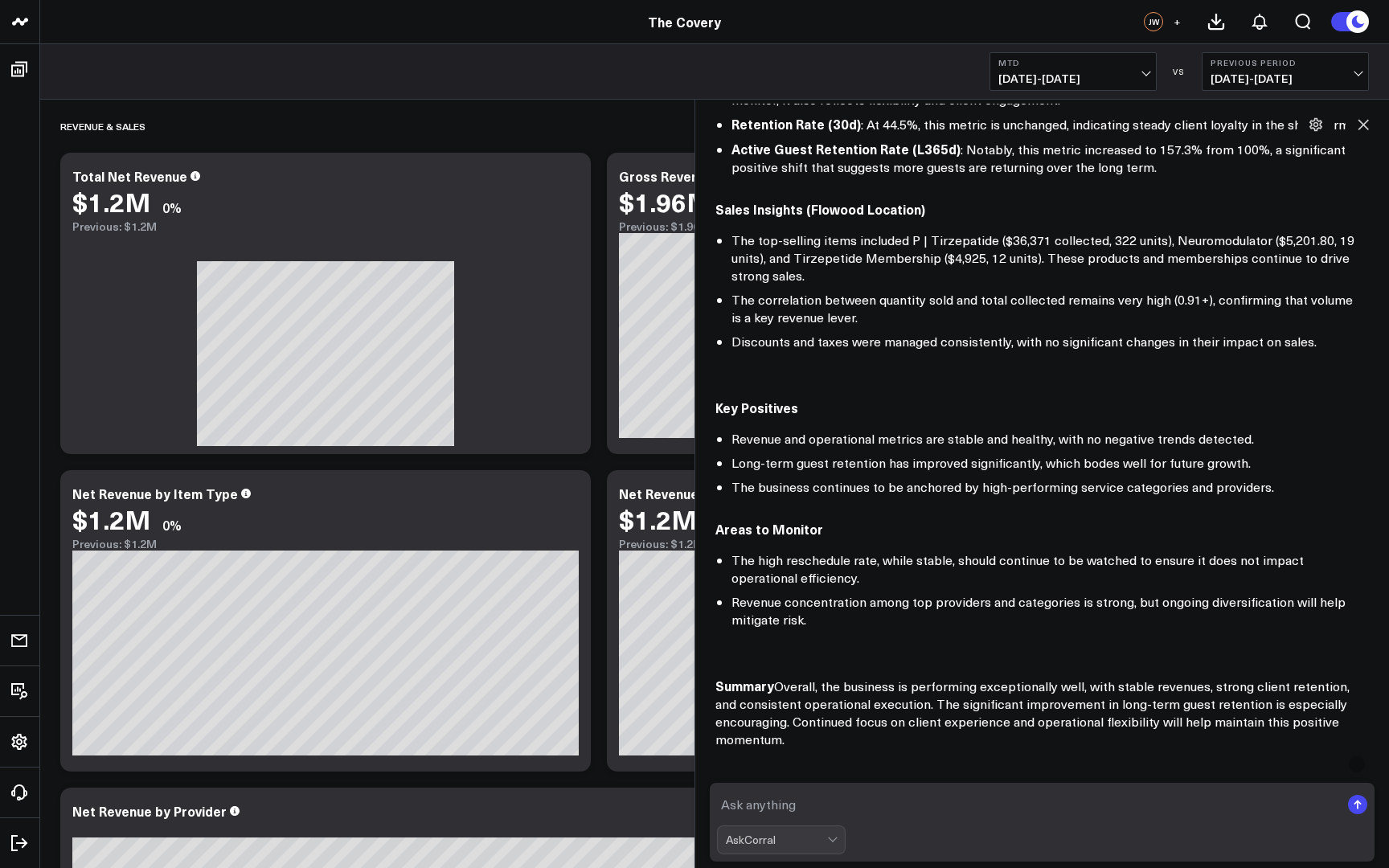
click at [1368, 130] on icon at bounding box center [1364, 125] width 10 height 10
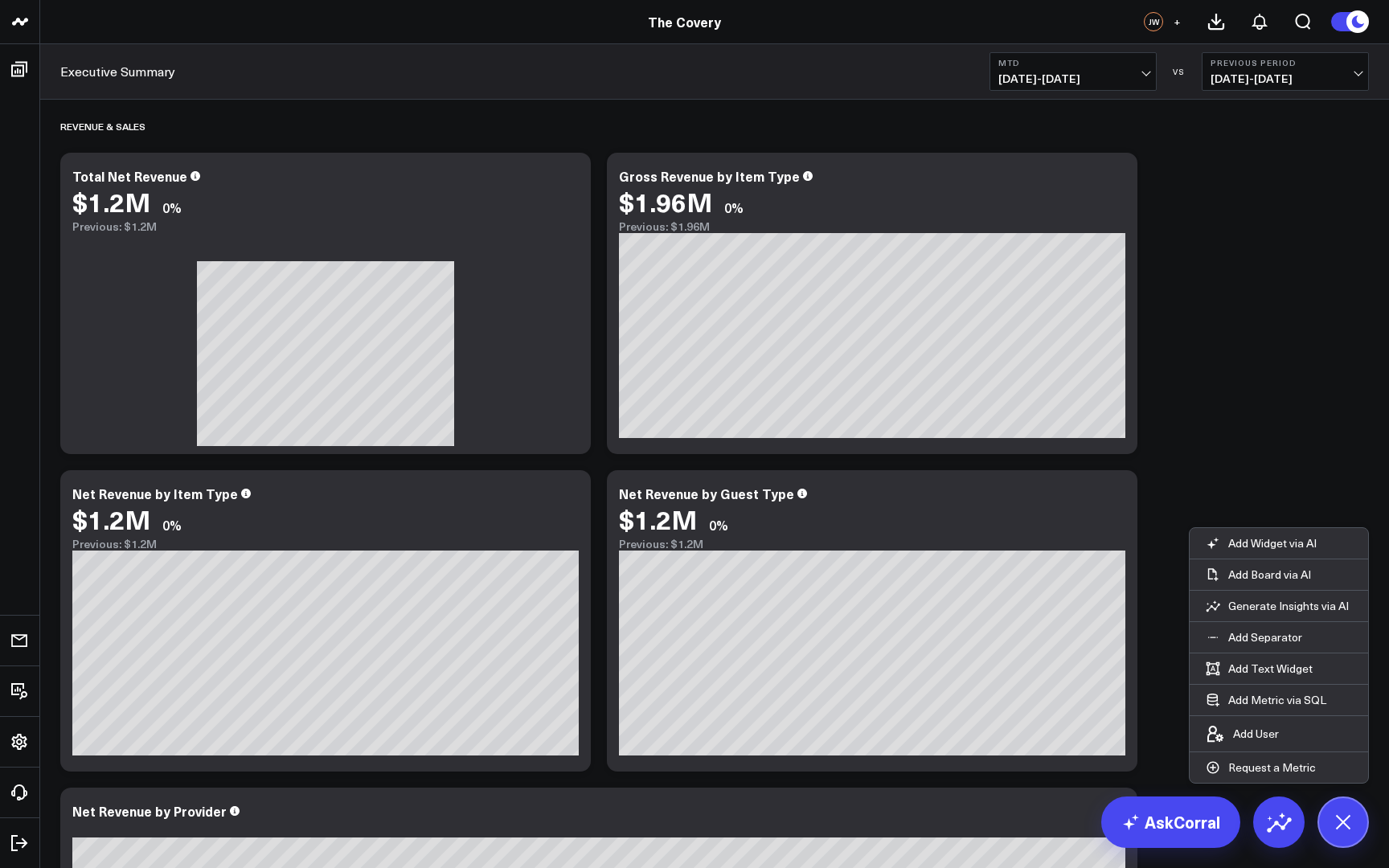
click at [1177, 24] on span "+" at bounding box center [1176, 21] width 7 height 11
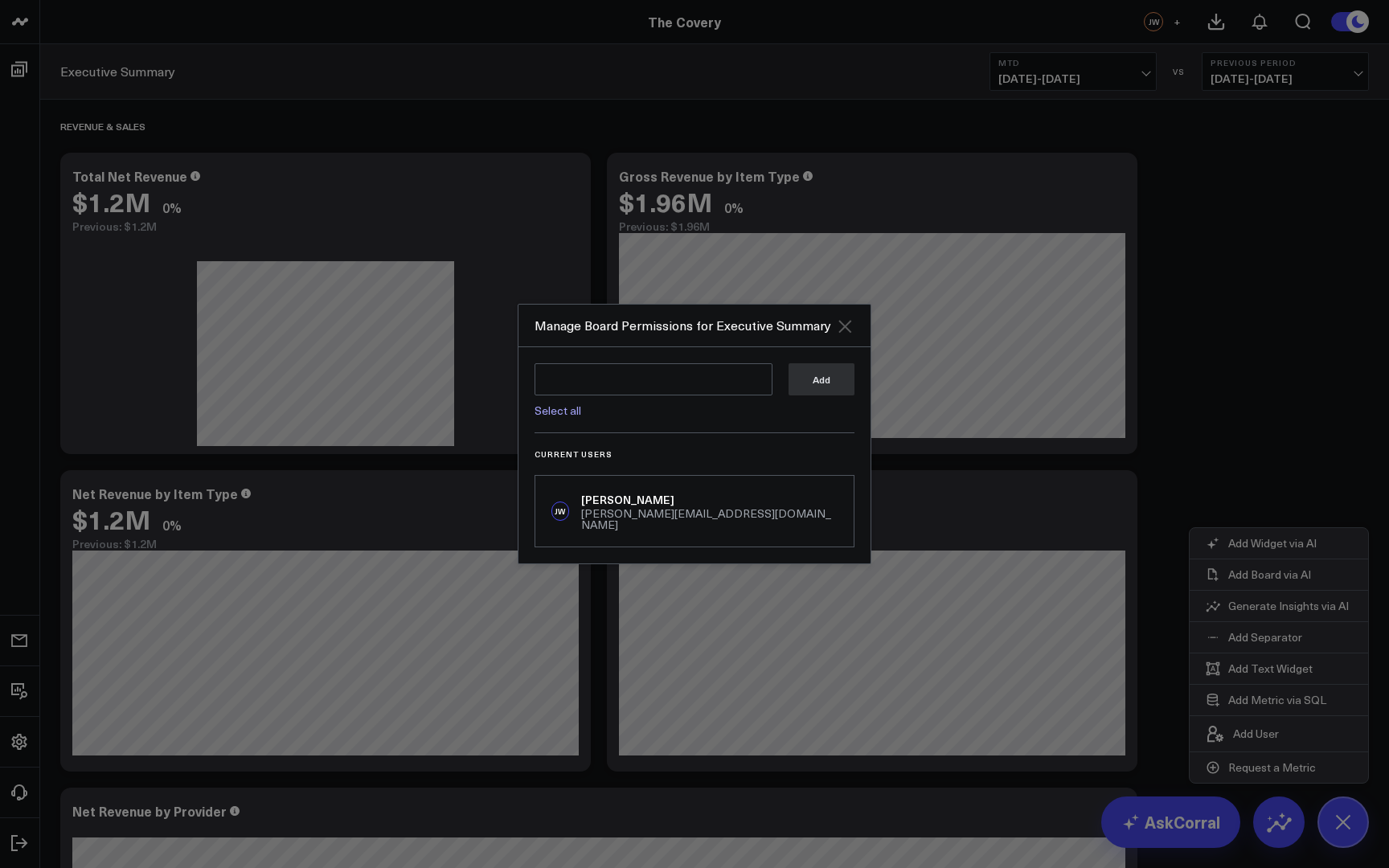
click at [852, 330] on icon "Close" at bounding box center [844, 325] width 19 height 19
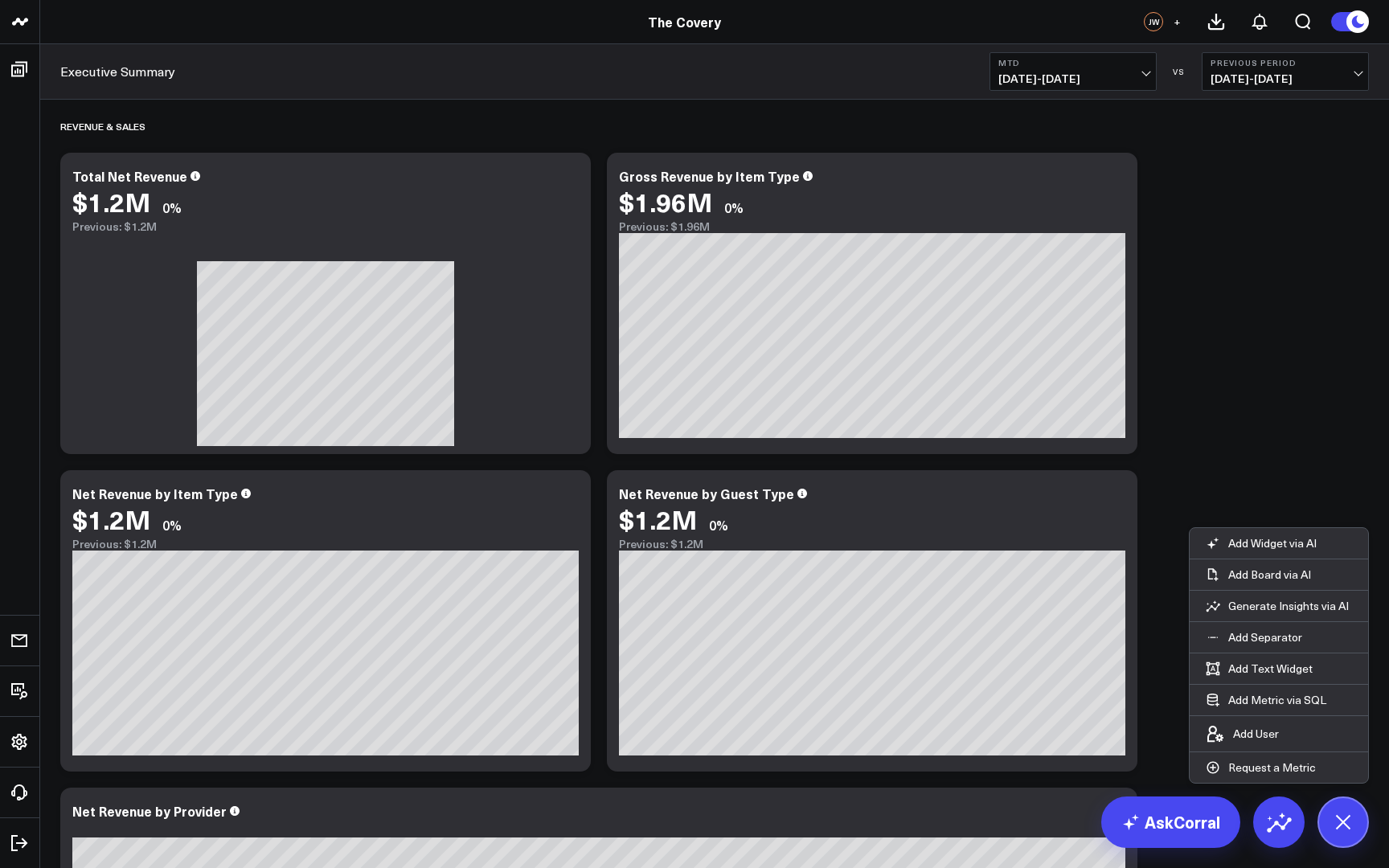
click at [1360, 23] on icon at bounding box center [1358, 22] width 18 height 18
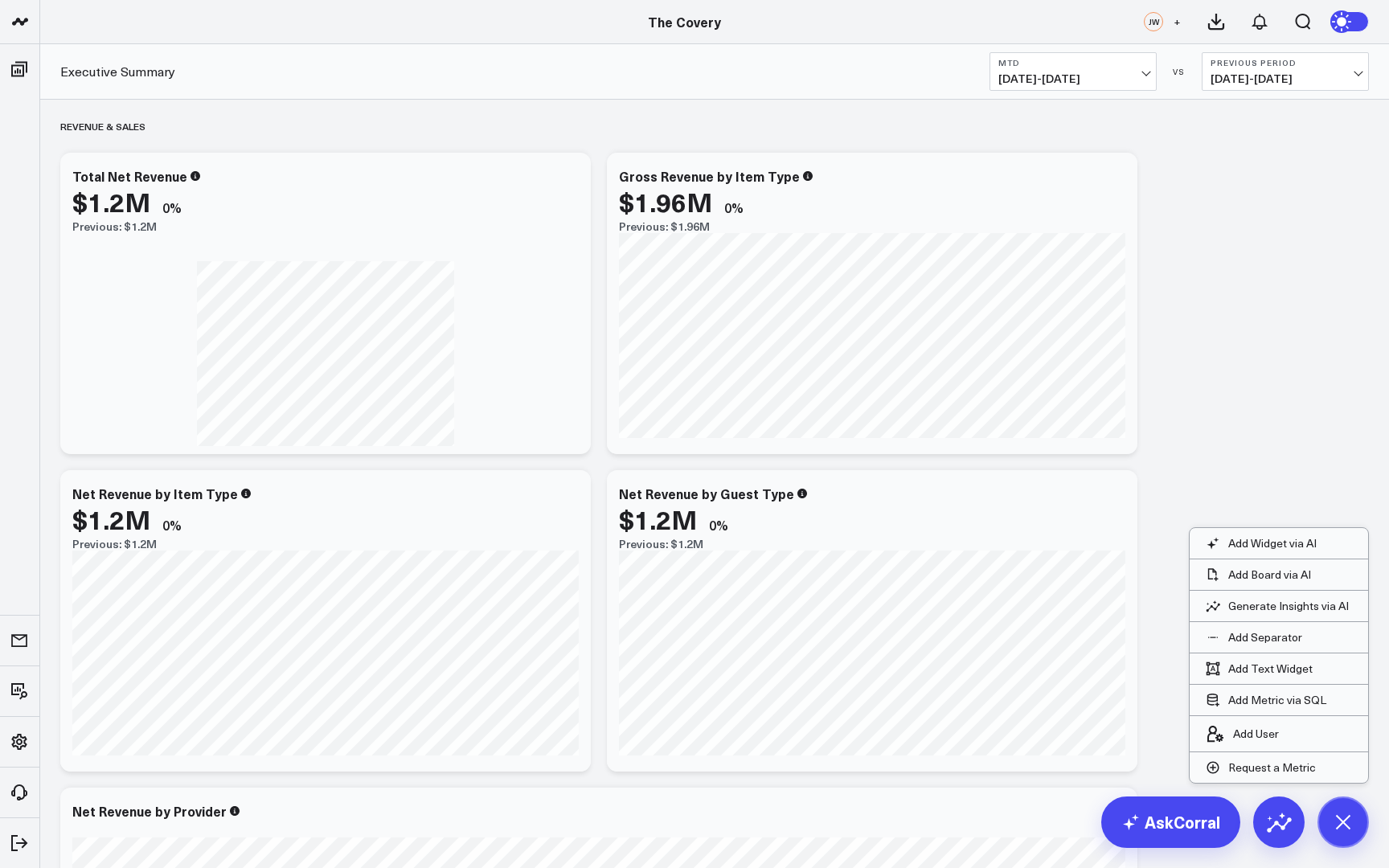
click at [1342, 23] on icon at bounding box center [1344, 21] width 12 height 12
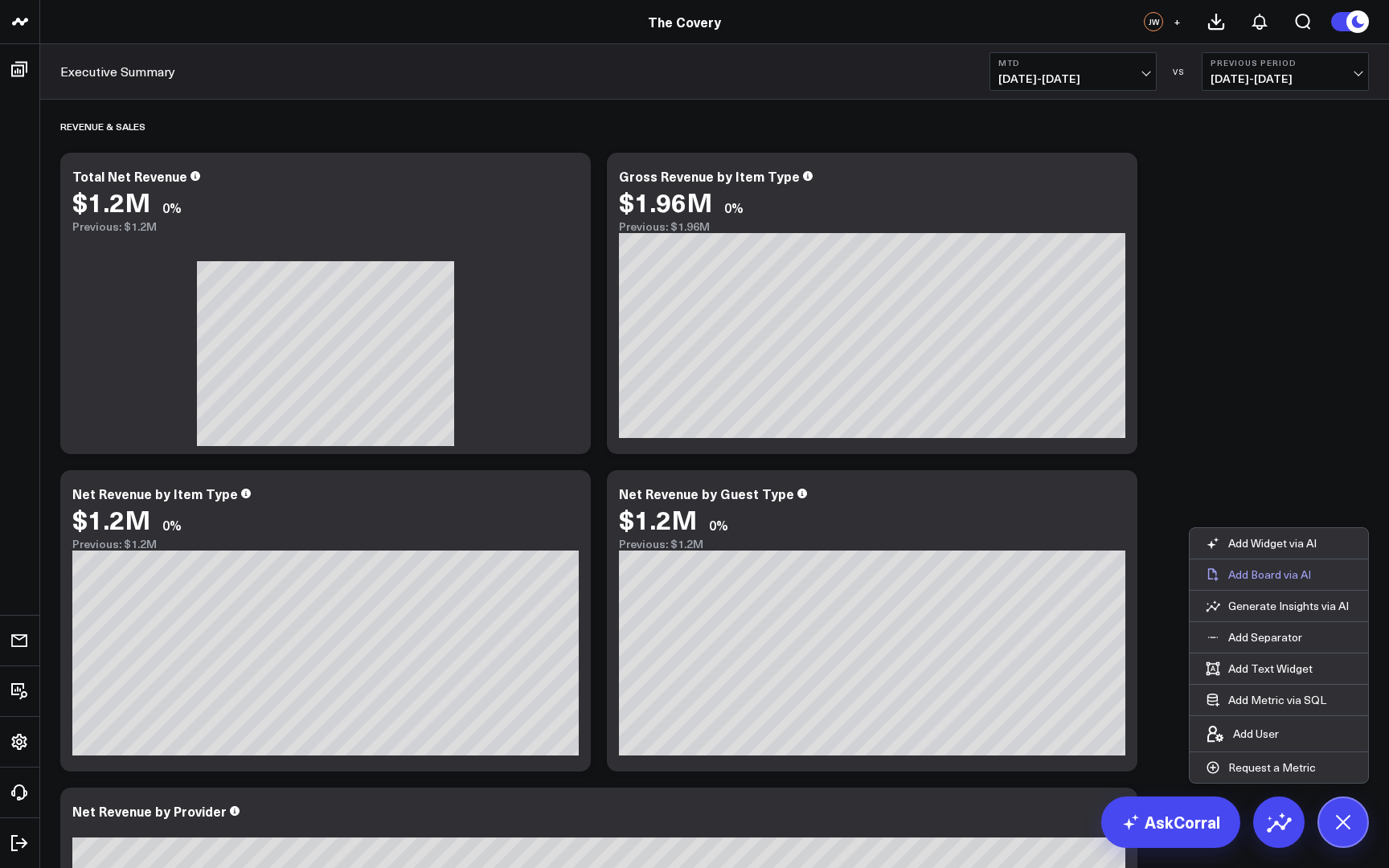
click at [1248, 574] on p "Add Board via AI" at bounding box center [1269, 575] width 83 height 15
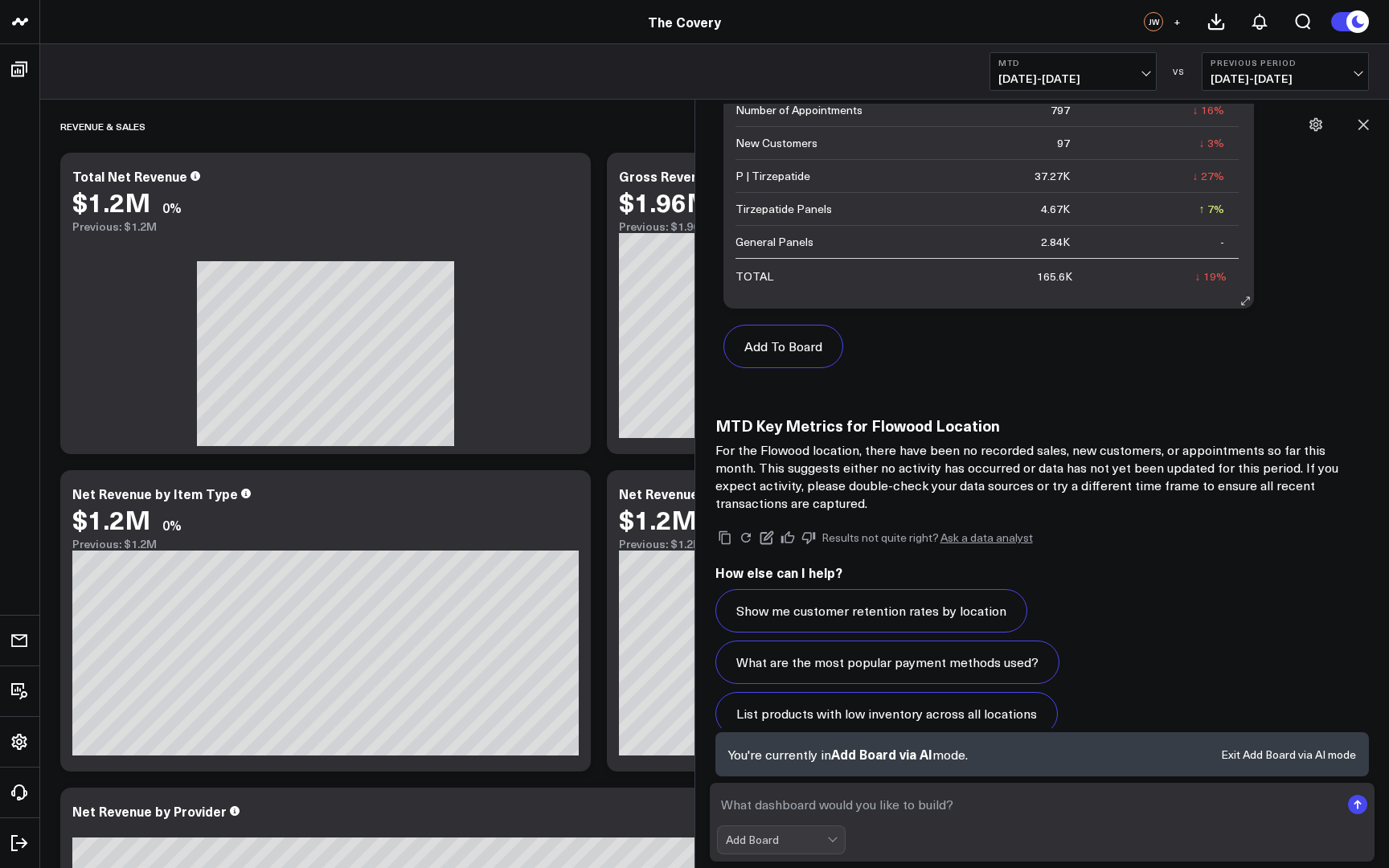
scroll to position [2130, 0]
click at [835, 834] on div at bounding box center [834, 839] width 14 height 27
click at [888, 829] on div "Add Board" at bounding box center [1043, 840] width 652 height 29
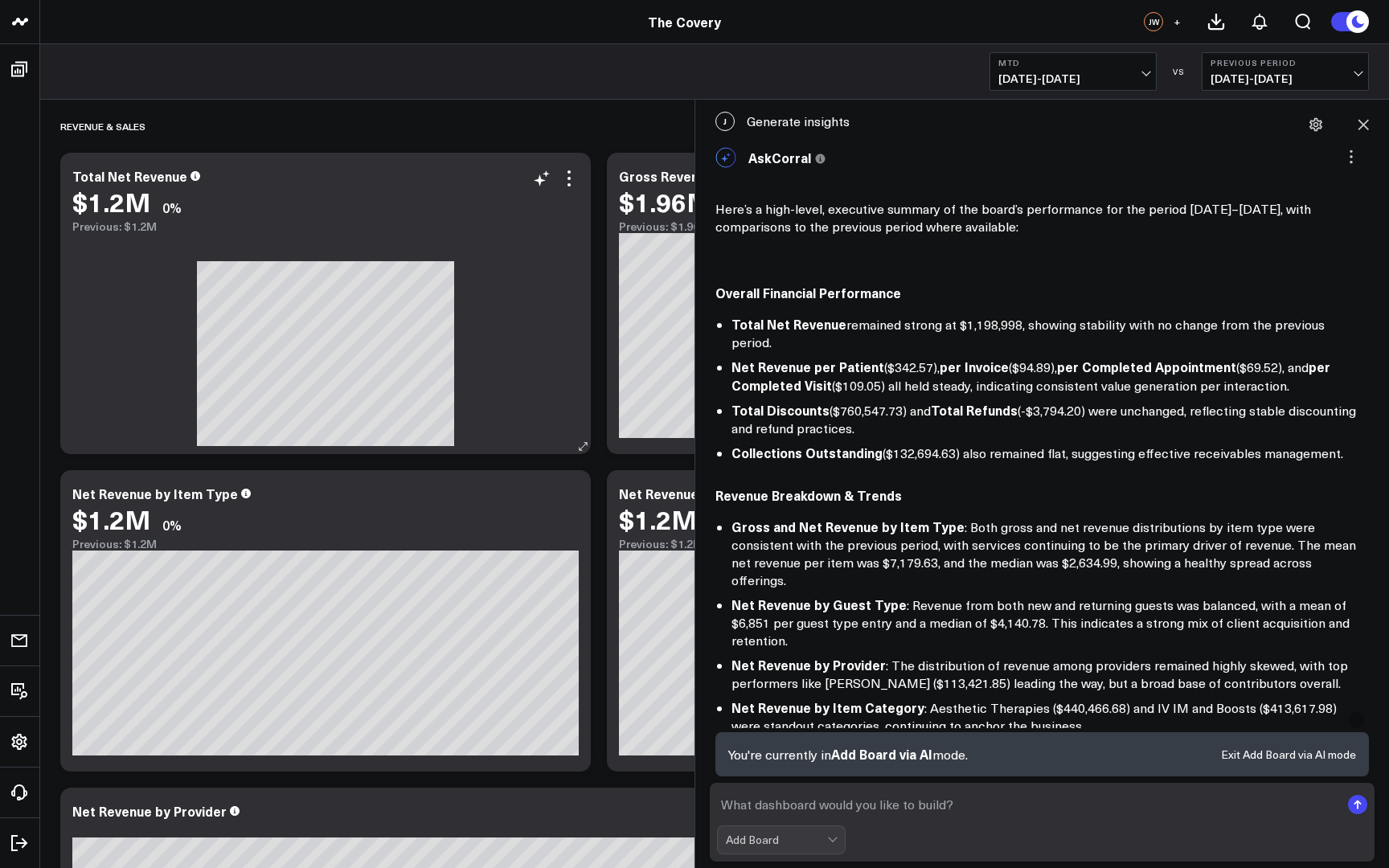
scroll to position [0, 0]
click at [586, 368] on div "Total Net Revenue $1.2M 0% Previous: $1.2M" at bounding box center [325, 303] width 531 height 301
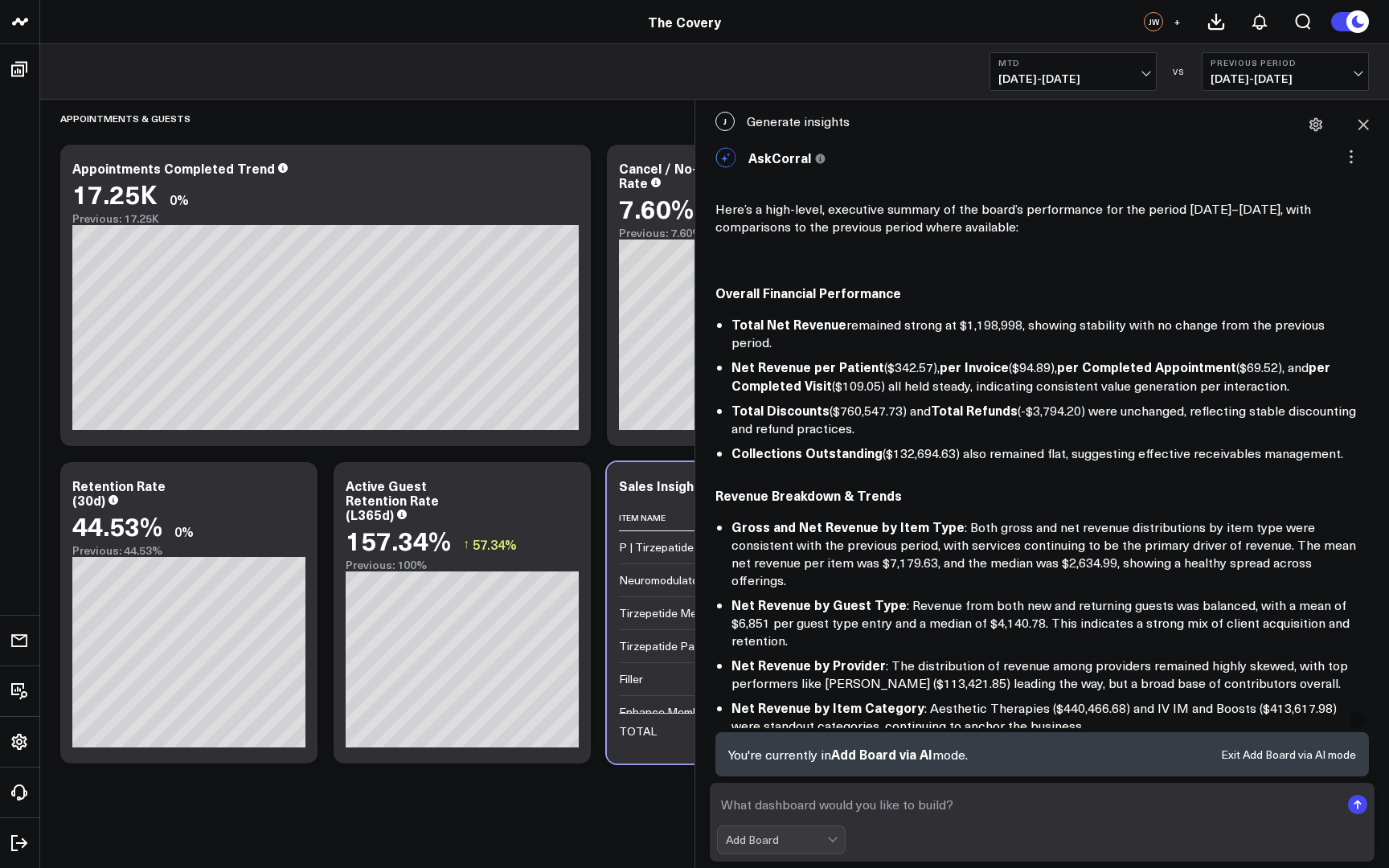
scroll to position [1958, 0]
click at [1364, 124] on icon at bounding box center [1364, 125] width 10 height 10
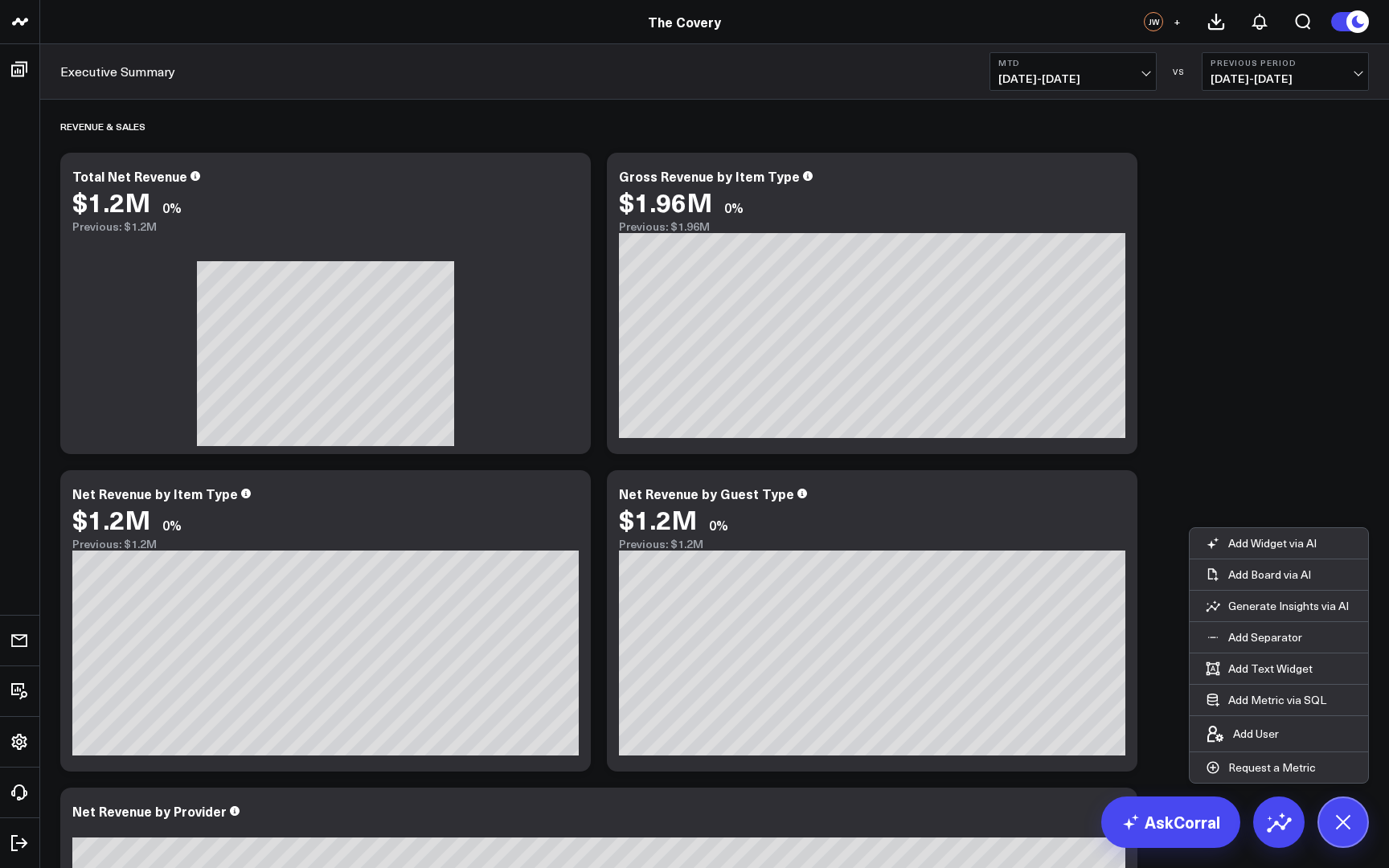
scroll to position [121, 0]
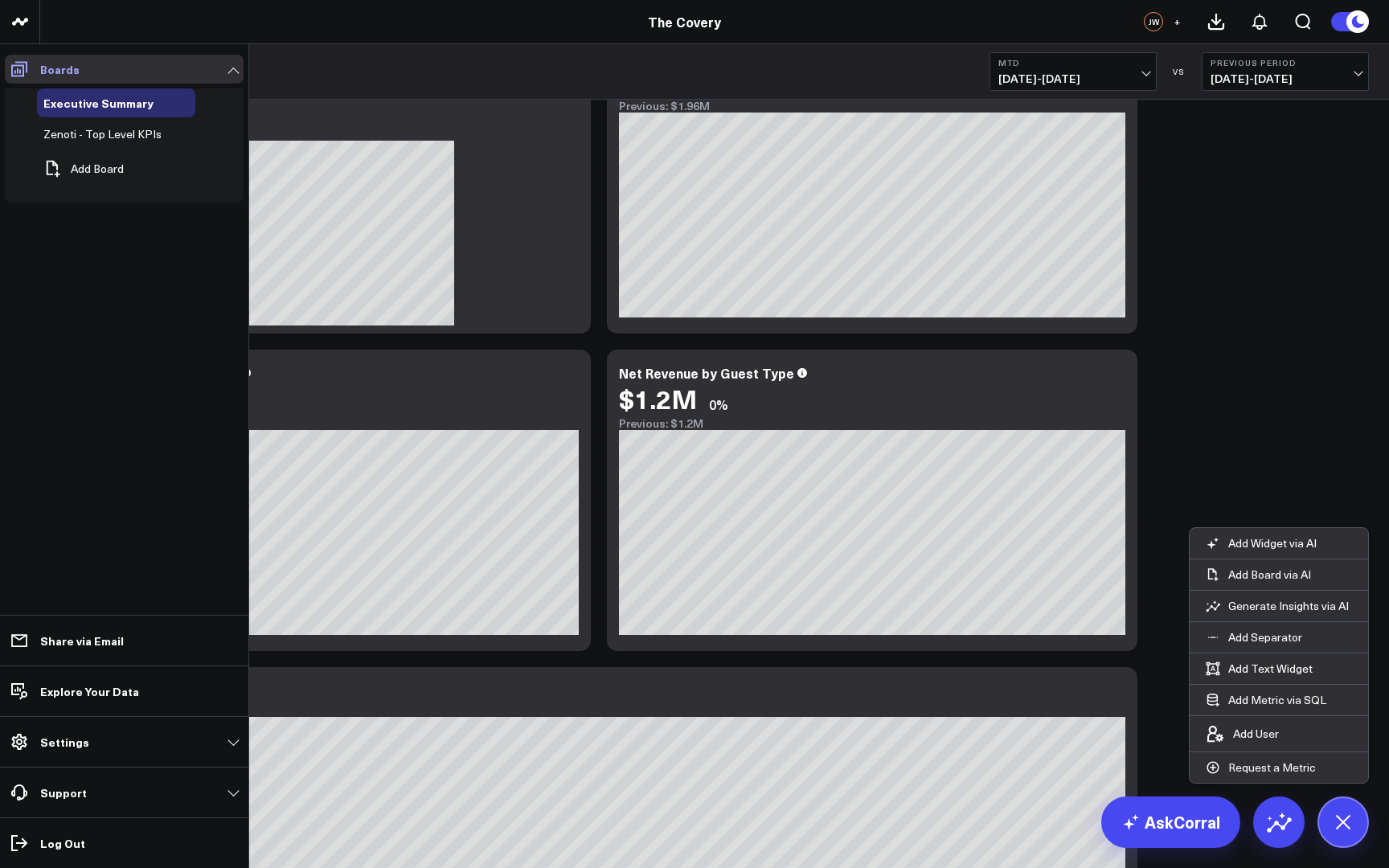
click at [88, 75] on link "Boards" at bounding box center [124, 69] width 238 height 29
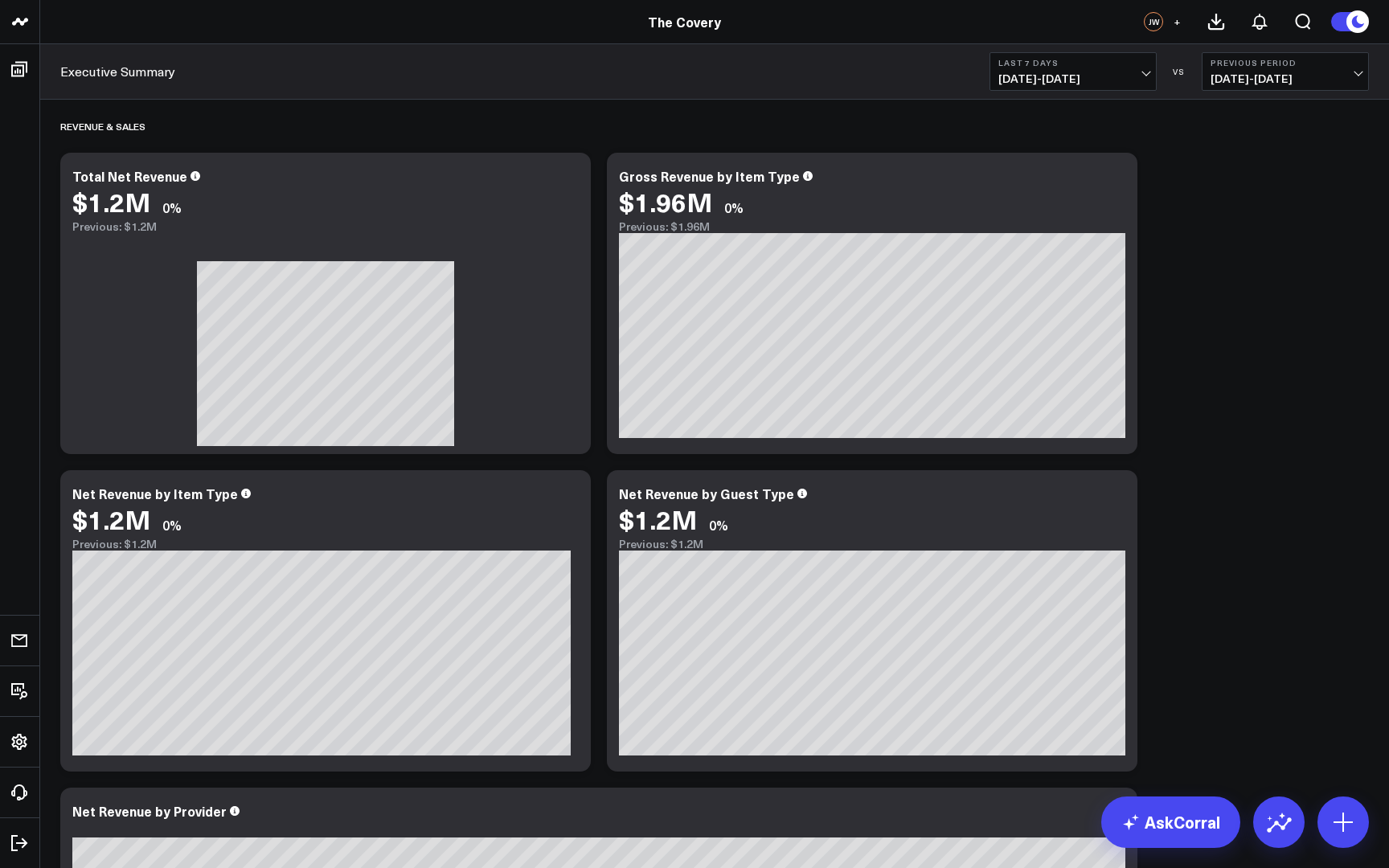
click at [1177, 81] on div "Last 7 Days [DATE] - [DATE] VS Previous Period [DATE] - [DATE]" at bounding box center [1179, 71] width 379 height 39
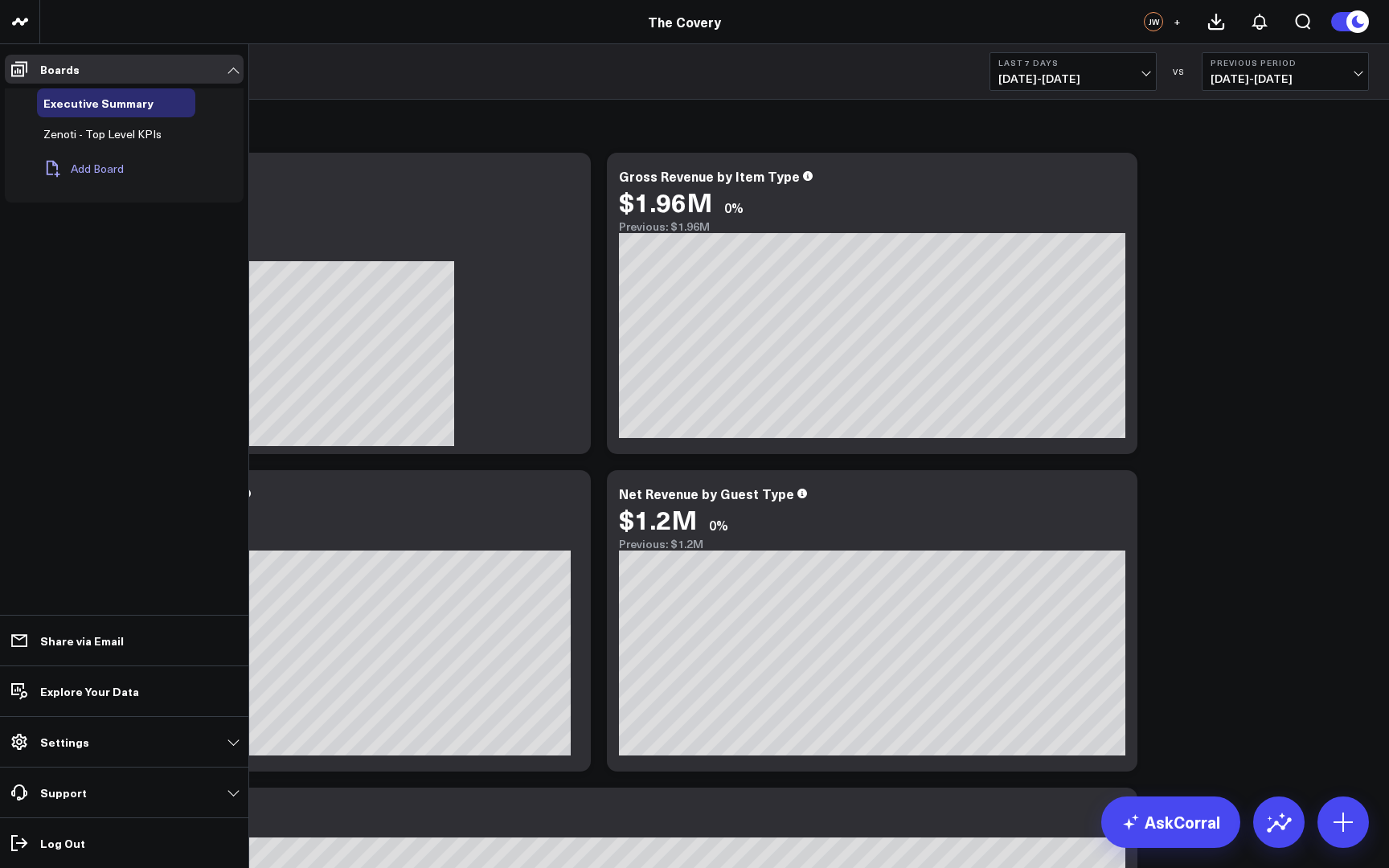
click at [102, 174] on button "Add Board" at bounding box center [80, 168] width 87 height 35
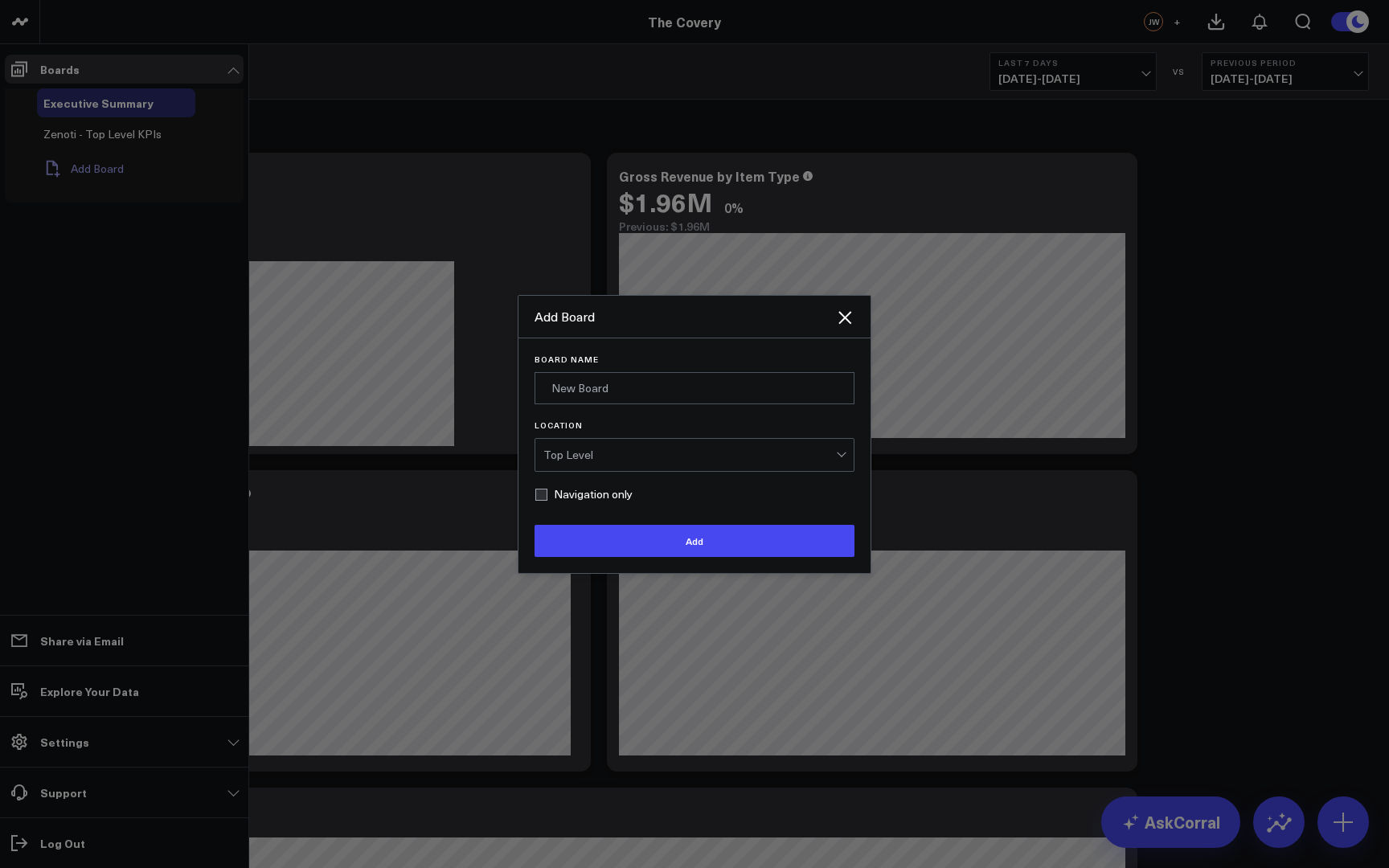
click at [102, 174] on div at bounding box center [694, 434] width 1389 height 868
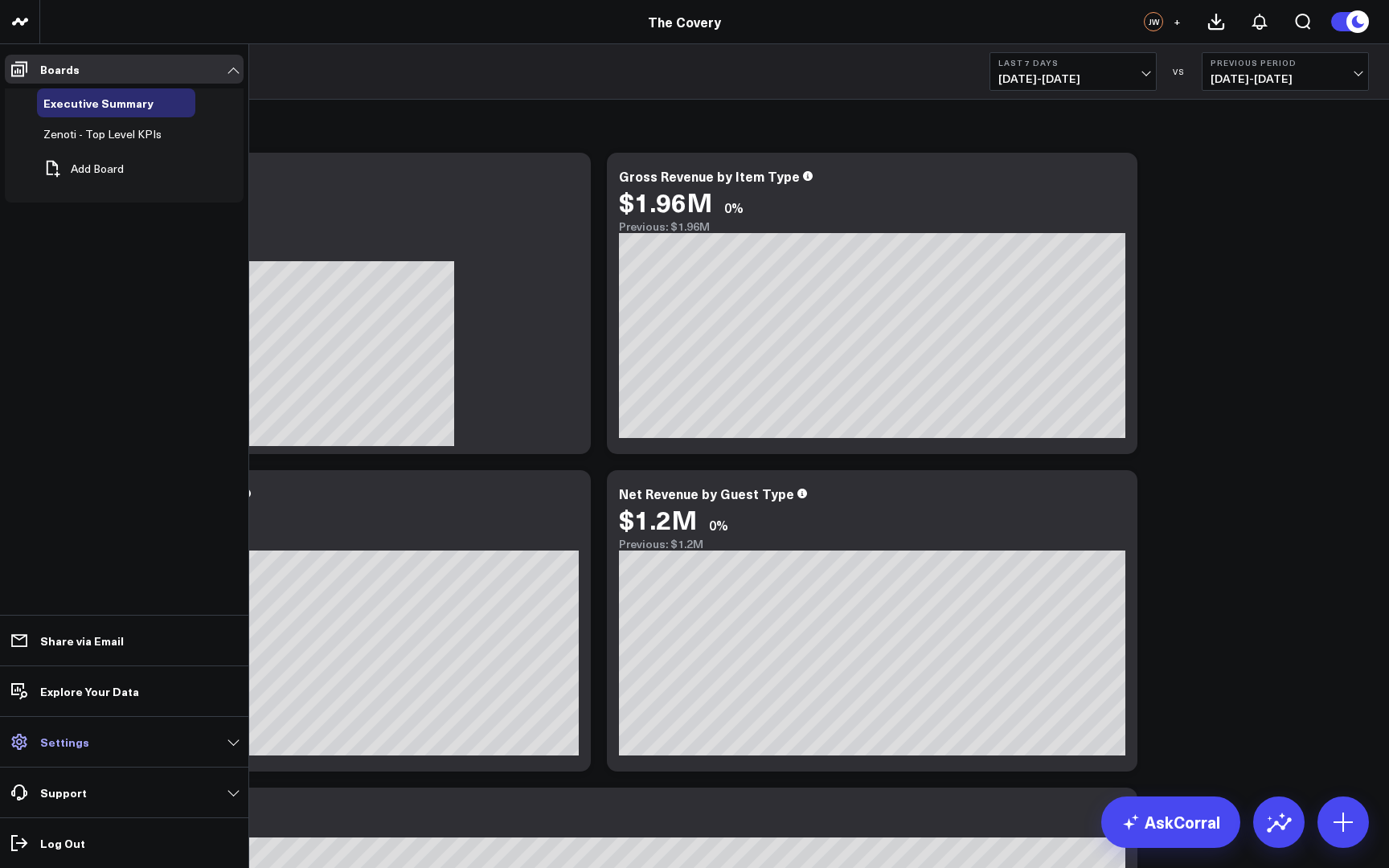
click at [39, 755] on link "Settings" at bounding box center [124, 741] width 238 height 29
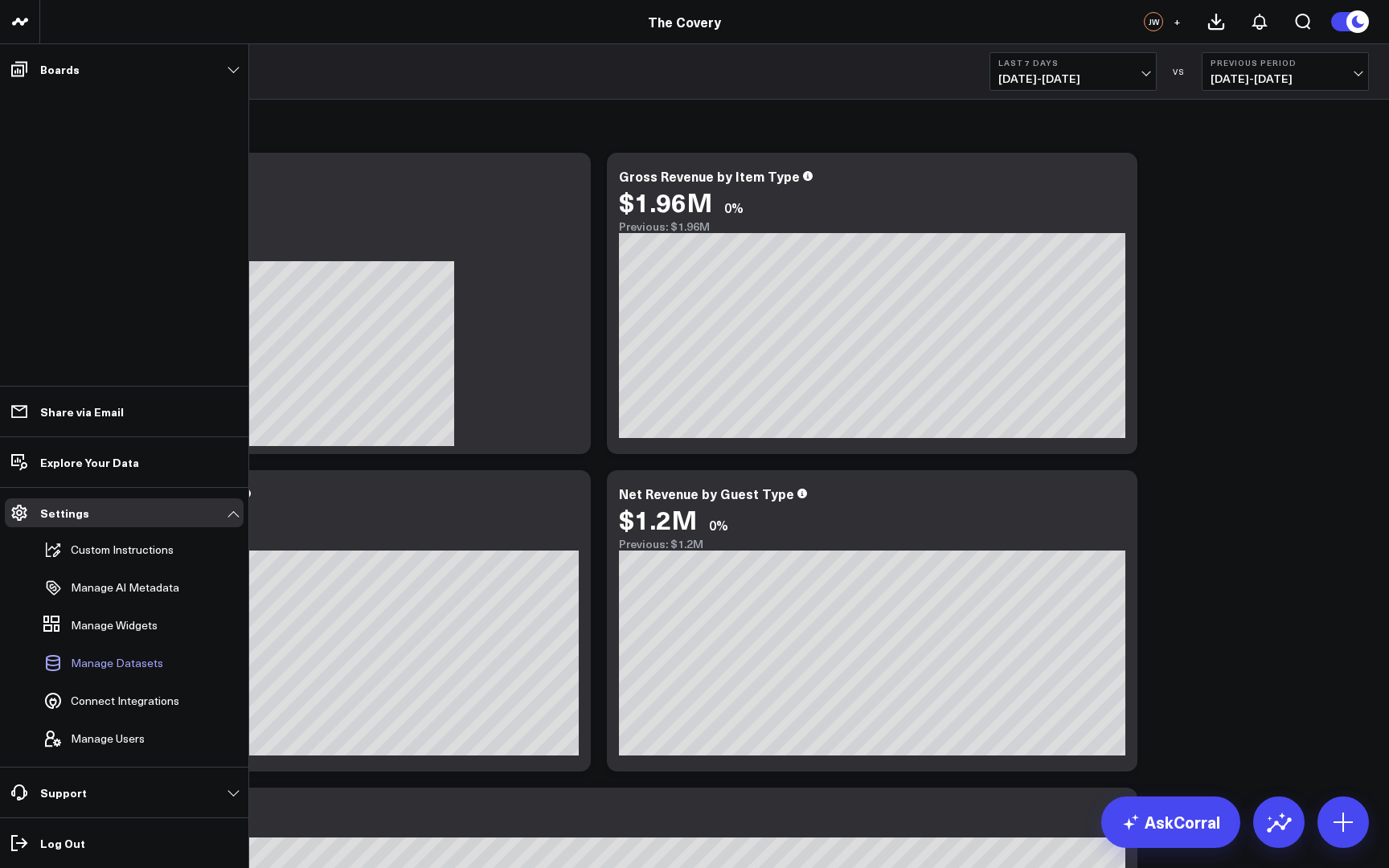
click at [129, 666] on span "Manage Datasets" at bounding box center [117, 662] width 93 height 13
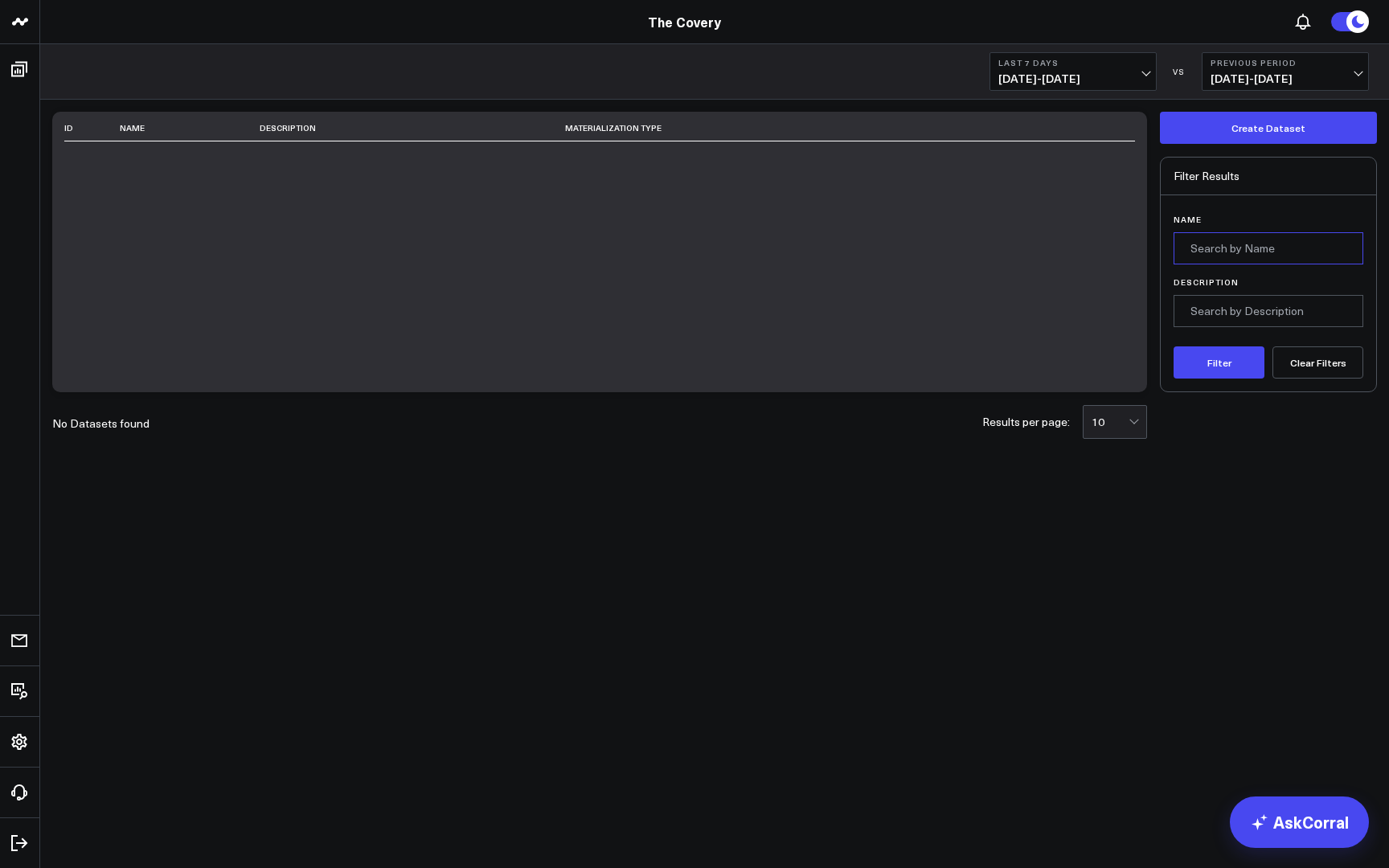
click at [1221, 251] on input "Name" at bounding box center [1268, 248] width 190 height 32
type input "Flowood"
type input "Revenue"
click at [1237, 362] on button "Filter" at bounding box center [1218, 362] width 91 height 32
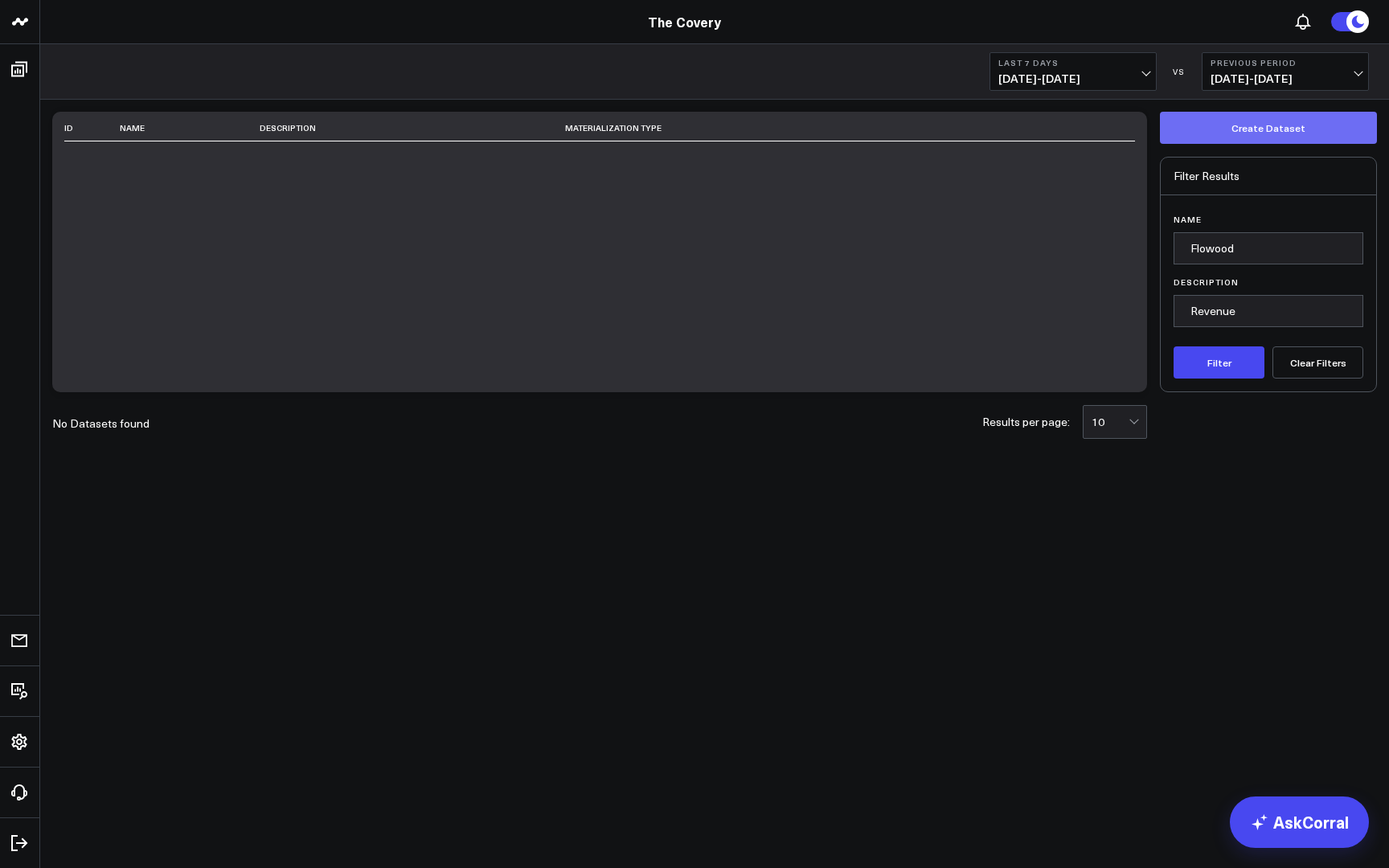
click at [1266, 129] on button "Create Dataset" at bounding box center [1269, 128] width 218 height 32
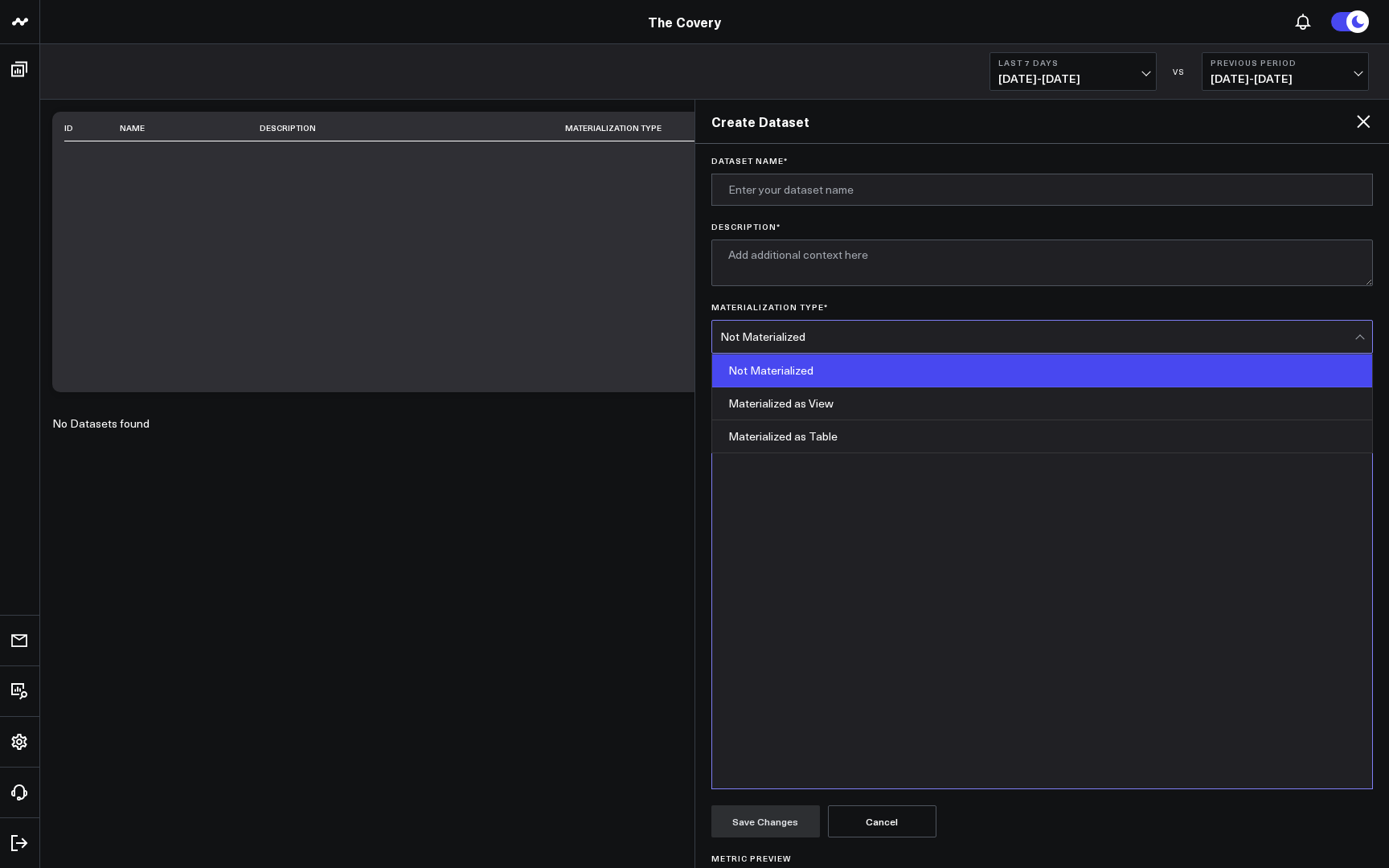
click at [1355, 338] on div at bounding box center [1362, 337] width 14 height 32
click at [1355, 336] on div at bounding box center [1362, 337] width 14 height 32
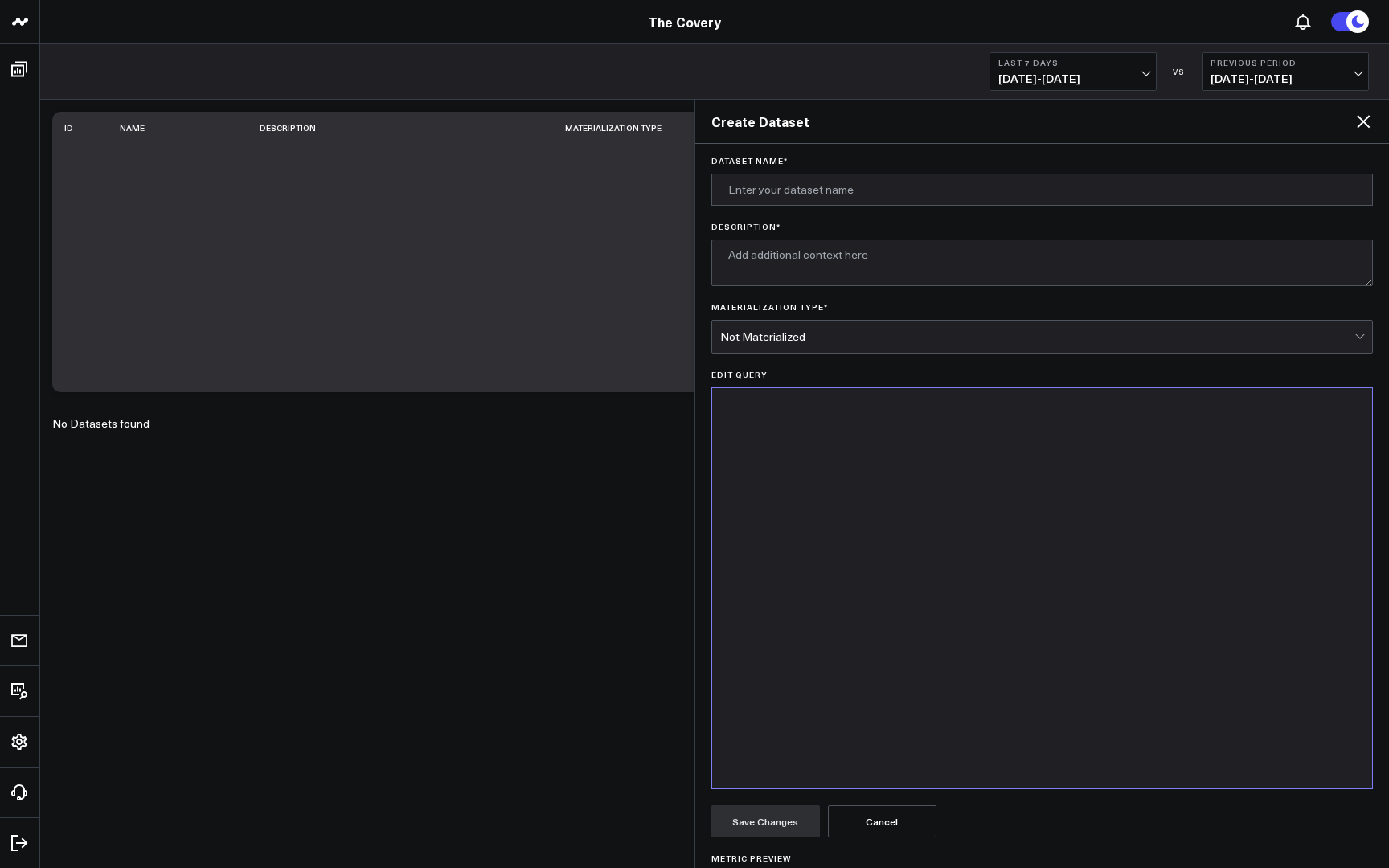
click at [1216, 439] on div at bounding box center [1043, 588] width 645 height 384
click at [913, 185] on input "Dataset Name *" at bounding box center [1043, 190] width 663 height 32
click at [535, 317] on div "ID Name Description Materialization Type" at bounding box center [599, 251] width 1095 height 280
click at [1372, 123] on icon at bounding box center [1363, 121] width 19 height 19
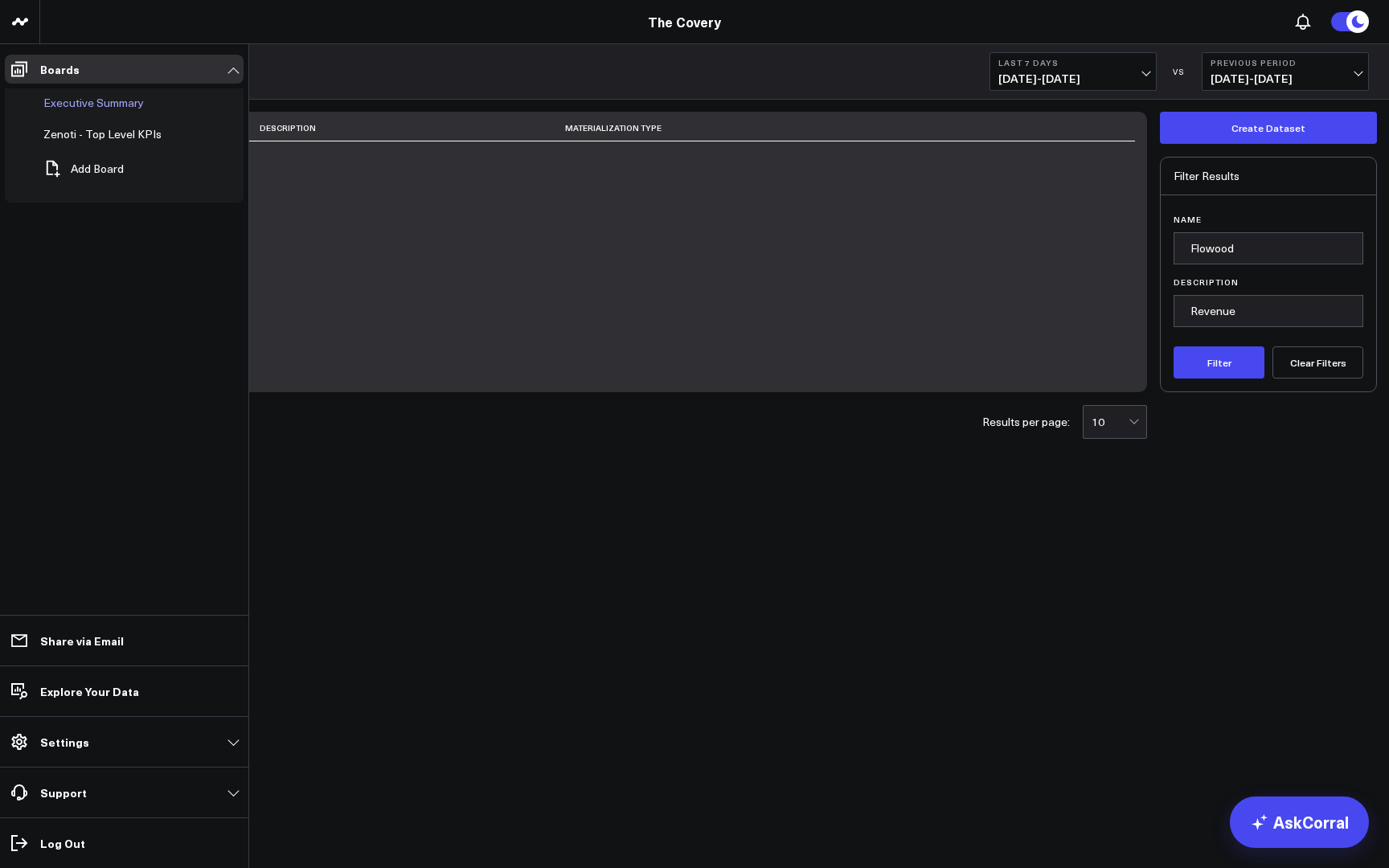
click at [121, 109] on span "Executive Summary" at bounding box center [94, 102] width 101 height 15
